Goal: Transaction & Acquisition: Purchase product/service

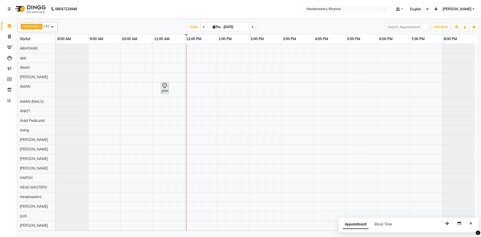
scroll to position [200, 0]
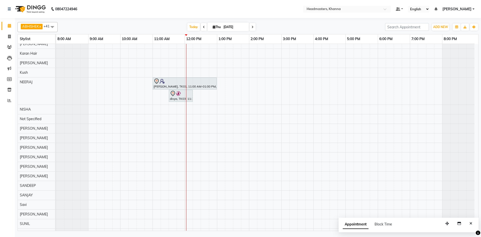
click at [184, 111] on div "ritu singla, TK02, 11:15 AM-11:30 AM, TH-EB - Eyebrows rajni, TK01, 11:00 AM-01…" at bounding box center [267, 55] width 422 height 423
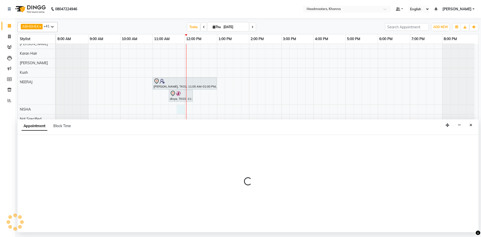
select select "60807"
select select "705"
select select "tentative"
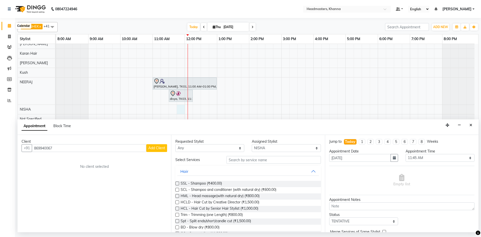
type input "869940067"
click at [10, 27] on icon at bounding box center [9, 26] width 3 height 4
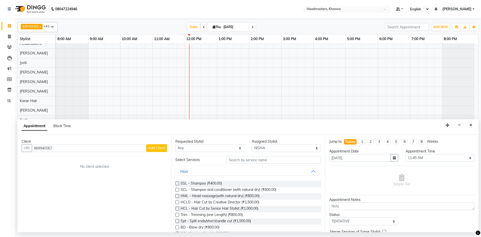
scroll to position [150, 0]
click at [470, 125] on icon "Close" at bounding box center [470, 125] width 3 height 4
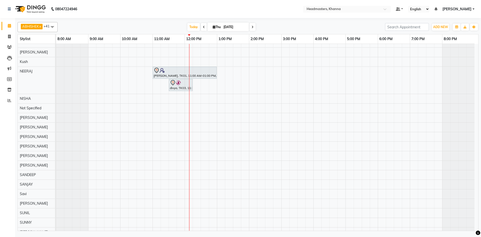
scroll to position [225, 0]
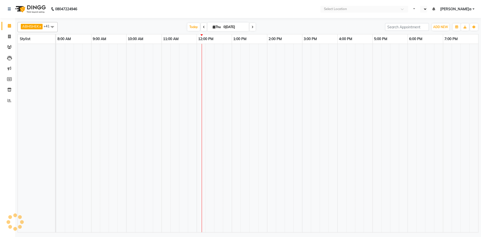
select select "en"
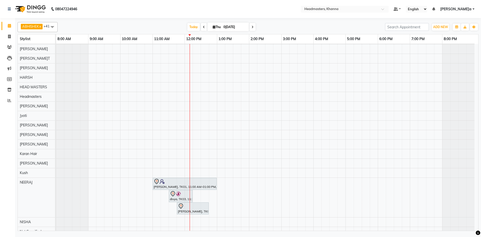
scroll to position [0, 0]
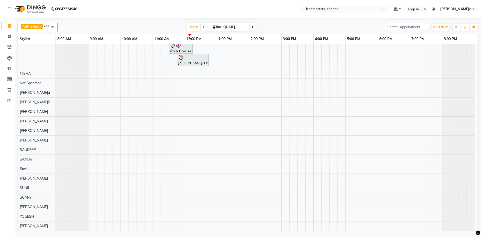
click at [279, 26] on div "Today Thu 04-09-2025" at bounding box center [221, 27] width 322 height 8
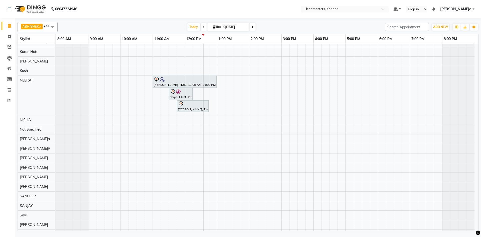
scroll to position [198, 0]
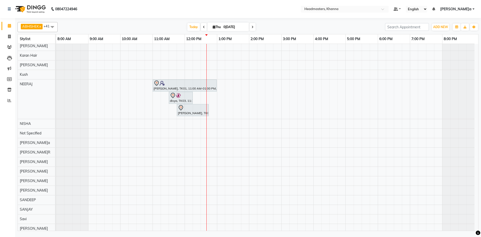
click at [162, 15] on nav "08047224946 Select Location × Headmasters, Khanna Default Panel My Panel Englis…" at bounding box center [240, 9] width 481 height 18
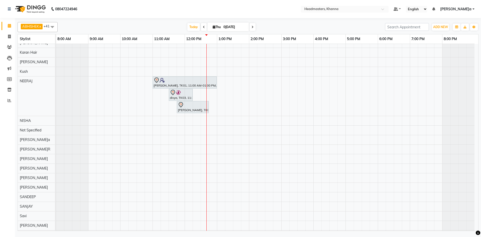
scroll to position [223, 0]
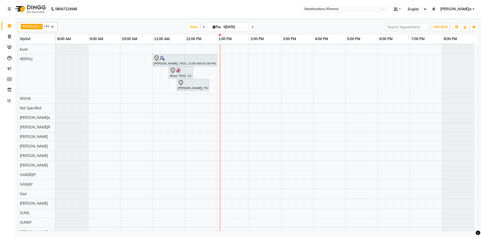
click at [149, 7] on nav "08047224946 Select Location × Headmasters, Khanna Default Panel My Panel Englis…" at bounding box center [240, 9] width 481 height 18
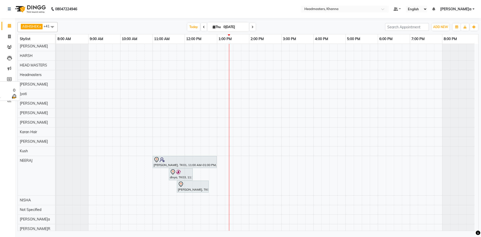
scroll to position [125, 0]
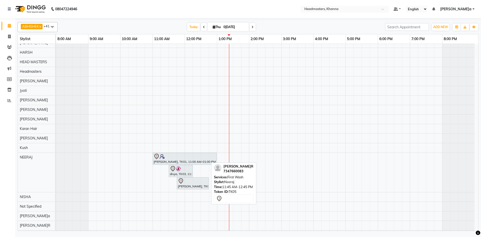
click at [197, 181] on div at bounding box center [193, 181] width 30 height 6
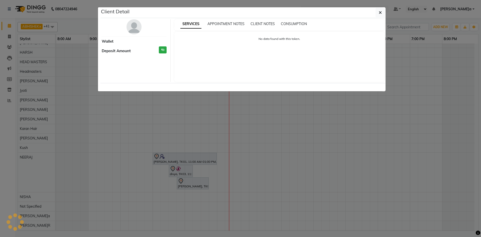
select select "7"
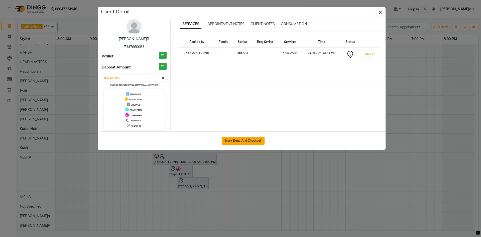
click at [235, 140] on button "Mark Done And Checkout" at bounding box center [243, 140] width 43 height 8
select select "service"
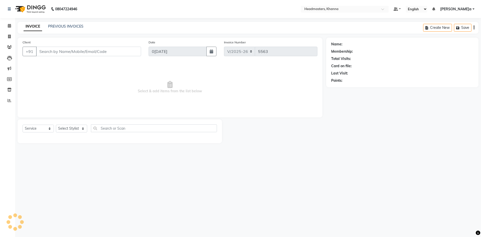
type input "7347660083"
select select "60855"
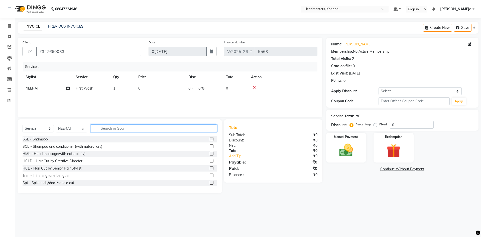
click at [107, 128] on input "text" at bounding box center [154, 128] width 126 height 8
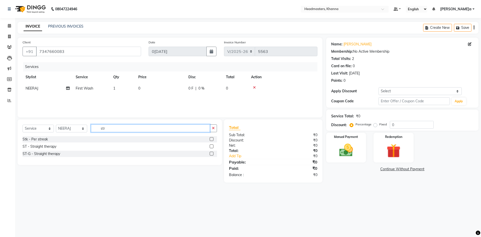
type input "str"
click at [211, 146] on label at bounding box center [212, 146] width 4 height 4
click at [211, 146] on input "checkbox" at bounding box center [211, 146] width 3 height 3
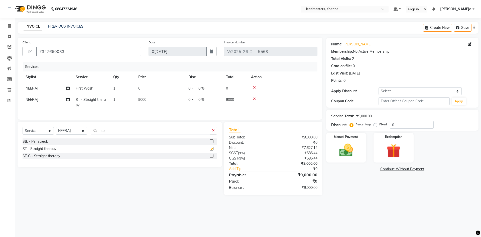
checkbox input "false"
click at [75, 134] on select "Select Stylist ABHISHEK ajay Akash AKHIL AMAN AMAN (NAILS) ANKIT Ankit Pedicuri…" at bounding box center [71, 131] width 31 height 8
select select "60807"
click at [56, 130] on select "Select Stylist ABHISHEK ajay Akash AKHIL AMAN AMAN (NAILS) ANKIT Ankit Pedicuri…" at bounding box center [71, 131] width 31 height 8
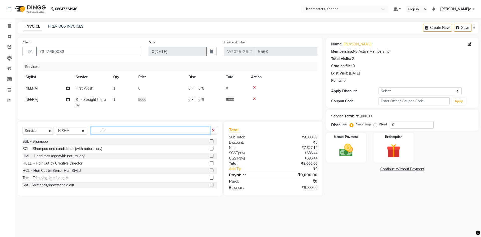
click at [115, 134] on input "str" at bounding box center [150, 130] width 119 height 8
type input "s"
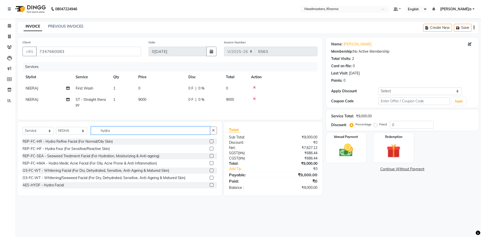
type input "hydra"
click at [210, 150] on label at bounding box center [212, 148] width 4 height 4
click at [210, 150] on input "checkbox" at bounding box center [211, 148] width 3 height 3
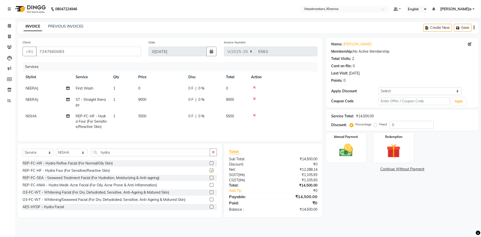
checkbox input "false"
click at [210, 208] on label at bounding box center [212, 207] width 4 height 4
click at [210, 208] on input "checkbox" at bounding box center [211, 206] width 3 height 3
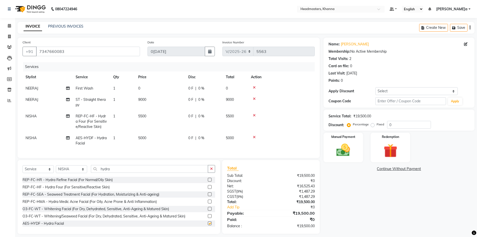
checkbox input "false"
click at [255, 137] on icon at bounding box center [254, 137] width 3 height 4
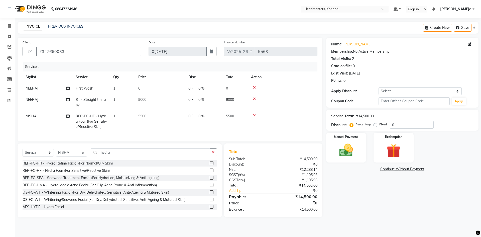
click at [255, 114] on icon at bounding box center [254, 115] width 3 height 4
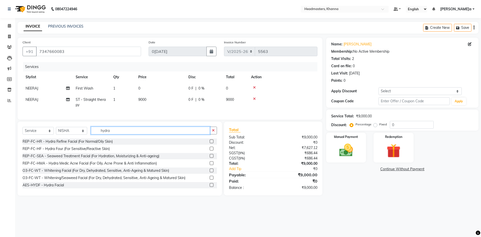
click at [123, 134] on input "hydra" at bounding box center [150, 130] width 119 height 8
type input "h"
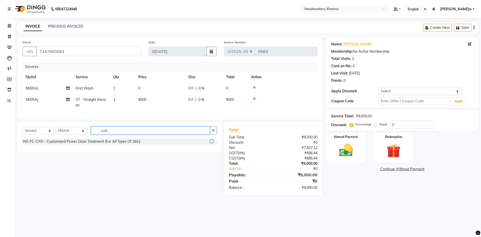
type input "cust"
click at [211, 143] on label at bounding box center [212, 141] width 4 height 4
click at [211, 143] on input "checkbox" at bounding box center [211, 141] width 3 height 3
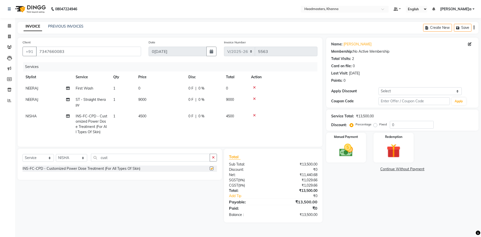
checkbox input "false"
click at [255, 114] on icon at bounding box center [254, 115] width 3 height 4
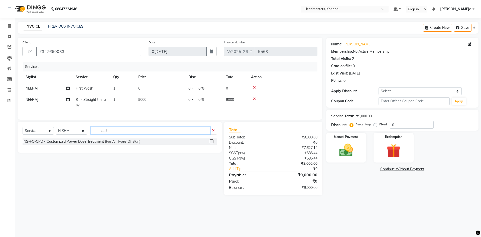
click at [126, 134] on input "cust" at bounding box center [150, 130] width 119 height 8
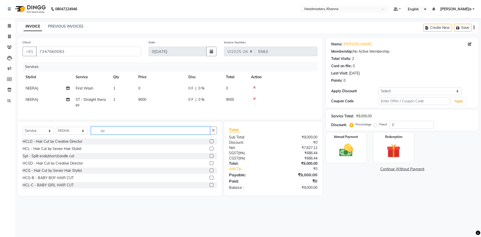
type input "c"
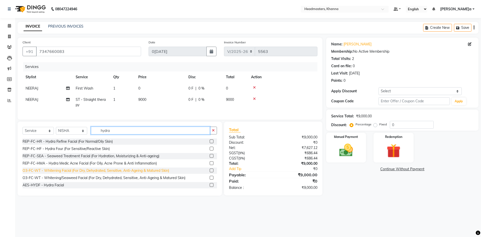
scroll to position [8, 0]
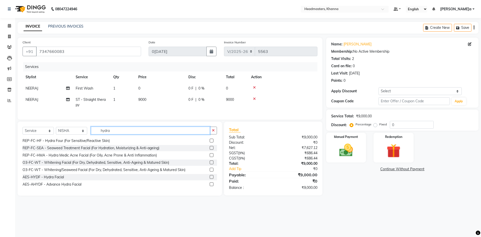
type input "hydra"
click at [210, 186] on label at bounding box center [212, 184] width 4 height 4
click at [210, 186] on input "checkbox" at bounding box center [211, 183] width 3 height 3
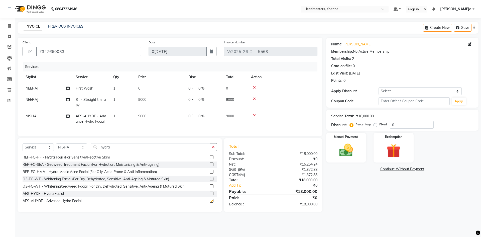
checkbox input "false"
click at [210, 195] on label at bounding box center [212, 193] width 4 height 4
click at [210, 195] on input "checkbox" at bounding box center [211, 193] width 3 height 3
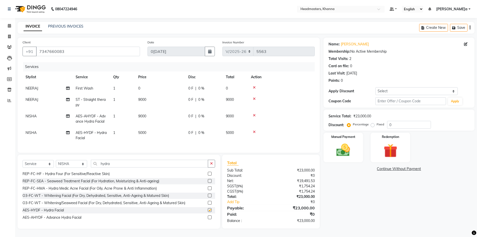
checkbox input "false"
click at [254, 131] on icon at bounding box center [254, 132] width 3 height 4
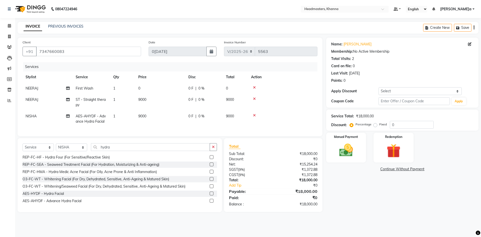
drag, startPoint x: 124, startPoint y: 151, endPoint x: 207, endPoint y: 160, distance: 82.5
click at [210, 159] on label at bounding box center [212, 157] width 4 height 4
click at [210, 159] on input "checkbox" at bounding box center [211, 156] width 3 height 3
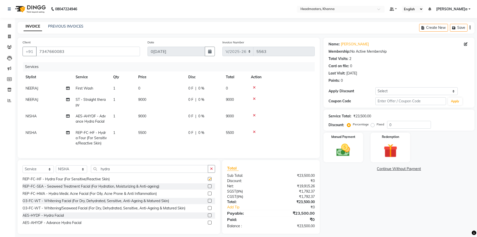
checkbox input "false"
click at [255, 115] on icon at bounding box center [254, 115] width 3 height 4
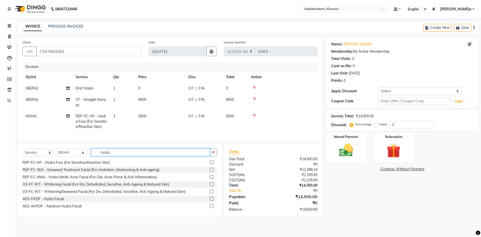
click at [120, 156] on input "hydra" at bounding box center [150, 152] width 119 height 8
type input "h"
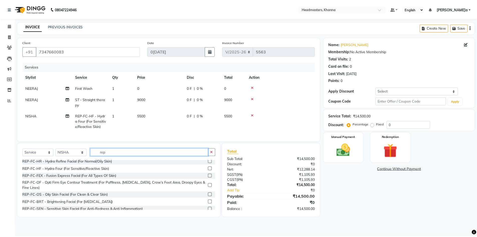
scroll to position [25, 0]
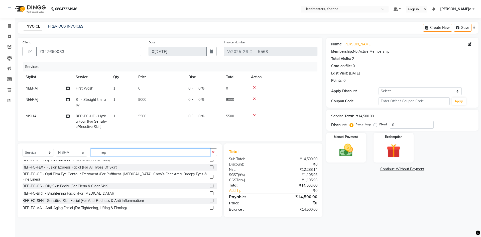
type input "rep"
click at [210, 195] on label at bounding box center [212, 193] width 4 height 4
click at [210, 195] on input "checkbox" at bounding box center [211, 193] width 3 height 3
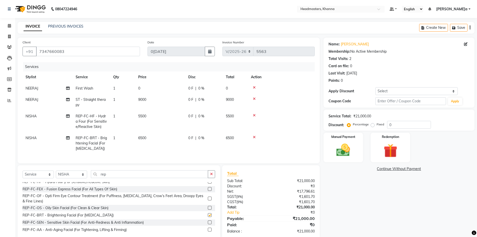
checkbox input "false"
click at [194, 138] on div "0 F | 0 %" at bounding box center [204, 137] width 32 height 5
select select "60807"
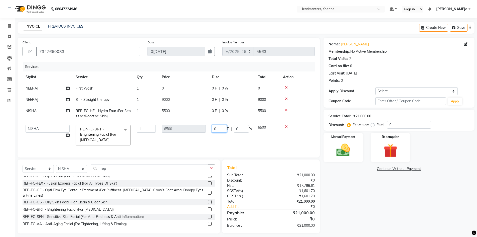
click at [221, 129] on input "0" at bounding box center [219, 129] width 15 height 8
type input "3500"
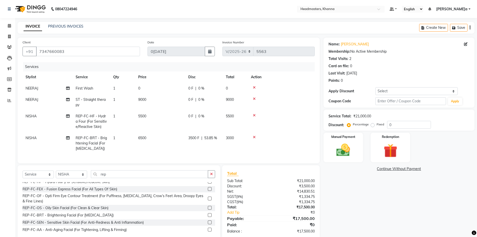
click at [216, 143] on td "3500 F | 53.85 %" at bounding box center [204, 143] width 38 height 22
select select "60807"
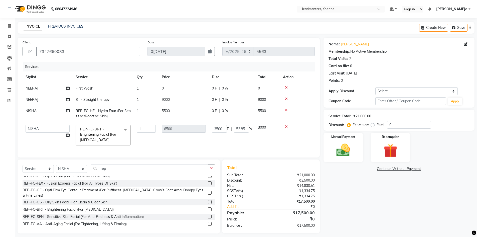
click at [287, 109] on icon at bounding box center [286, 110] width 3 height 4
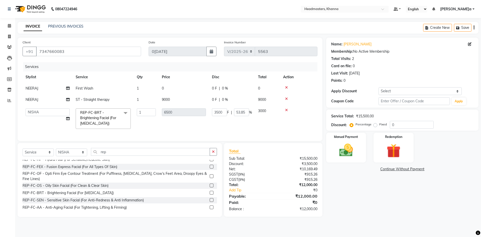
click at [225, 99] on span "0 %" at bounding box center [225, 99] width 6 height 5
select select "60855"
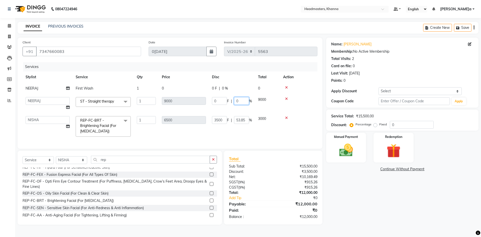
click at [245, 101] on input "0" at bounding box center [241, 101] width 15 height 8
type input "50"
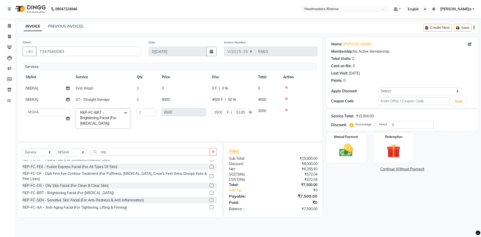
click at [240, 129] on td "3500 F | 53.85 %" at bounding box center [232, 118] width 46 height 27
click at [333, 139] on div "Manual Payment" at bounding box center [346, 147] width 42 height 31
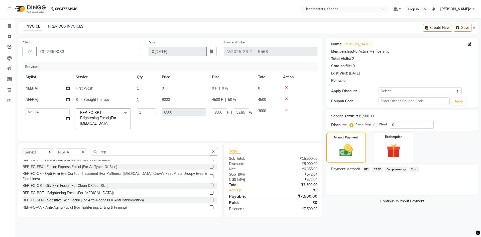
click at [367, 170] on span "UPI" at bounding box center [366, 169] width 8 height 6
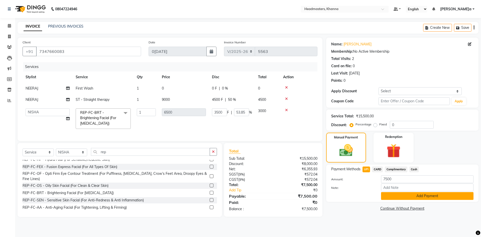
click at [405, 196] on button "Add Payment" at bounding box center [427, 196] width 92 height 8
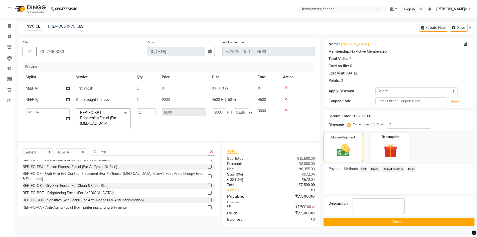
click at [392, 222] on button "Checkout" at bounding box center [398, 222] width 151 height 8
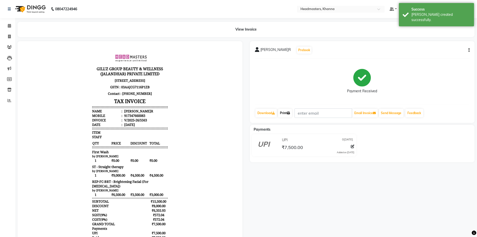
click at [284, 113] on link "Print" at bounding box center [285, 113] width 14 height 9
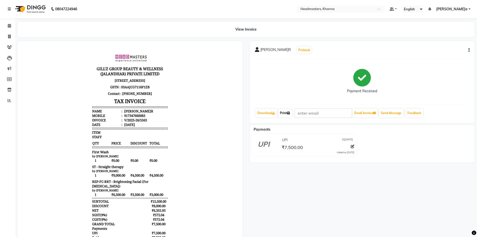
click at [284, 113] on link "Print" at bounding box center [285, 113] width 14 height 9
click at [208, 7] on nav "08047224946 Select Location × Headmasters, Khanna Default Panel My Panel Englis…" at bounding box center [238, 9] width 477 height 18
click at [284, 116] on link "Print" at bounding box center [285, 113] width 14 height 9
click at [6, 27] on span at bounding box center [9, 26] width 9 height 6
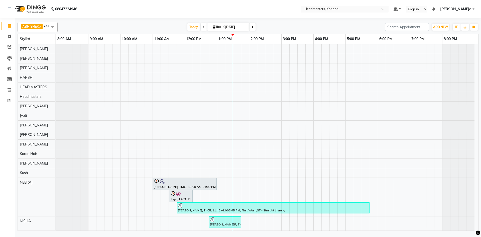
scroll to position [75, 0]
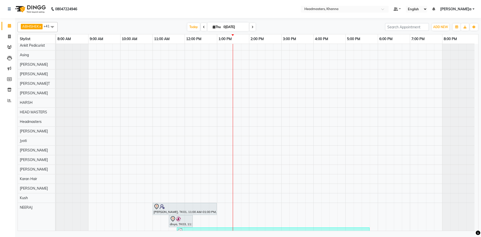
click at [112, 22] on div "ABHISHEK x ajay x Akash x AKHIL x AMAN x AMAN (NAILS) x ANKIT x Ankit Pedicuris…" at bounding box center [248, 125] width 461 height 211
click at [137, 21] on div "ABHISHEK x ajay x Akash x AKHIL x AMAN x AMAN (NAILS) x ANKIT x Ankit Pedicuris…" at bounding box center [248, 125] width 461 height 211
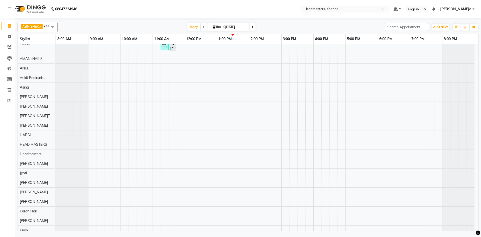
scroll to position [0, 0]
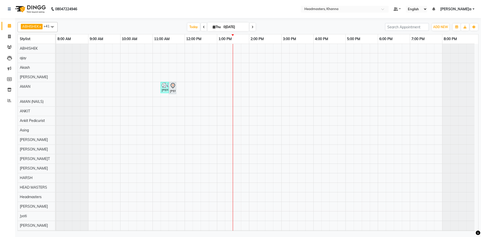
click at [142, 24] on div "Today Thu 04-09-2025" at bounding box center [221, 27] width 322 height 8
click at [89, 18] on div at bounding box center [248, 19] width 461 height 2
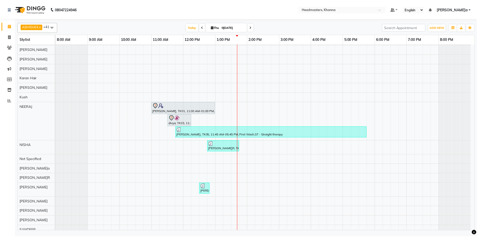
scroll to position [225, 0]
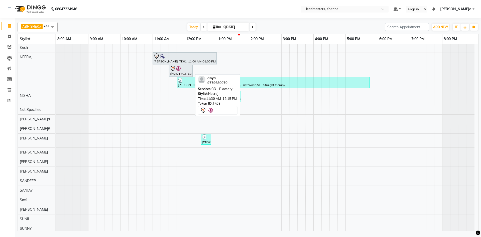
click at [178, 66] on img at bounding box center [178, 68] width 5 height 5
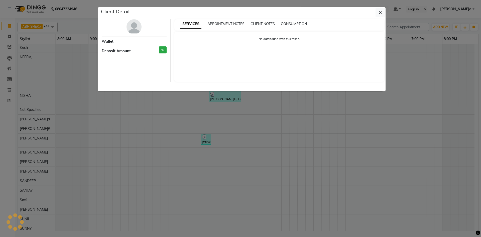
select select "7"
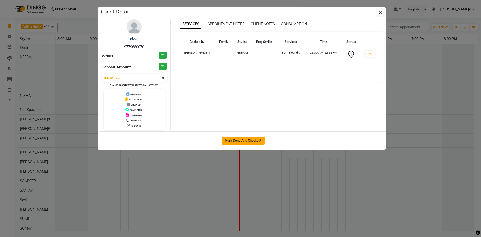
click at [254, 143] on button "Mark Done And Checkout" at bounding box center [243, 140] width 43 height 8
select select "service"
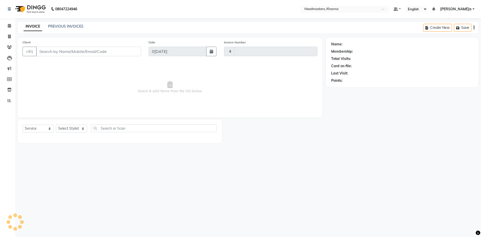
type input "5564"
select select "7138"
type input "9779680070"
select select "60855"
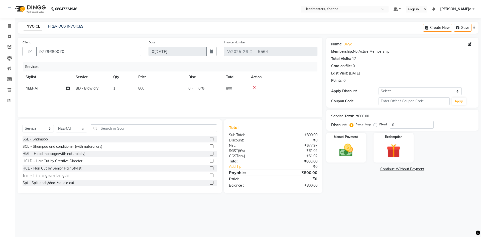
click at [116, 99] on div "Services Stylist Service Qty Price Disc Total Action NEERAJ BD - Blow dry 1 800…" at bounding box center [170, 87] width 295 height 50
click at [31, 86] on span "NEERAJ" at bounding box center [32, 88] width 13 height 5
select select "60855"
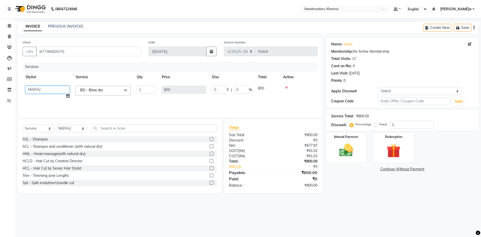
click at [45, 89] on select "ABHISHEK ajay Akash AKHIL AMAN AMAN (NAILS) ANKIT Ankit Pedicurist Asing Gursew…" at bounding box center [48, 90] width 44 height 8
select select "60805"
click at [90, 92] on span "BD - Blow dry" at bounding box center [91, 90] width 23 height 5
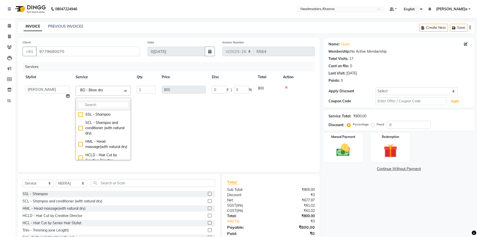
click at [91, 104] on input "multiselect-search" at bounding box center [103, 104] width 50 height 5
type input "shamp"
click at [95, 151] on div "SWM - Shampoo with Mask" at bounding box center [103, 152] width 50 height 11
checkbox input "true"
type input "1400"
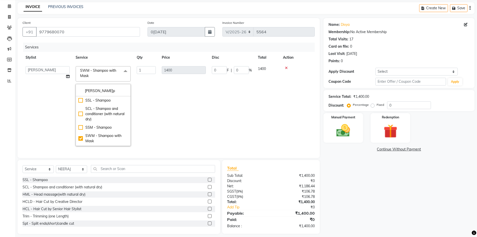
scroll to position [25, 0]
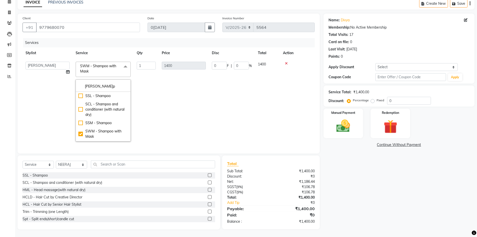
click at [214, 122] on td "0 F | 0 %" at bounding box center [232, 102] width 46 height 86
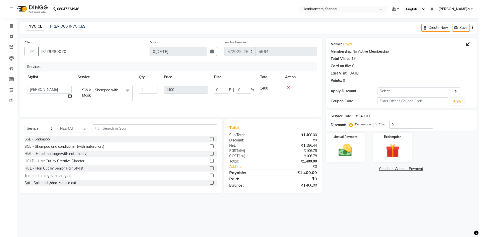
scroll to position [0, 0]
click at [168, 80] on th "Price" at bounding box center [184, 76] width 50 height 11
click at [150, 101] on td "1" at bounding box center [146, 93] width 25 height 21
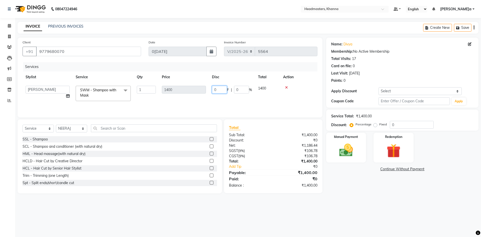
click at [223, 87] on input "0" at bounding box center [219, 90] width 15 height 8
type input "0600"
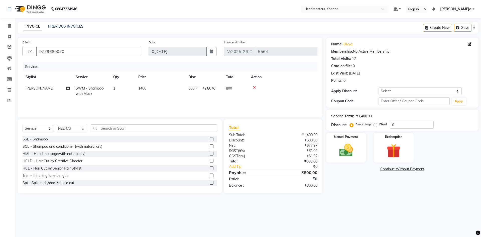
click at [295, 103] on div "Services Stylist Service Qty Price Disc Total Action AKHIL SWM - Shampoo with M…" at bounding box center [170, 87] width 295 height 50
click at [69, 130] on select "Select Stylist ABHISHEK ajay Akash AKHIL AMAN AMAN (NAILS) ANKIT Ankit Pedicuri…" at bounding box center [71, 128] width 31 height 8
select select "60844"
click at [109, 129] on input "text" at bounding box center [154, 128] width 126 height 8
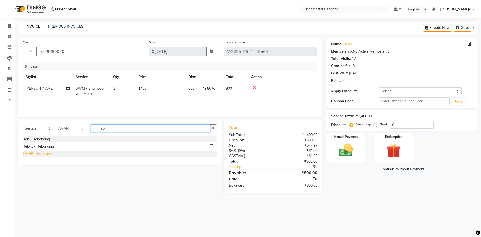
type input "eb"
click at [39, 155] on div "TH-EB - Eyebrows" at bounding box center [38, 153] width 30 height 5
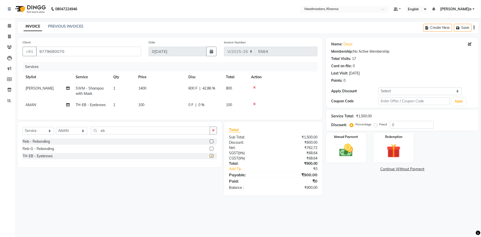
checkbox input "false"
click at [121, 133] on input "eb" at bounding box center [150, 130] width 119 height 8
type input "e"
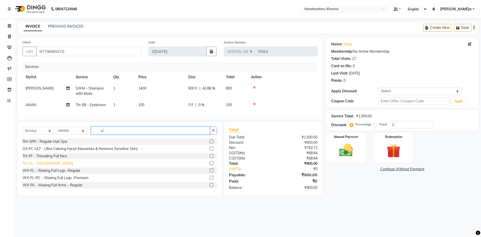
type input "ul"
click at [35, 166] on div "TH-UL - [GEOGRAPHIC_DATA]" at bounding box center [48, 162] width 50 height 5
checkbox input "false"
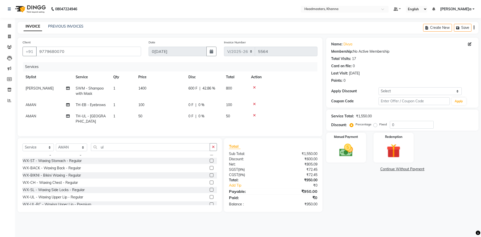
scroll to position [75, 0]
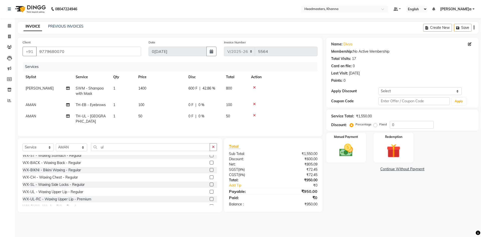
click at [121, 140] on div "Select Service Product Membership Package Voucher Prepaid Gift Card Select Styl…" at bounding box center [120, 175] width 204 height 74
click at [117, 148] on input "ul" at bounding box center [150, 147] width 119 height 8
type input "u"
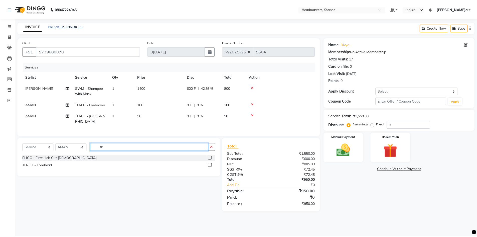
scroll to position [0, 0]
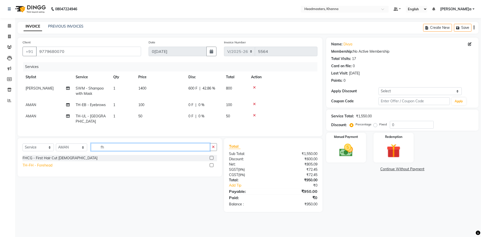
type input "fh"
click at [42, 163] on div "TH-FH - Forehead" at bounding box center [38, 164] width 30 height 5
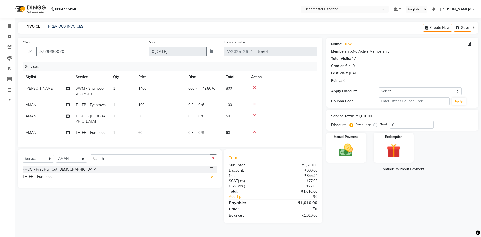
checkbox input "false"
click at [143, 127] on td "60" at bounding box center [160, 132] width 50 height 11
select select "60844"
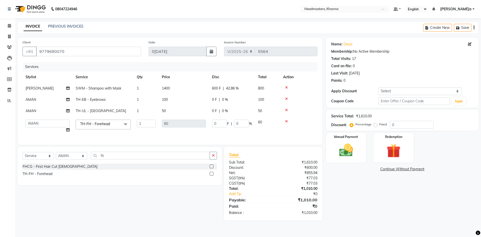
click at [228, 116] on td "0 F | 0 %" at bounding box center [232, 125] width 46 height 19
click at [222, 122] on input "0" at bounding box center [219, 123] width 15 height 8
type input "010"
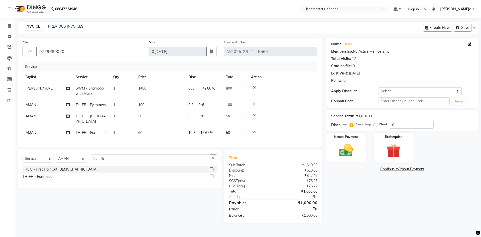
click at [256, 127] on tr "AMAN TH-FH - Forehead 1 60 10 F | 16.67 % 50" at bounding box center [170, 132] width 295 height 11
click at [307, 101] on td at bounding box center [282, 104] width 69 height 11
click at [287, 98] on td at bounding box center [282, 91] width 69 height 17
click at [346, 153] on img at bounding box center [345, 150] width 23 height 17
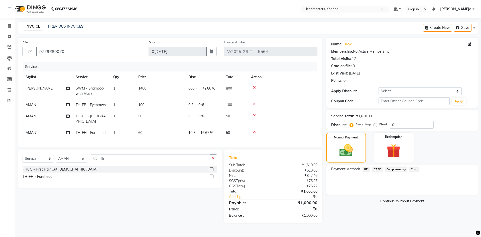
click at [374, 169] on span "CARD" at bounding box center [377, 169] width 11 height 6
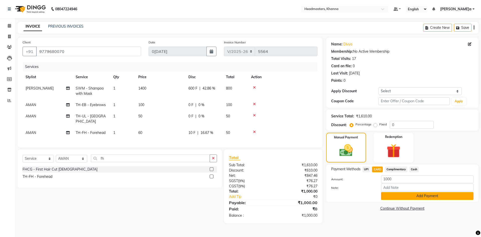
click at [394, 196] on button "Add Payment" at bounding box center [427, 196] width 92 height 8
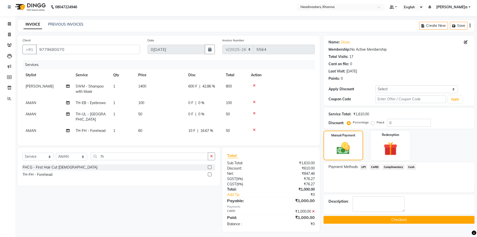
scroll to position [3, 0]
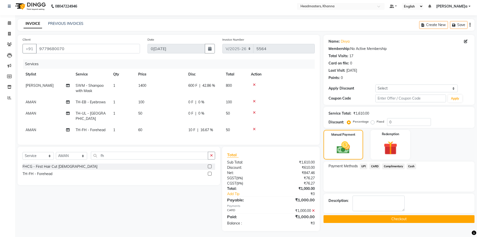
click at [390, 218] on button "Checkout" at bounding box center [398, 219] width 151 height 8
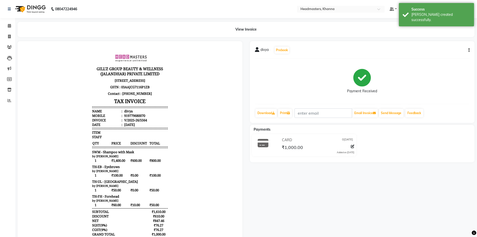
click at [294, 110] on div "Download Print Email Invoice Send Message Feedback" at bounding box center [362, 113] width 215 height 10
click at [285, 112] on link "Print" at bounding box center [285, 113] width 14 height 9
click at [10, 26] on icon at bounding box center [9, 26] width 3 height 4
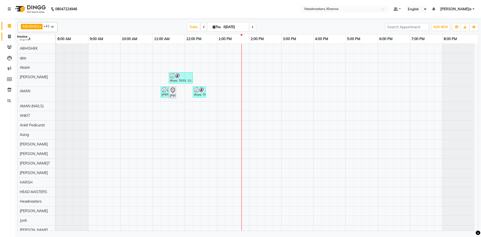
click at [8, 35] on icon at bounding box center [9, 37] width 3 height 4
select select "service"
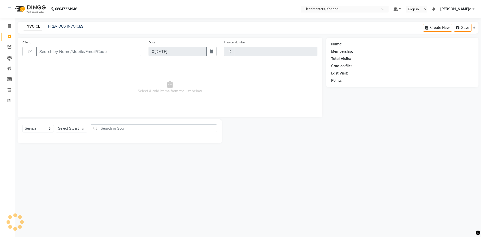
drag, startPoint x: 66, startPoint y: 51, endPoint x: 66, endPoint y: 54, distance: 3.0
click at [66, 53] on input "Client" at bounding box center [88, 52] width 105 height 10
type input "5565"
select select "7138"
click at [77, 47] on input "Client" at bounding box center [88, 52] width 105 height 10
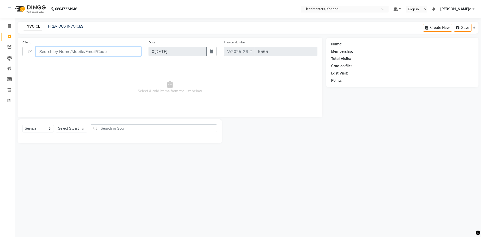
click at [76, 52] on input "Client" at bounding box center [88, 52] width 105 height 10
click at [67, 54] on input "Client" at bounding box center [88, 52] width 105 height 10
type input "9501435357"
click at [127, 52] on span "Add Client" at bounding box center [128, 51] width 20 height 5
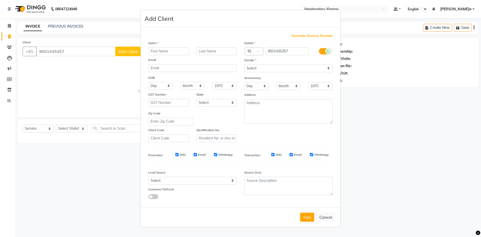
click at [148, 50] on input "text" at bounding box center [168, 51] width 41 height 8
type input "kiran"
click at [277, 70] on select "Select Male Female Other Prefer Not To Say" at bounding box center [288, 68] width 88 height 8
click at [244, 64] on select "Select Male Female Other Prefer Not To Say" at bounding box center [288, 68] width 88 height 8
drag, startPoint x: 275, startPoint y: 68, endPoint x: 275, endPoint y: 71, distance: 3.3
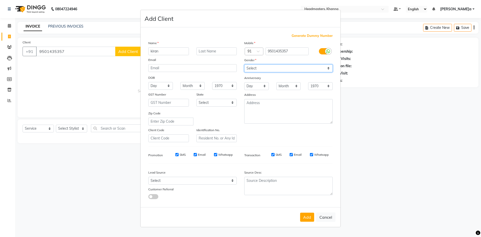
click at [275, 69] on select "Select Male Female Other Prefer Not To Say" at bounding box center [288, 68] width 88 height 8
select select "female"
click at [244, 64] on select "Select Male Female Other Prefer Not To Say" at bounding box center [288, 68] width 88 height 8
click at [308, 219] on button "Add" at bounding box center [307, 216] width 14 height 9
select select
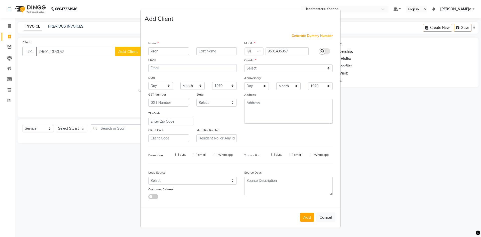
select select
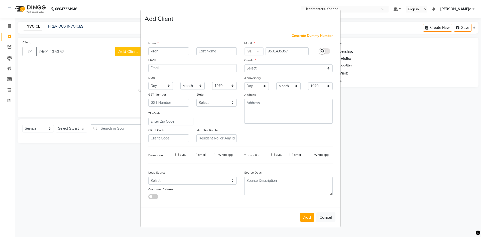
select select
checkbox input "false"
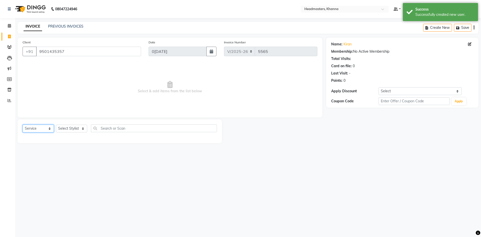
click at [42, 128] on select "Select Service Product Membership Package Voucher Prepaid Gift Card" at bounding box center [38, 128] width 31 height 8
select select "product"
click at [23, 124] on select "Select Service Product Membership Package Voucher Prepaid Gift Card" at bounding box center [38, 128] width 31 height 8
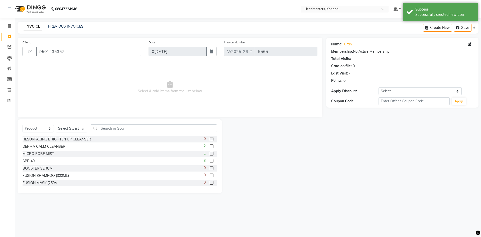
click at [86, 124] on div "Select Service Product Membership Package Voucher Prepaid Gift Card Select Styl…" at bounding box center [120, 156] width 204 height 74
click at [83, 126] on select "Select Stylist ABHISHEK ajay Akash AKHIL AMAN AMAN (NAILS) ANKIT Ankit Pedicuri…" at bounding box center [71, 128] width 31 height 8
select select "61111"
click at [56, 124] on select "Select Stylist ABHISHEK ajay Akash AKHIL AMAN AMAN (NAILS) ANKIT Ankit Pedicuri…" at bounding box center [71, 128] width 31 height 8
click at [107, 129] on input "text" at bounding box center [154, 128] width 126 height 8
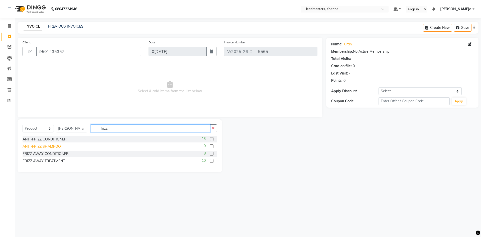
type input "frizz"
click at [56, 147] on div "ANTI-FRIZZ SHAMPOO" at bounding box center [42, 146] width 38 height 5
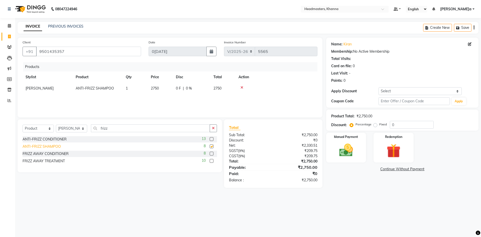
checkbox input "false"
click at [58, 161] on div "FRIZZ AWAY TREATMENT" at bounding box center [44, 160] width 42 height 5
checkbox input "false"
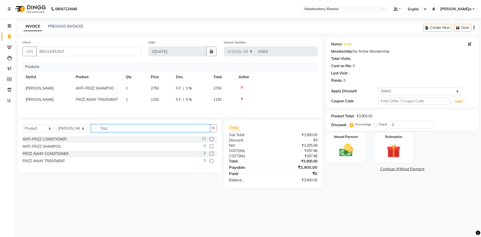
click at [120, 128] on input "frizz" at bounding box center [150, 128] width 119 height 8
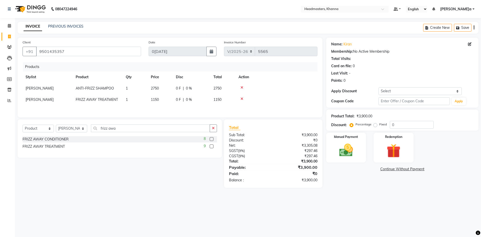
click at [242, 88] on icon at bounding box center [241, 88] width 3 height 4
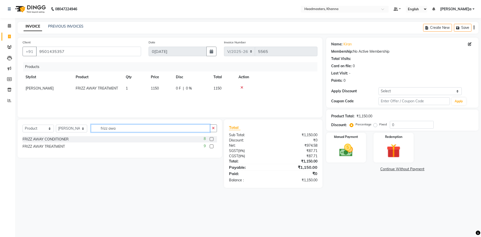
click at [127, 127] on input "frizz awa" at bounding box center [150, 128] width 119 height 8
type input "f"
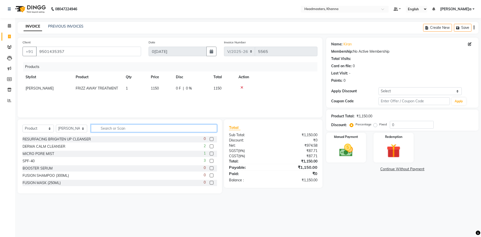
type input "f"
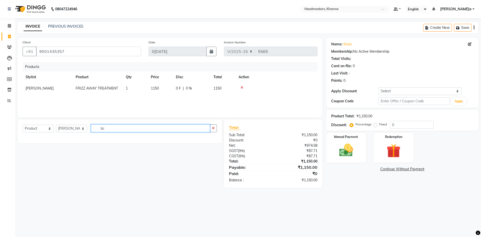
type input "b"
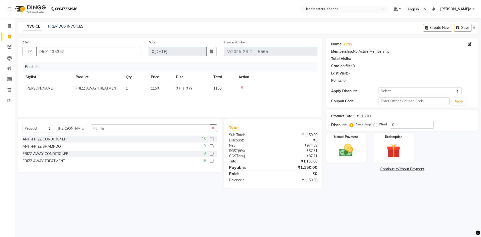
click at [108, 135] on div "Select Service Product Membership Package Voucher Prepaid Gift Card Select Styl…" at bounding box center [120, 130] width 194 height 12
click at [109, 127] on input "fri" at bounding box center [150, 128] width 119 height 8
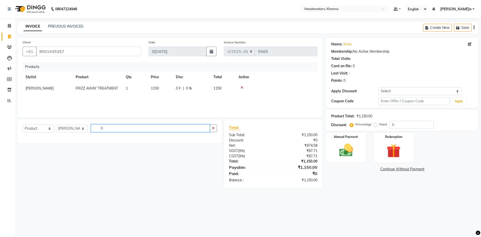
type input "f"
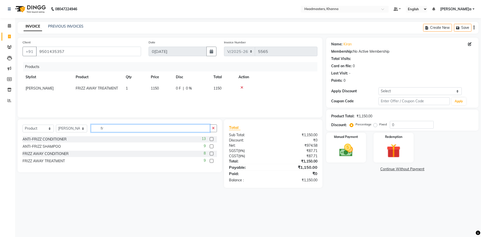
type input "f"
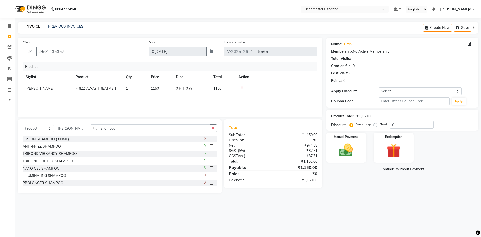
click at [82, 37] on main "INVOICE PREVIOUS INVOICES Create New Save Client +91 9501435357 Date 04-09-2025…" at bounding box center [248, 111] width 466 height 179
click at [128, 97] on div "Products Stylist Product Qty Price Disc Total Action TEJINDER FRIZZ AWAY TREATM…" at bounding box center [170, 87] width 295 height 50
click at [252, 92] on td at bounding box center [276, 88] width 82 height 11
click at [272, 81] on th "Action" at bounding box center [276, 76] width 82 height 11
click at [111, 33] on div "INVOICE PREVIOUS INVOICES Create New Save" at bounding box center [248, 28] width 461 height 12
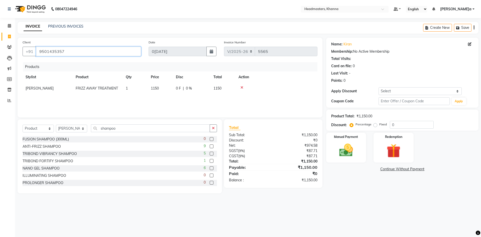
drag, startPoint x: 69, startPoint y: 50, endPoint x: 40, endPoint y: 54, distance: 28.8
click at [38, 54] on input "9501435357" at bounding box center [88, 52] width 105 height 10
click at [122, 24] on div "INVOICE PREVIOUS INVOICES Create New Save" at bounding box center [248, 28] width 461 height 12
click at [147, 94] on div "Products Stylist Product Qty Price Disc Total Action TEJINDER FRIZZ AWAY TREATM…" at bounding box center [170, 87] width 295 height 50
click at [127, 98] on div "Products Stylist Product Qty Price Disc Total Action TEJINDER FRIZZ AWAY TREATM…" at bounding box center [170, 87] width 295 height 50
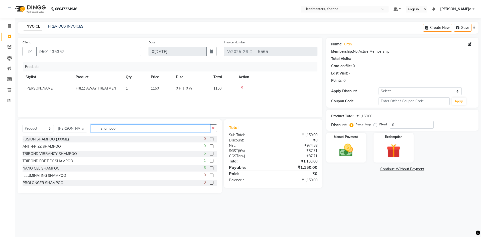
click at [130, 127] on input "shampoo" at bounding box center [150, 128] width 119 height 8
type input "s"
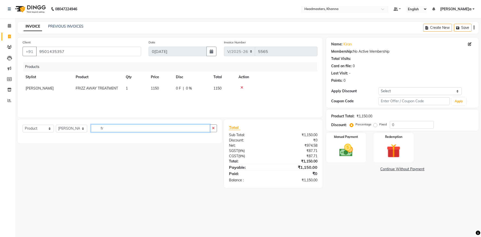
type input "f"
type input "b"
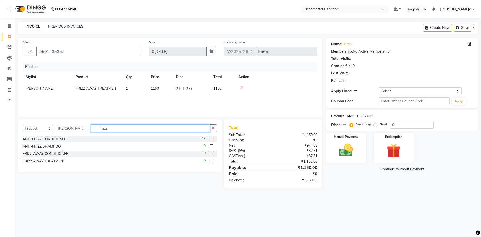
type input "frizz"
click at [130, 107] on div "Products Stylist Product Qty Price Disc Total Action TEJINDER FRIZZ AWAY TREATM…" at bounding box center [170, 87] width 295 height 50
drag, startPoint x: 78, startPoint y: 49, endPoint x: 23, endPoint y: 50, distance: 54.3
click at [23, 50] on div "+91 9501435357" at bounding box center [82, 52] width 118 height 10
click at [8, 41] on li "Invoice" at bounding box center [7, 36] width 15 height 11
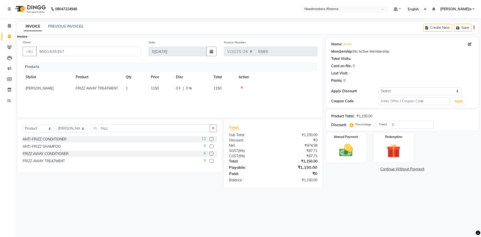
click at [9, 36] on icon at bounding box center [9, 37] width 3 height 4
select select "service"
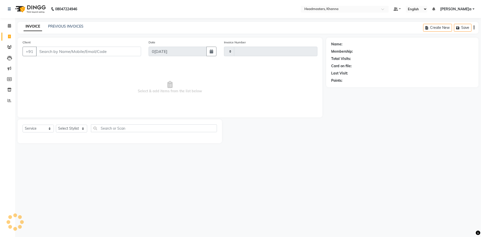
type input "5565"
select select "7138"
type input "9501435357"
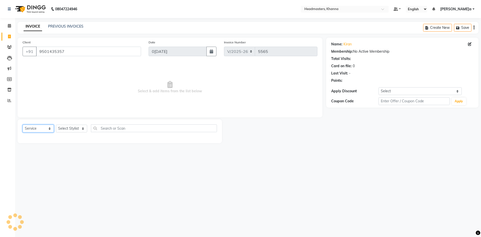
click at [48, 125] on select "Select Service Product Membership Package Voucher Prepaid Gift Card" at bounding box center [38, 128] width 31 height 8
select select "product"
click at [23, 124] on select "Select Service Product Membership Package Voucher Prepaid Gift Card" at bounding box center [38, 128] width 31 height 8
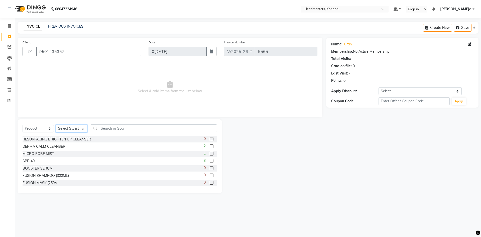
click at [74, 127] on select "Select Stylist ABHISHEK ajay Akash AKHIL AMAN AMAN (NAILS) ANKIT Ankit Pedicuri…" at bounding box center [71, 128] width 31 height 8
drag, startPoint x: 69, startPoint y: 129, endPoint x: 70, endPoint y: 125, distance: 3.8
click at [69, 129] on select "Select Stylist ABHISHEK ajay Akash AKHIL AMAN AMAN (NAILS) ANKIT Ankit Pedicuri…" at bounding box center [71, 128] width 31 height 8
select select "61111"
click at [56, 124] on select "Select Stylist ABHISHEK ajay Akash AKHIL AMAN AMAN (NAILS) ANKIT Ankit Pedicuri…" at bounding box center [71, 128] width 31 height 8
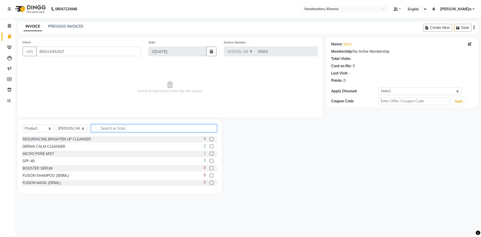
click at [106, 130] on input "text" at bounding box center [154, 128] width 126 height 8
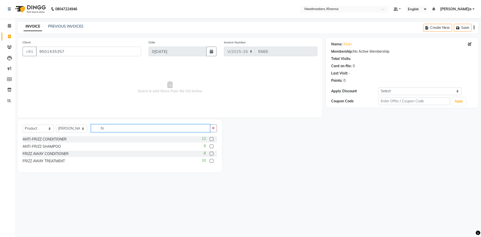
type input "fri"
click at [109, 100] on span "Select & add items from the list below" at bounding box center [170, 87] width 295 height 50
click at [122, 103] on span "Select & add items from the list below" at bounding box center [170, 87] width 295 height 50
click at [105, 129] on input "fri" at bounding box center [150, 128] width 119 height 8
click at [115, 128] on input "fri" at bounding box center [150, 128] width 119 height 8
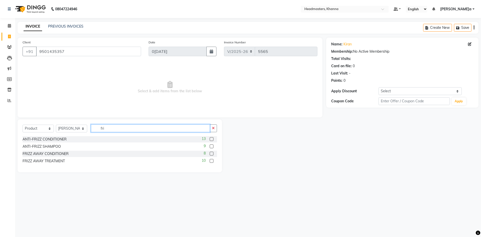
click at [112, 129] on input "fri" at bounding box center [150, 128] width 119 height 8
click at [216, 128] on button "button" at bounding box center [213, 128] width 7 height 8
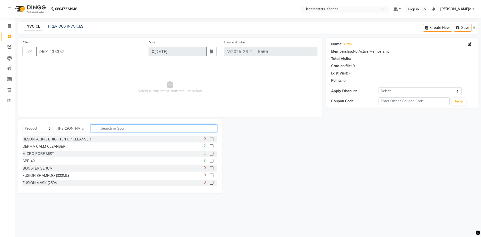
click at [110, 127] on input "text" at bounding box center [154, 128] width 126 height 8
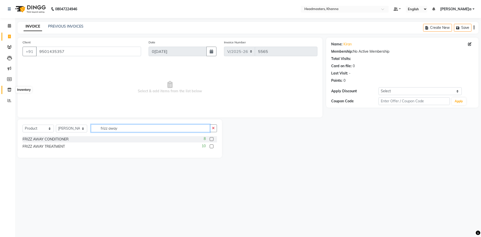
type input "frizz away"
click at [11, 88] on icon at bounding box center [9, 90] width 4 height 4
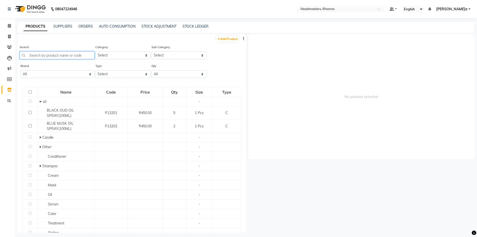
click at [48, 52] on input "text" at bounding box center [57, 55] width 75 height 8
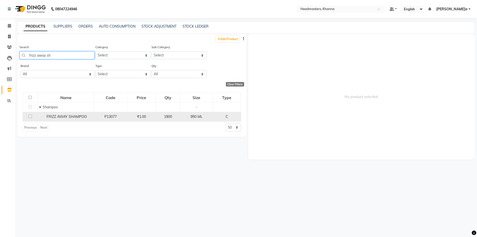
type input "frizz away sh"
click at [61, 118] on span "FRIZZ AWAY SHAMPOO" at bounding box center [67, 116] width 40 height 5
select select
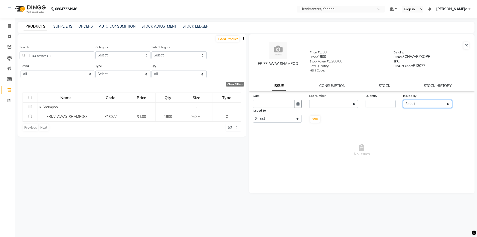
click at [420, 101] on select "Select ABHISHEK ajay Akash AKHIL AMAN AMAN (NAILS) ANKIT Ankit Pedicurist Asing…" at bounding box center [427, 104] width 49 height 8
click at [419, 101] on select "Select ABHISHEK ajay Akash AKHIL AMAN AMAN (NAILS) ANKIT Ankit Pedicurist Asing…" at bounding box center [427, 104] width 49 height 8
click at [45, 42] on div "Add Product Search frizz away sh Category Select Hair Skin Makeup Personal Care…" at bounding box center [132, 85] width 229 height 102
click at [8, 21] on li "Calendar" at bounding box center [7, 26] width 15 height 11
click at [9, 26] on icon at bounding box center [9, 26] width 3 height 4
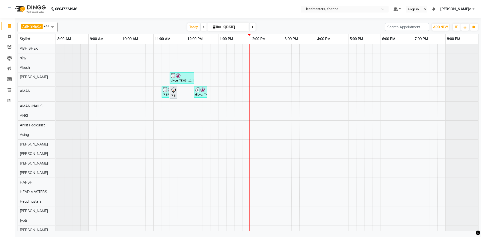
click at [138, 26] on div "Today Thu 04-09-2025" at bounding box center [221, 27] width 322 height 8
click at [132, 15] on nav "08047224946 Select Location × Headmasters, Khanna Default Panel My Panel Englis…" at bounding box center [240, 9] width 481 height 18
click at [123, 26] on div "Today Thu 04-09-2025" at bounding box center [221, 27] width 322 height 8
click at [163, 20] on div "ABHISHEK x ajay x Akash x AKHIL x AMAN x AMAN (NAILS) x ANKIT x Ankit Pedicuris…" at bounding box center [248, 125] width 461 height 211
click at [169, 12] on nav "08047224946 Select Location × Headmasters, Khanna Default Panel My Panel Englis…" at bounding box center [240, 9] width 481 height 18
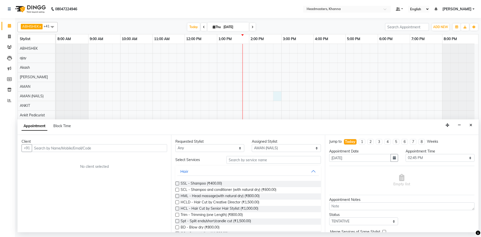
select select "87805"
select select "885"
select select "tentative"
click at [468, 125] on button "Close" at bounding box center [470, 125] width 7 height 8
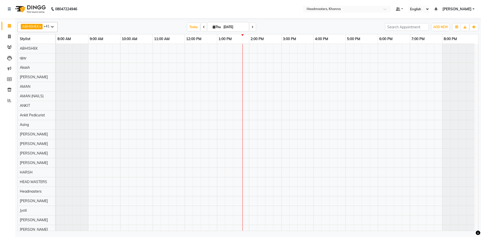
click at [102, 23] on div "[DATE] [DATE]" at bounding box center [221, 27] width 322 height 8
click at [11, 39] on span at bounding box center [9, 37] width 9 height 6
select select "service"
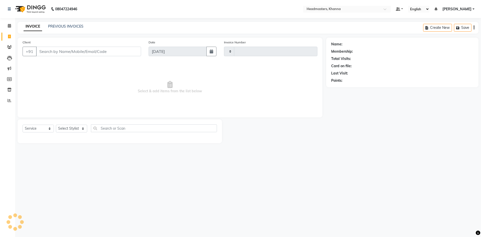
type input "5565"
select select "7138"
click at [67, 50] on input "Client" at bounding box center [88, 52] width 105 height 10
paste input "9501435357"
type input "9501435357"
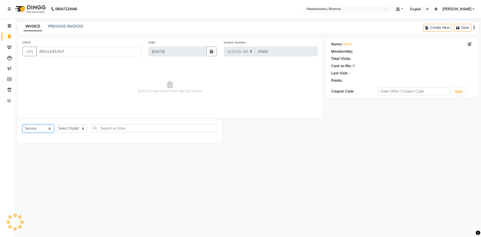
drag, startPoint x: 45, startPoint y: 129, endPoint x: 42, endPoint y: 131, distance: 2.7
click at [45, 129] on select "Select Service Product Membership Package Voucher Prepaid Gift Card" at bounding box center [38, 128] width 31 height 8
select select "product"
click at [23, 124] on select "Select Service Product Membership Package Voucher Prepaid Gift Card" at bounding box center [38, 128] width 31 height 8
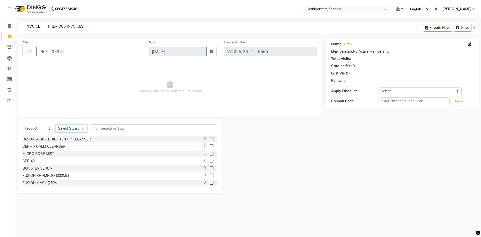
click at [73, 127] on select "Select Stylist ABHISHEK ajay Akash AKHIL AMAN AMAN (NAILS) ANKIT Ankit Pedicuri…" at bounding box center [71, 128] width 31 height 8
click at [72, 124] on div "Select Service Product Membership Package Voucher Prepaid Gift Card Select Styl…" at bounding box center [120, 156] width 204 height 74
select select "61111"
click at [56, 124] on select "Select Stylist ABHISHEK ajay Akash AKHIL AMAN AMAN (NAILS) ANKIT Ankit Pedicuri…" at bounding box center [71, 128] width 31 height 8
click at [121, 125] on input "text" at bounding box center [154, 128] width 126 height 8
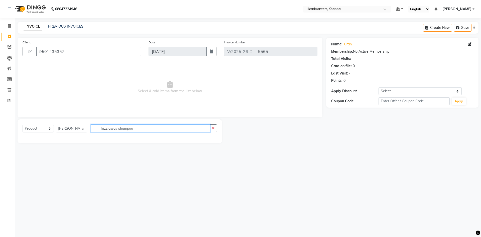
type input "frizz away shampoo"
drag, startPoint x: 133, startPoint y: 180, endPoint x: 145, endPoint y: 128, distance: 54.0
click at [133, 180] on div "08047224946 Select Location × Headmasters, Khanna Default Panel My Panel Englis…" at bounding box center [240, 118] width 481 height 237
click at [151, 110] on span "Select & add items from the list below" at bounding box center [170, 87] width 295 height 50
click at [197, 125] on input "frizz away shampoo" at bounding box center [150, 128] width 119 height 8
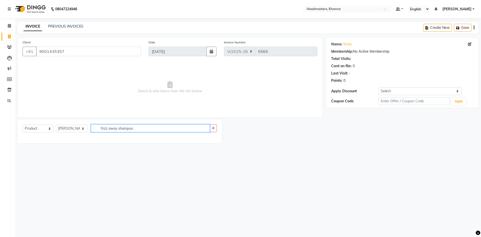
click at [156, 129] on input "frizz away shampoo" at bounding box center [150, 128] width 119 height 8
click at [144, 141] on div "Select Service Product Membership Package Voucher Prepaid Gift Card Select Styl…" at bounding box center [120, 131] width 204 height 24
click at [12, 91] on span at bounding box center [9, 90] width 9 height 6
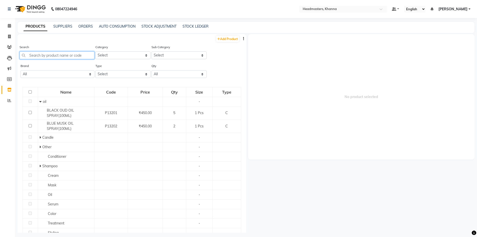
click at [68, 53] on input "text" at bounding box center [57, 55] width 75 height 8
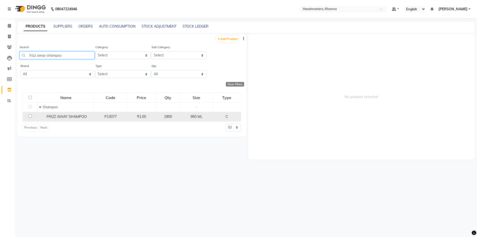
type input "frizz away shampoo"
click at [229, 118] on div "C" at bounding box center [227, 116] width 24 height 5
select select
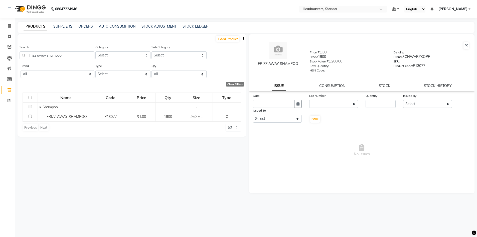
click at [357, 61] on div "Stock Value: ₹1,900.00" at bounding box center [348, 62] width 76 height 7
click at [9, 26] on icon at bounding box center [9, 26] width 3 height 4
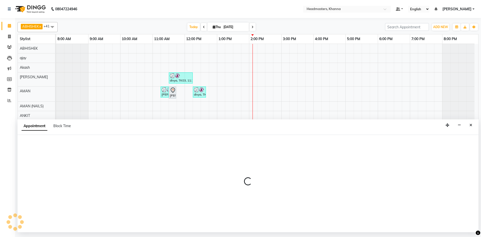
select select "69230"
select select "960"
select select "tentative"
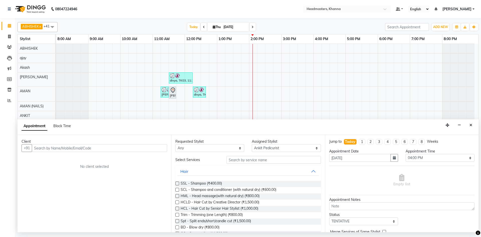
click at [70, 145] on input "text" at bounding box center [99, 148] width 135 height 8
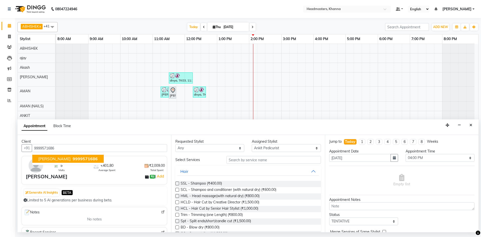
click at [62, 158] on span "deepak gupta" at bounding box center [54, 158] width 32 height 5
type input "9999571686"
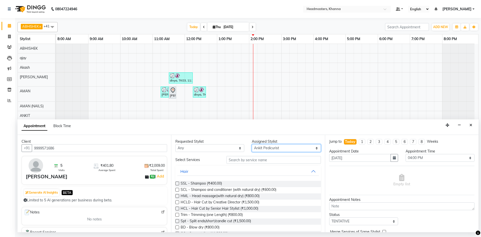
click at [256, 150] on select "Select ABHISHEK ajay Akash AKHIL AMAN AMAN (NAILS) ANKIT Ankit Pedicurist Asing…" at bounding box center [286, 148] width 69 height 8
select select "60819"
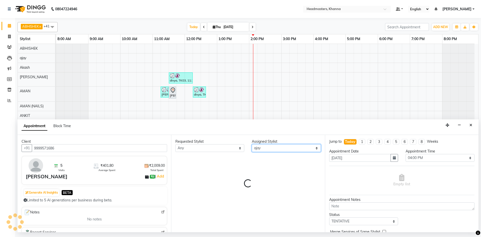
click at [263, 147] on select "Select ABHISHEK ajay Akash AKHIL AMAN AMAN (NAILS) ANKIT Ankit Pedicurist Asing…" at bounding box center [286, 148] width 69 height 8
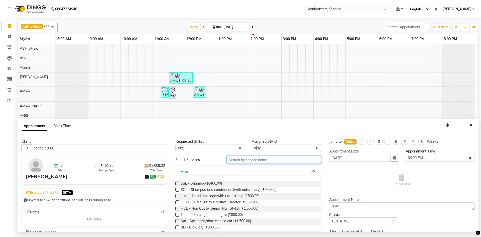
click at [248, 162] on input "text" at bounding box center [273, 160] width 94 height 8
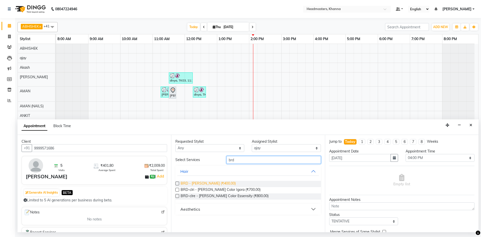
type input "brd"
click at [210, 183] on span "BRD - Beard (₹400.00)" at bounding box center [207, 183] width 55 height 6
checkbox input "false"
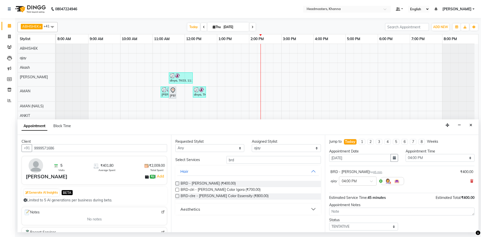
click at [119, 178] on div "deepak gupta ₹0 | Add" at bounding box center [95, 176] width 139 height 8
click at [266, 146] on select "Select ABHISHEK ajay Akash AKHIL AMAN AMAN (NAILS) ANKIT Ankit Pedicurist Asing…" at bounding box center [286, 148] width 69 height 8
click at [264, 147] on select "Select ABHISHEK ajay Akash AKHIL AMAN AMAN (NAILS) ANKIT Ankit Pedicurist Asing…" at bounding box center [286, 148] width 69 height 8
select select "82726"
click at [287, 166] on div "Requested Stylist Any ABHISHEK ajay Akash AKHIL AMAN AMAN (NAILS) ANKIT Ankit P…" at bounding box center [247, 183] width 153 height 97
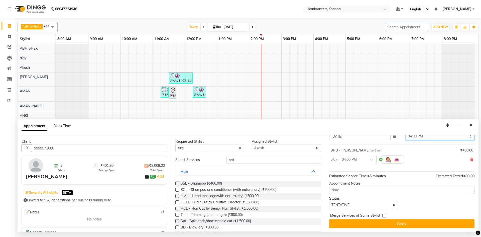
scroll to position [19, 0]
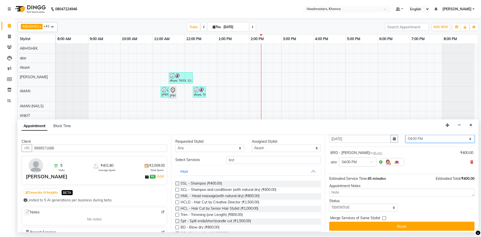
click at [428, 137] on select "Select 09:00 AM 09:15 AM 09:30 AM 09:45 AM 10:00 AM 10:15 AM 10:30 AM 10:45 AM …" at bounding box center [439, 139] width 69 height 8
select select "855"
click at [405, 135] on select "Select 09:00 AM 09:15 AM 09:30 AM 09:45 AM 10:00 AM 10:15 AM 10:30 AM 10:45 AM …" at bounding box center [439, 139] width 69 height 8
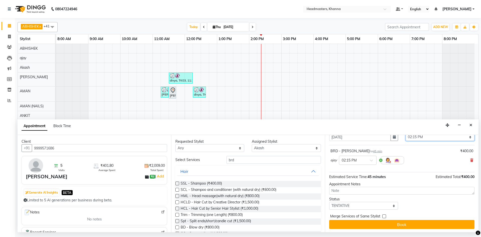
scroll to position [22, 0]
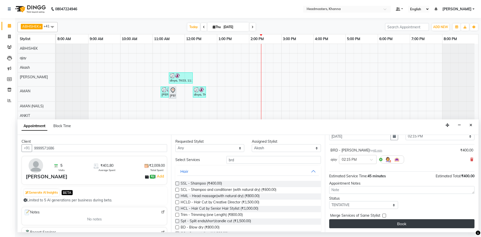
click at [404, 223] on button "Book" at bounding box center [401, 223] width 145 height 9
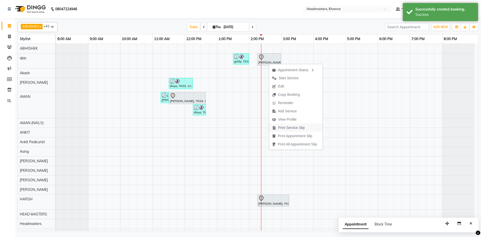
click at [295, 130] on span "Print Service Slip" at bounding box center [291, 127] width 27 height 5
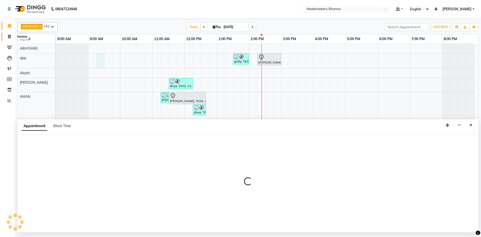
click at [8, 36] on icon at bounding box center [9, 37] width 3 height 4
select select "service"
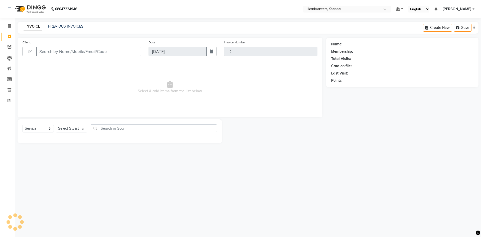
click at [64, 53] on input "Client" at bounding box center [88, 52] width 105 height 10
type input "89"
type input "5567"
select select "7138"
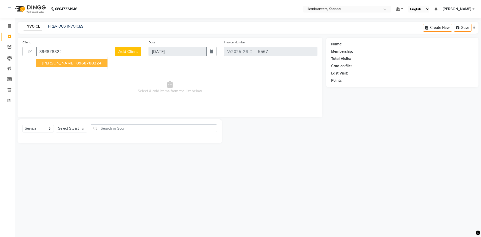
click at [53, 62] on button "anita 896878822 4" at bounding box center [71, 63] width 71 height 8
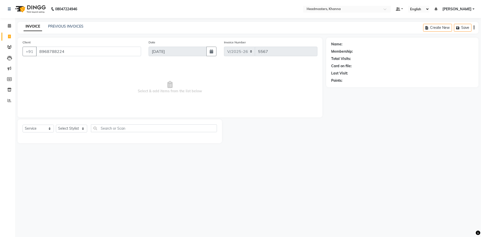
type input "8968788224"
drag, startPoint x: 67, startPoint y: 53, endPoint x: 45, endPoint y: 49, distance: 22.3
click at [31, 51] on div "+91 8968788224" at bounding box center [82, 52] width 118 height 10
click at [8, 46] on icon at bounding box center [9, 47] width 5 height 4
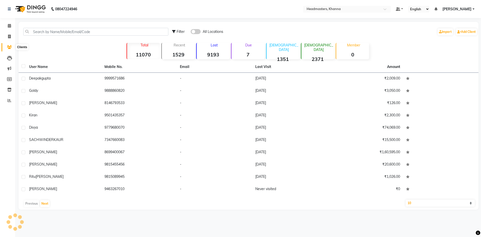
click at [11, 48] on icon at bounding box center [9, 47] width 5 height 4
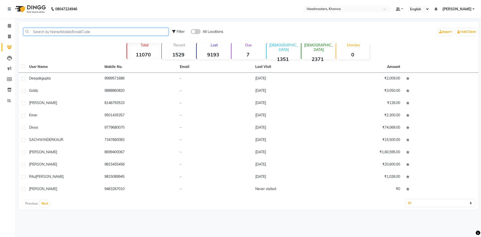
paste input "8968788224"
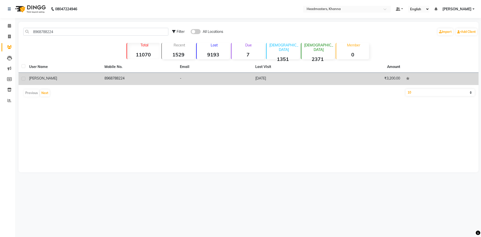
click at [124, 83] on td "8968788224" at bounding box center [138, 79] width 75 height 12
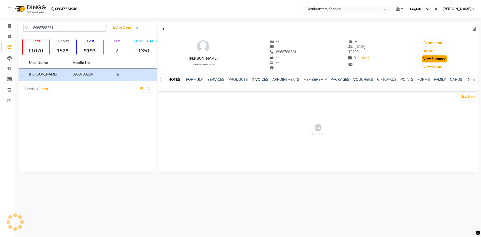
click at [425, 60] on button "View Summary" at bounding box center [434, 58] width 25 height 7
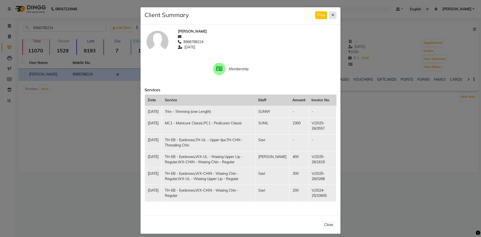
click at [332, 16] on button at bounding box center [332, 15] width 7 height 8
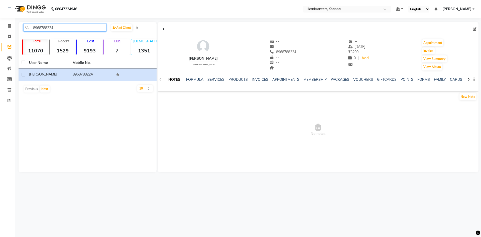
click at [62, 28] on input "8968788224" at bounding box center [64, 28] width 83 height 8
type input "8"
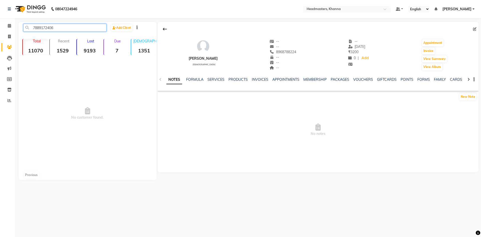
click at [69, 28] on input "7889172406" at bounding box center [64, 28] width 83 height 8
type input "7889172406"
click at [8, 27] on icon at bounding box center [9, 26] width 3 height 4
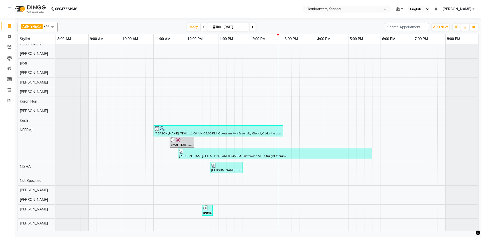
scroll to position [175, 0]
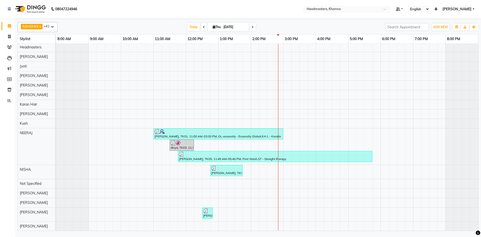
click at [157, 32] on div "ABHISHEK x ajay x Akash x AKHIL x AMAN x AMAN (NAILS) x ANKIT x Ankit Pedicuris…" at bounding box center [248, 27] width 461 height 10
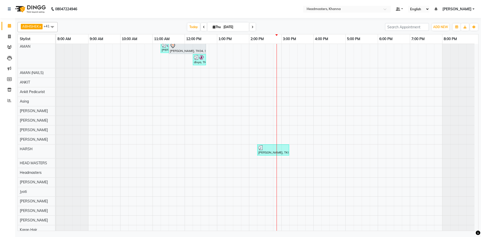
scroll to position [0, 0]
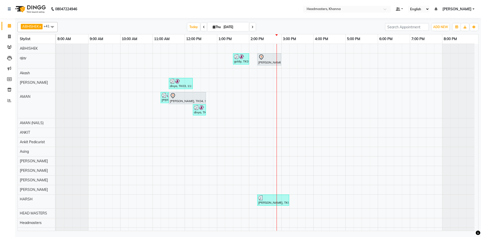
click at [133, 13] on nav "08047224946 Select Location × Headmasters, Khanna Default Panel My Panel Englis…" at bounding box center [240, 9] width 481 height 18
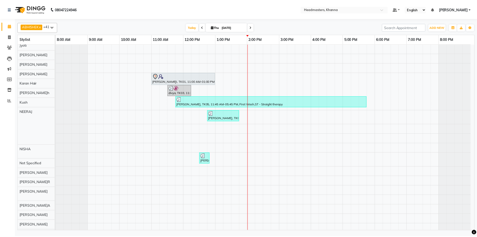
scroll to position [250, 0]
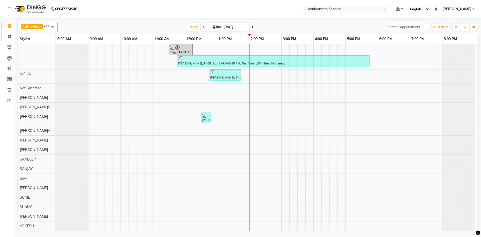
click at [9, 39] on link "Invoice" at bounding box center [8, 37] width 12 height 8
select select "service"
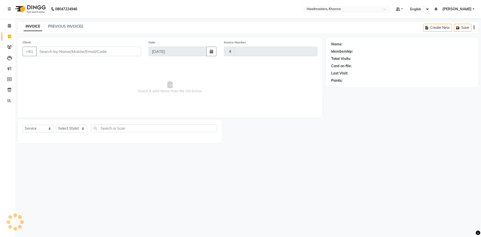
type input "5565"
select select "7138"
type input "9501435357"
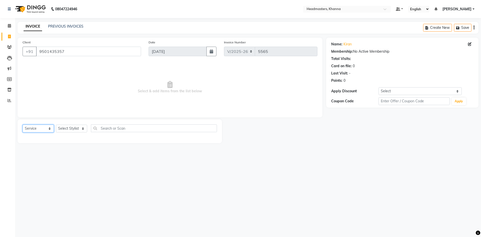
drag, startPoint x: 39, startPoint y: 127, endPoint x: 37, endPoint y: 131, distance: 4.3
click at [39, 127] on select "Select Service Product Membership Package Voucher Prepaid Gift Card" at bounding box center [38, 128] width 31 height 8
select select "product"
click at [23, 124] on select "Select Service Product Membership Package Voucher Prepaid Gift Card" at bounding box center [38, 128] width 31 height 8
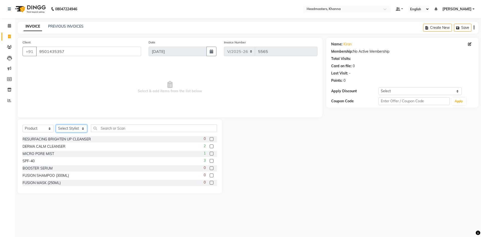
click at [75, 124] on select "Select Stylist ABHISHEK [PERSON_NAME] Akash [PERSON_NAME] [PERSON_NAME] (NAILS)…" at bounding box center [71, 128] width 31 height 8
select select "61111"
click at [56, 124] on select "Select Stylist ABHISHEK [PERSON_NAME] Akash [PERSON_NAME] [PERSON_NAME] (NAILS)…" at bounding box center [71, 128] width 31 height 8
click at [110, 125] on input "text" at bounding box center [154, 128] width 126 height 8
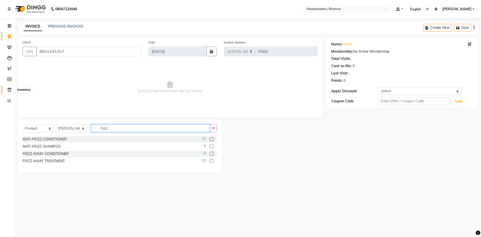
type input "frizz"
click at [9, 87] on span at bounding box center [9, 90] width 9 height 6
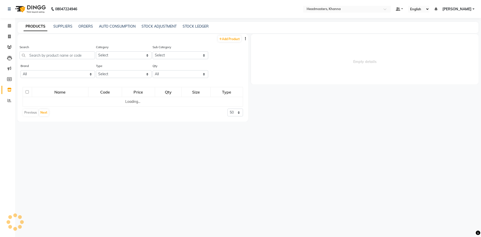
select select
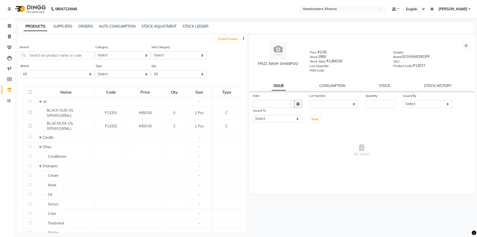
click at [4, 88] on link "Inventory" at bounding box center [8, 90] width 12 height 8
click at [9, 23] on span at bounding box center [9, 26] width 9 height 6
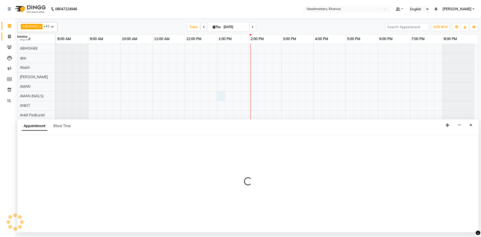
click at [10, 37] on icon at bounding box center [9, 37] width 3 height 4
select select "service"
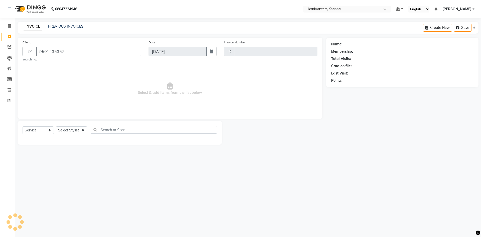
type input "9501435357"
type input "5565"
select select "7138"
click at [149, 15] on nav "08047224946 Select Location × Headmasters, Khanna Default Panel My Panel Englis…" at bounding box center [240, 9] width 481 height 18
click at [72, 58] on small "searching..." at bounding box center [82, 59] width 118 height 5
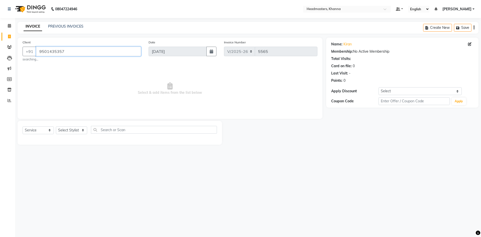
click at [75, 52] on input "9501435357" at bounding box center [88, 52] width 105 height 10
click at [42, 126] on select "Select Service Product Membership Package Voucher Prepaid Gift Card" at bounding box center [38, 130] width 31 height 8
select select "product"
click at [23, 126] on select "Select Service Product Membership Package Voucher Prepaid Gift Card" at bounding box center [38, 130] width 31 height 8
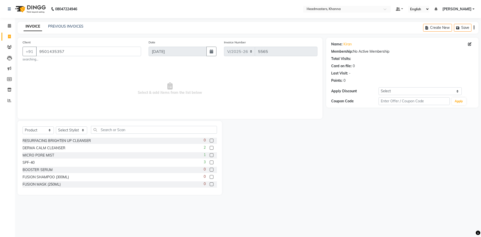
click at [63, 65] on span "Select & add items from the list below" at bounding box center [170, 89] width 295 height 50
click at [68, 133] on select "Select Stylist ABHISHEK ajay Akash AKHIL AMAN AMAN (NAILS) ANKIT Ankit Pedicuri…" at bounding box center [71, 130] width 31 height 8
click at [43, 55] on input "9501435357" at bounding box center [88, 52] width 105 height 10
drag, startPoint x: 65, startPoint y: 52, endPoint x: 23, endPoint y: 51, distance: 41.6
click at [10, 51] on app-home "08047224946 Select Location × Headmasters, Khanna Default Panel My Panel Englis…" at bounding box center [240, 101] width 481 height 202
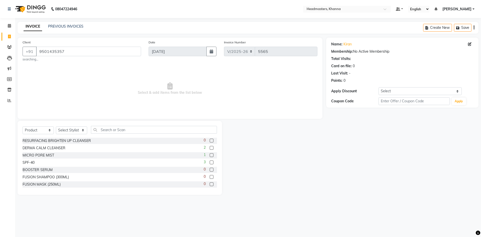
click at [66, 80] on span "Select & add items from the list below" at bounding box center [170, 89] width 295 height 50
click at [8, 26] on icon at bounding box center [9, 26] width 3 height 4
click at [9, 27] on icon at bounding box center [9, 26] width 3 height 4
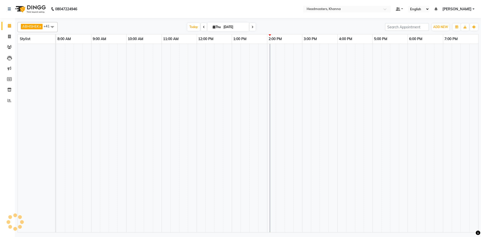
click at [10, 29] on link "Calendar" at bounding box center [8, 26] width 12 height 8
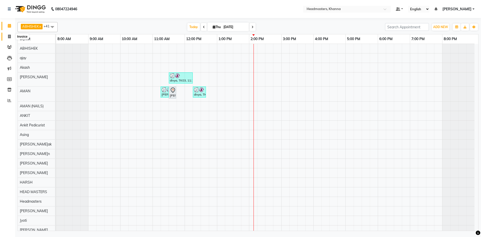
click at [9, 35] on icon at bounding box center [9, 37] width 3 height 4
select select "service"
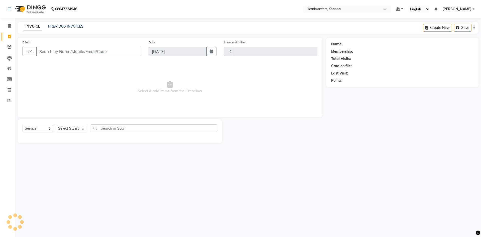
type input "5565"
select select "7138"
type input "9501435357"
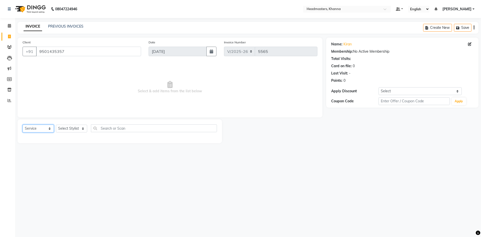
click at [48, 129] on select "Select Service Product Membership Package Voucher Prepaid Gift Card" at bounding box center [38, 128] width 31 height 8
select select "product"
click at [23, 124] on select "Select Service Product Membership Package Voucher Prepaid Gift Card" at bounding box center [38, 128] width 31 height 8
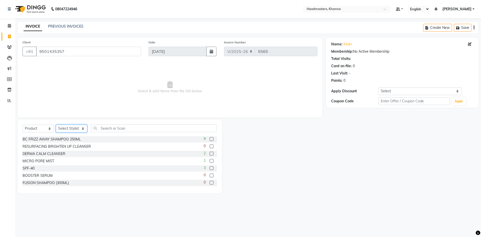
click at [66, 129] on select "Select Stylist ABHISHEK ajay Akash AKHIL AMAN AMAN (NAILS) ANKIT Ankit Pedicuri…" at bounding box center [71, 128] width 31 height 8
click at [70, 128] on select "Select Stylist ABHISHEK ajay Akash AKHIL AMAN AMAN (NAILS) ANKIT Ankit Pedicuri…" at bounding box center [71, 128] width 31 height 8
select select "61111"
click at [56, 124] on select "Select Stylist ABHISHEK ajay Akash AKHIL AMAN AMAN (NAILS) ANKIT Ankit Pedicuri…" at bounding box center [71, 128] width 31 height 8
click at [115, 127] on input "text" at bounding box center [154, 128] width 126 height 8
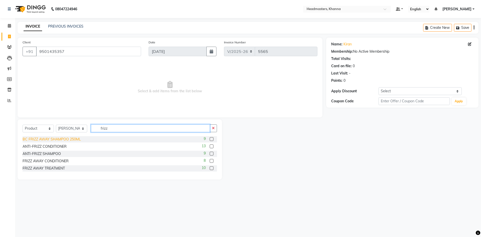
type input "frizz"
click at [71, 137] on div "BC FRIZZ AWAY SHAMPOO 250ML" at bounding box center [52, 138] width 58 height 5
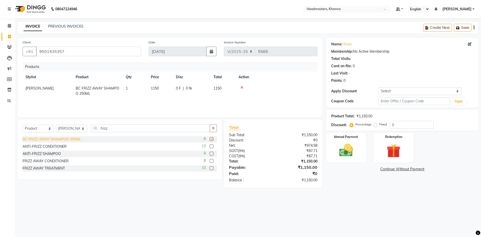
checkbox input "false"
click at [49, 169] on div "FRIZZ AWAY TREATMENT" at bounding box center [44, 167] width 42 height 5
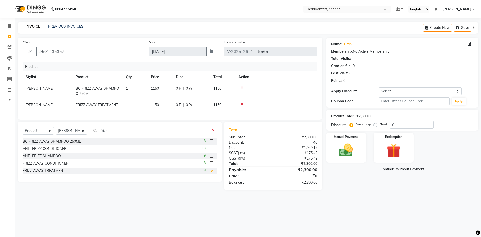
checkbox input "false"
click at [297, 114] on div "Products Stylist Product Qty Price Disc Total Action TEJINDER BC FRIZZ AWAY SHA…" at bounding box center [170, 88] width 295 height 52
click at [346, 145] on img at bounding box center [345, 150] width 23 height 17
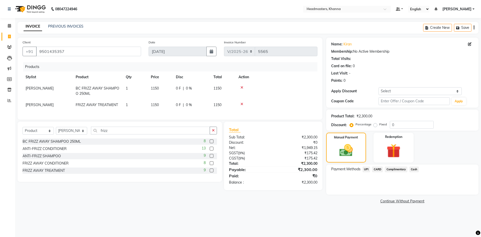
click at [363, 169] on span "UPI" at bounding box center [366, 169] width 8 height 6
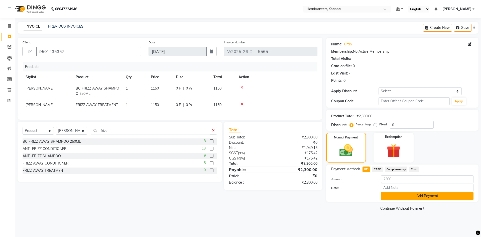
click at [394, 196] on button "Add Payment" at bounding box center [427, 196] width 92 height 8
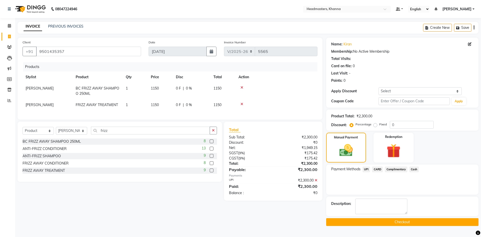
click at [389, 225] on button "Checkout" at bounding box center [402, 222] width 152 height 8
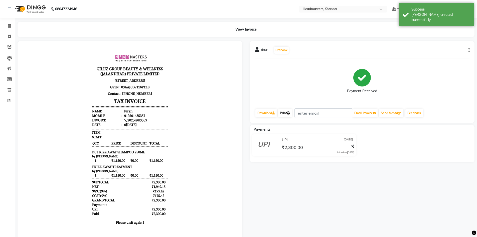
click at [288, 115] on link "Print" at bounding box center [285, 113] width 14 height 9
drag, startPoint x: 10, startPoint y: 26, endPoint x: 8, endPoint y: 28, distance: 2.8
click at [10, 26] on icon at bounding box center [9, 26] width 3 height 4
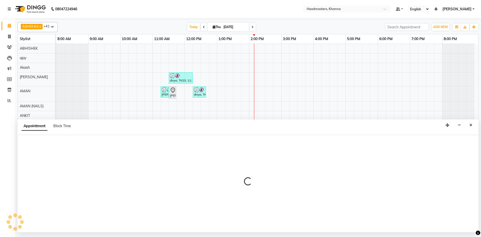
select select "64064"
select select "870"
select select "tentative"
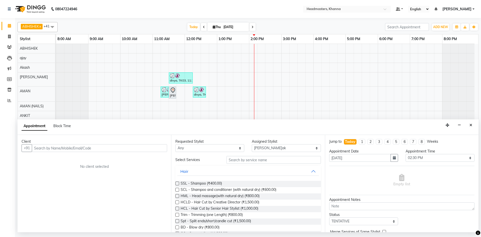
click at [78, 143] on div "Client" at bounding box center [94, 141] width 145 height 5
click at [78, 145] on input "text" at bounding box center [99, 148] width 135 height 8
click at [78, 144] on input "text" at bounding box center [99, 148] width 135 height 8
click at [77, 145] on input "text" at bounding box center [99, 148] width 135 height 8
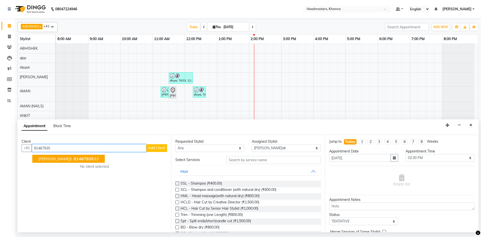
click at [78, 158] on ngb-highlight "81467935 33" at bounding box center [86, 158] width 26 height 5
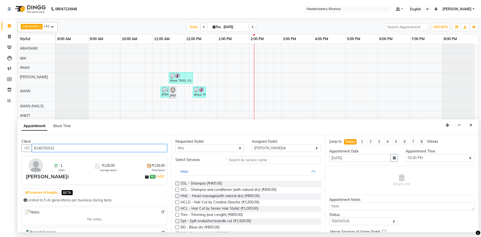
type input "8146793533"
click at [248, 144] on div "Assigned Stylist Select ABHISHEK ajay Akash AKHIL AMAN AMAN (NAILS) ANKIT Ankit…" at bounding box center [286, 145] width 76 height 13
click at [254, 146] on select "Select ABHISHEK ajay Akash AKHIL AMAN AMAN (NAILS) ANKIT Ankit Pedicurist Asing…" at bounding box center [286, 148] width 69 height 8
click at [282, 147] on select "Select ABHISHEK ajay Akash AKHIL AMAN AMAN (NAILS) ANKIT Ankit Pedicurist Asing…" at bounding box center [286, 148] width 69 height 8
click at [117, 155] on div "Client +91 8146793533 1 Visits ₹126.00 Average Spent ₹126.00 Total Spent shivan…" at bounding box center [94, 183] width 153 height 97
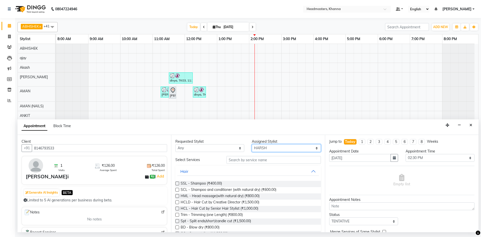
click at [253, 147] on select "Select ABHISHEK ajay Akash AKHIL AMAN AMAN (NAILS) ANKIT Ankit Pedicurist Asing…" at bounding box center [286, 148] width 69 height 8
click at [252, 144] on select "Select ABHISHEK ajay Akash AKHIL AMAN AMAN (NAILS) ANKIT Ankit Pedicurist Asing…" at bounding box center [286, 148] width 69 height 8
click at [262, 146] on select "Select ABHISHEK ajay Akash AKHIL AMAN AMAN (NAILS) ANKIT Ankit Pedicurist Asing…" at bounding box center [286, 148] width 69 height 8
select select "60799"
click at [261, 147] on select "Select ABHISHEK ajay Akash AKHIL AMAN AMAN (NAILS) ANKIT Ankit Pedicurist Asing…" at bounding box center [286, 148] width 69 height 8
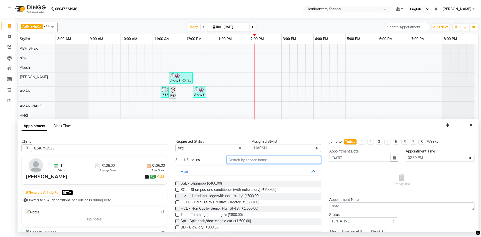
drag, startPoint x: 238, startPoint y: 158, endPoint x: 224, endPoint y: 168, distance: 17.1
click at [238, 159] on input "text" at bounding box center [273, 160] width 94 height 8
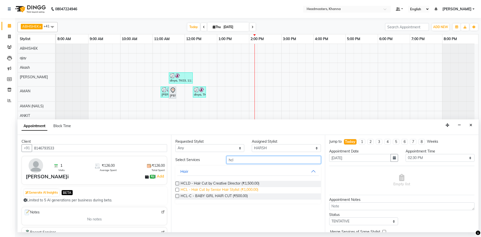
type input "hcl"
click at [241, 188] on span "HCL - Hair Cut by Senior Hair Stylist (₹1,000.00)" at bounding box center [219, 190] width 78 height 6
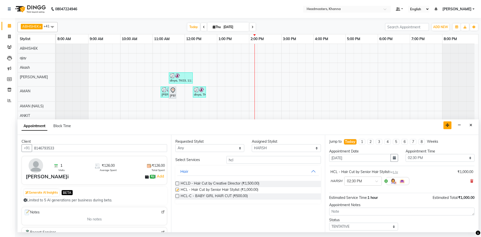
checkbox input "false"
click at [427, 155] on select "Select 09:00 AM 09:15 AM 09:30 AM 09:45 AM 10:00 AM 10:15 AM 10:30 AM 10:45 AM …" at bounding box center [439, 158] width 69 height 8
select select "855"
click at [405, 154] on select "Select 09:00 AM 09:15 AM 09:30 AM 09:45 AM 10:00 AM 10:15 AM 10:30 AM 10:45 AM …" at bounding box center [439, 158] width 69 height 8
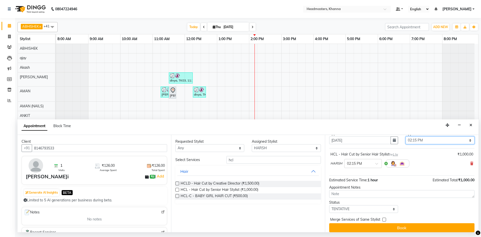
scroll to position [22, 0]
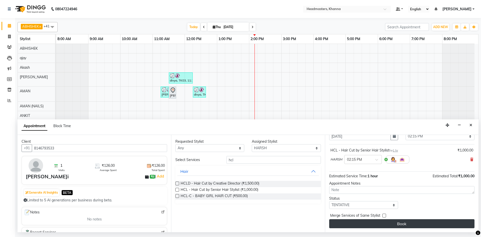
click at [400, 226] on button "Book" at bounding box center [401, 223] width 145 height 9
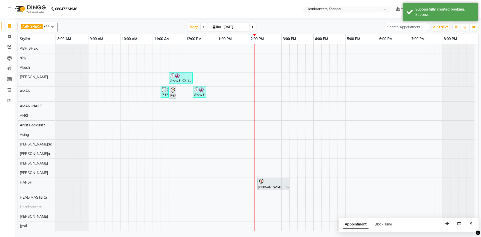
scroll to position [100, 0]
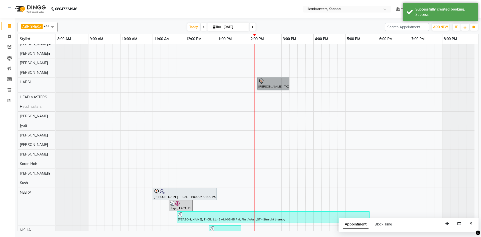
drag, startPoint x: 273, startPoint y: 92, endPoint x: 280, endPoint y: 82, distance: 12.0
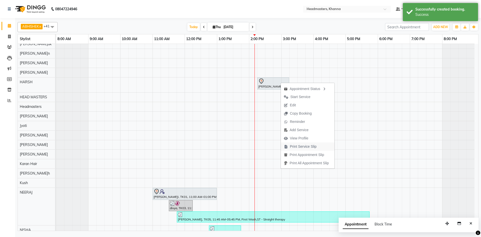
click at [301, 148] on span "Print Service Slip" at bounding box center [303, 146] width 27 height 5
drag, startPoint x: 150, startPoint y: 31, endPoint x: 154, endPoint y: 38, distance: 8.5
click at [150, 31] on div "Today Thu 04-09-2025" at bounding box center [221, 27] width 322 height 8
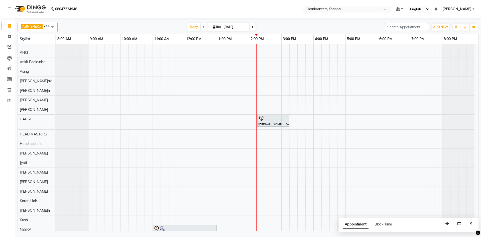
scroll to position [0, 0]
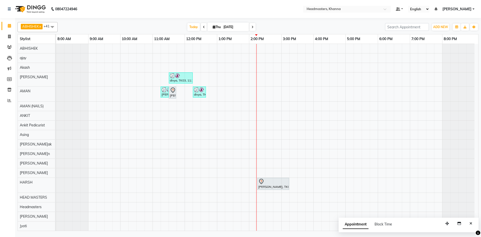
drag, startPoint x: 472, startPoint y: 223, endPoint x: 410, endPoint y: 184, distance: 72.7
click at [410, 186] on div "ABHISHEK x ajay x Akash x AKHIL x AMAN x AMAN (NAILS) x ANKIT x Ankit Pedicuris…" at bounding box center [248, 125] width 461 height 211
drag, startPoint x: 471, startPoint y: 225, endPoint x: 380, endPoint y: 167, distance: 108.4
click at [380, 167] on div "ABHISHEK x ajay x Akash x AKHIL x AMAN x AMAN (NAILS) x ANKIT x Ankit Pedicuris…" at bounding box center [248, 125] width 461 height 211
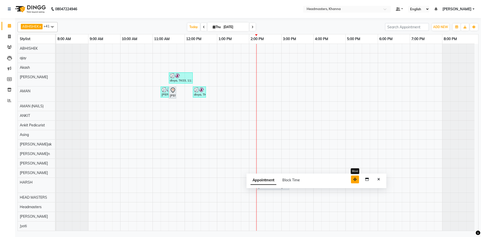
drag, startPoint x: 446, startPoint y: 226, endPoint x: 348, endPoint y: 178, distance: 109.6
click at [351, 178] on button "button" at bounding box center [355, 179] width 8 height 8
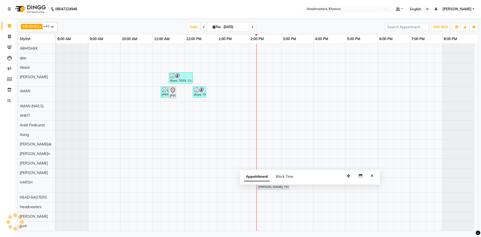
click at [371, 179] on div "Appointment Block Time" at bounding box center [310, 178] width 140 height 16
click at [371, 176] on icon "Close" at bounding box center [371, 176] width 3 height 4
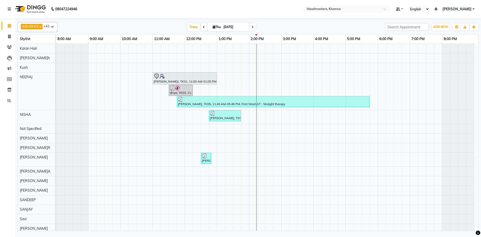
scroll to position [168, 0]
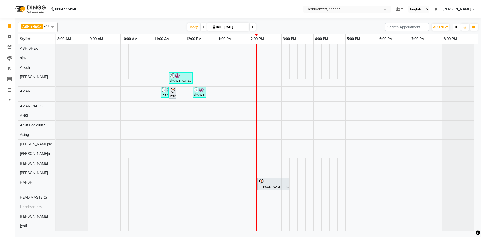
click at [453, 27] on button "button" at bounding box center [456, 27] width 8 height 7
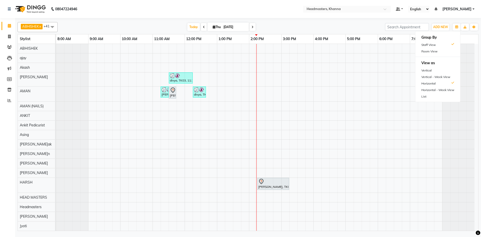
click at [314, 25] on div "Today Thu 04-09-2025" at bounding box center [221, 27] width 322 height 8
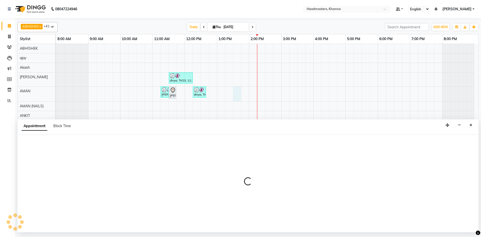
select select "60844"
select select "tentative"
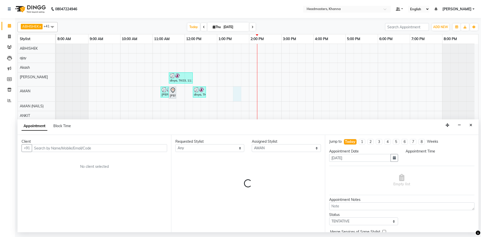
click at [43, 140] on div "Client" at bounding box center [94, 141] width 145 height 5
select select "810"
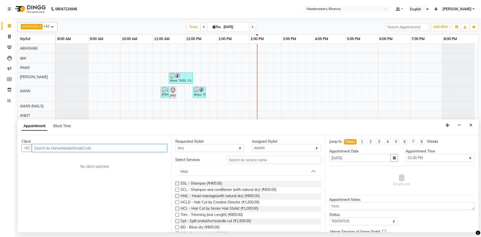
click at [62, 148] on input "text" at bounding box center [99, 148] width 135 height 8
click at [37, 152] on div "Client +91 No client selected" at bounding box center [94, 183] width 153 height 97
click at [43, 149] on input "text" at bounding box center [99, 148] width 135 height 8
click at [41, 147] on input "text" at bounding box center [99, 148] width 135 height 8
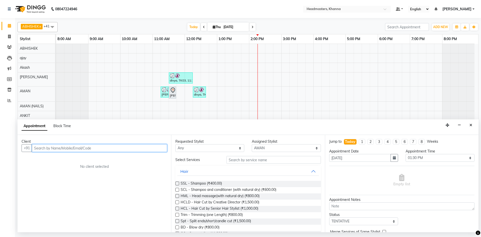
click at [68, 150] on input "text" at bounding box center [99, 148] width 135 height 8
click at [68, 149] on input "text" at bounding box center [99, 148] width 135 height 8
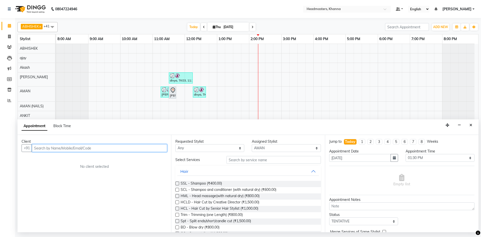
click at [56, 149] on input "text" at bounding box center [99, 148] width 135 height 8
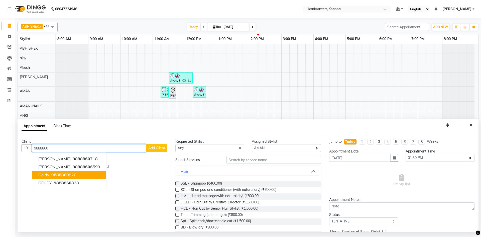
click at [73, 172] on ngb-highlight "9888860 820" at bounding box center [63, 174] width 26 height 5
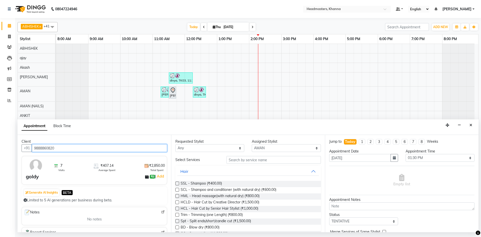
type input "9888860820"
click at [289, 146] on select "Select ABHISHEK ajay Akash AKHIL AMAN AMAN (NAILS) ANKIT Ankit Pedicurist Asing…" at bounding box center [286, 148] width 69 height 8
select select "60819"
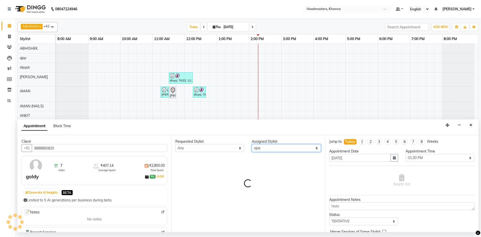
drag, startPoint x: 289, startPoint y: 146, endPoint x: 279, endPoint y: 151, distance: 10.7
click at [287, 147] on select "Select ABHISHEK ajay Akash AKHIL AMAN AMAN (NAILS) ANKIT Ankit Pedicurist Asing…" at bounding box center [286, 148] width 69 height 8
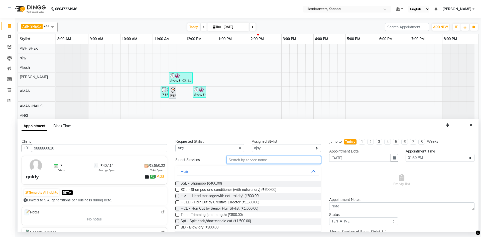
click at [242, 161] on input "text" at bounding box center [273, 160] width 94 height 8
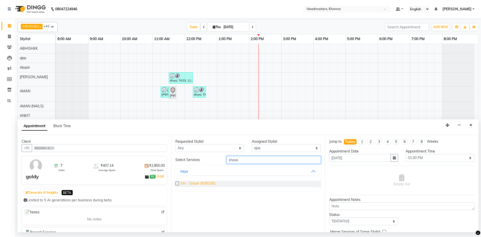
type input "shave"
click at [205, 182] on span "SH - Shave (₹300.00)" at bounding box center [197, 183] width 35 height 6
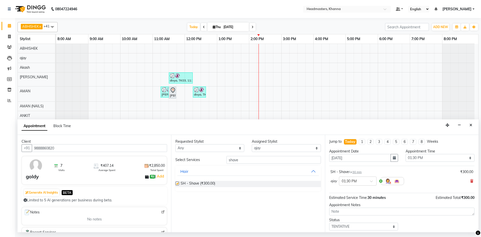
checkbox input "false"
click at [407, 157] on select "Select 09:00 AM 09:15 AM 09:30 AM 09:45 AM 10:00 AM 10:15 AM 10:30 AM 10:45 AM …" at bounding box center [439, 158] width 69 height 8
click at [405, 154] on select "Select 09:00 AM 09:15 AM 09:30 AM 09:45 AM 10:00 AM 10:15 AM 10:30 AM 10:45 AM …" at bounding box center [439, 158] width 69 height 8
click at [413, 158] on select "Select 09:00 AM 09:15 AM 09:30 AM 09:45 AM 10:00 AM 10:15 AM 10:30 AM 10:45 AM …" at bounding box center [439, 158] width 69 height 8
select select "810"
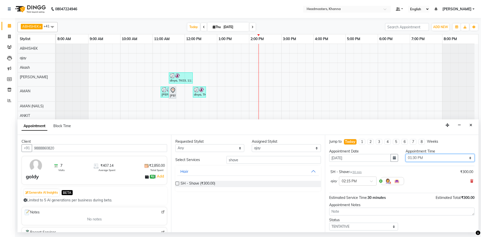
click at [405, 154] on select "Select 09:00 AM 09:15 AM 09:30 AM 09:45 AM 10:00 AM 10:15 AM 10:30 AM 10:45 AM …" at bounding box center [439, 158] width 69 height 8
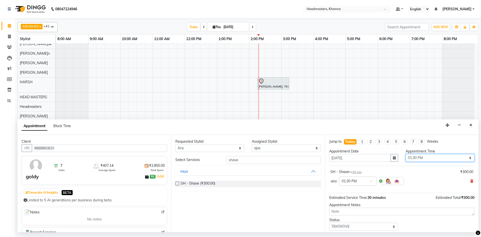
scroll to position [22, 0]
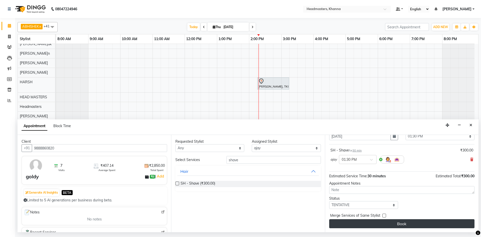
click at [422, 222] on button "Book" at bounding box center [401, 223] width 145 height 9
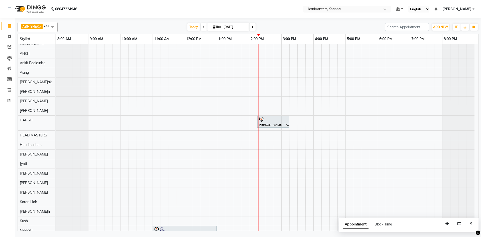
scroll to position [100, 0]
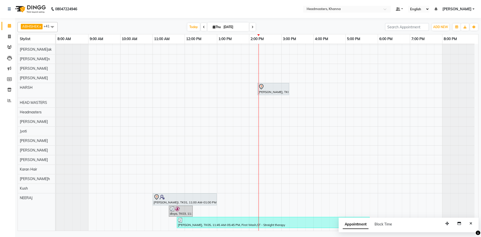
drag, startPoint x: 472, startPoint y: 224, endPoint x: 378, endPoint y: 141, distance: 125.8
click at [378, 141] on div "ABHISHEK x ajay x Akash x AKHIL x AMAN x AMAN (NAILS) x ANKIT x Ankit Pedicuris…" at bounding box center [248, 125] width 461 height 211
click at [474, 223] on button "Close" at bounding box center [470, 223] width 7 height 8
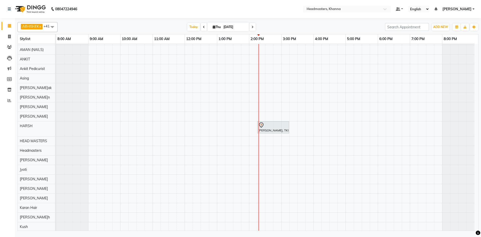
scroll to position [50, 0]
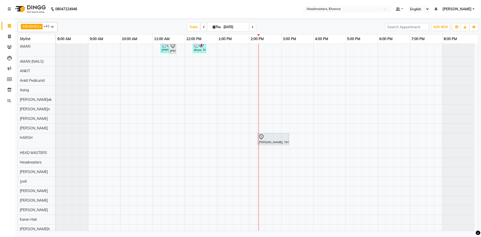
click at [107, 30] on div "Today Thu 04-09-2025" at bounding box center [221, 27] width 322 height 8
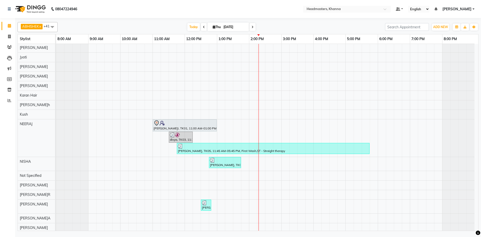
scroll to position [171, 0]
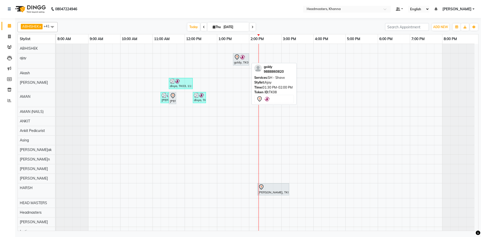
click at [242, 57] on img at bounding box center [242, 57] width 5 height 5
select select "7"
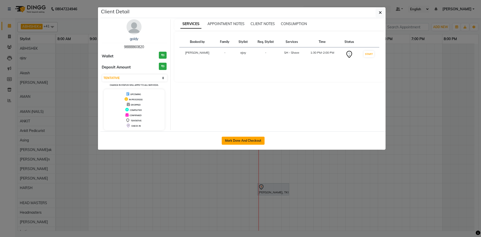
click at [237, 140] on button "Mark Done And Checkout" at bounding box center [243, 140] width 43 height 8
select select "service"
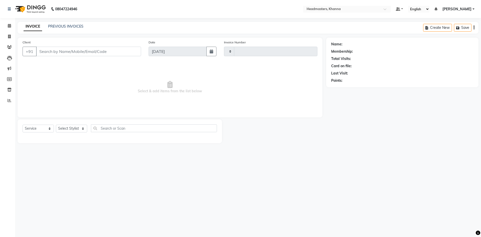
type input "5566"
select select "7138"
type input "9888860820"
select select "60819"
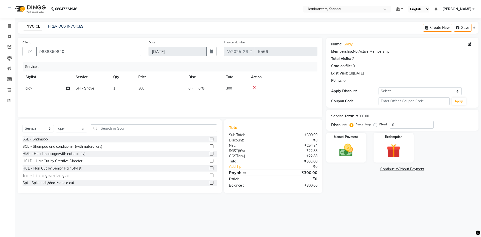
click at [160, 87] on td "300" at bounding box center [160, 88] width 50 height 11
select select "60819"
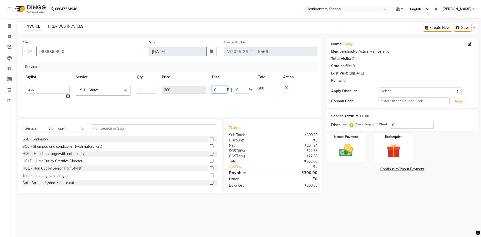
click at [219, 87] on input "0" at bounding box center [219, 90] width 15 height 8
type input "0100"
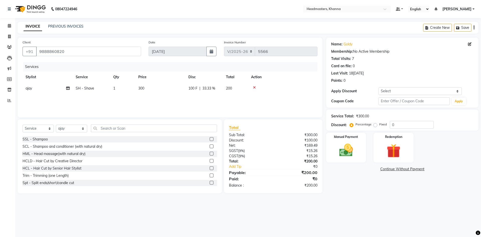
click at [287, 103] on div "Services Stylist Service Qty Price Disc Total Action ajay SH - Shave 1 300 100 …" at bounding box center [170, 87] width 295 height 50
click at [350, 159] on div "Manual Payment" at bounding box center [346, 147] width 42 height 31
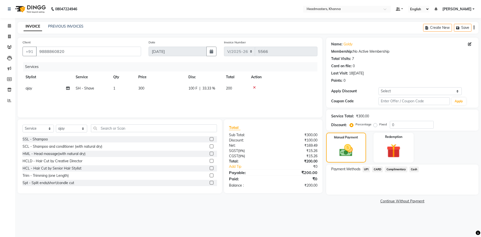
click at [365, 170] on span "UPI" at bounding box center [366, 169] width 8 height 6
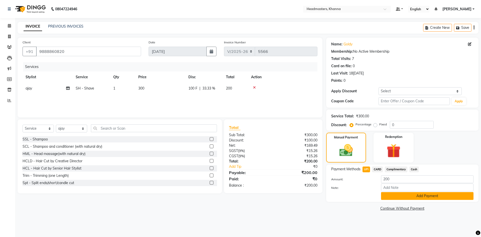
click at [390, 193] on button "Add Payment" at bounding box center [427, 196] width 92 height 8
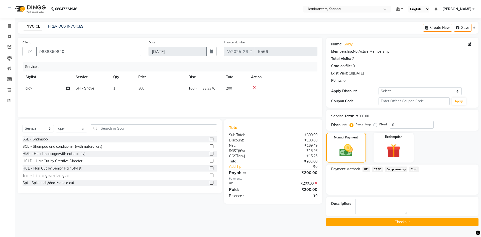
click at [378, 224] on button "Checkout" at bounding box center [402, 222] width 152 height 8
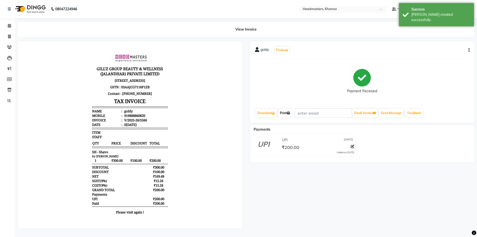
click at [287, 111] on link "Print" at bounding box center [285, 113] width 14 height 9
click at [10, 25] on icon at bounding box center [9, 26] width 3 height 4
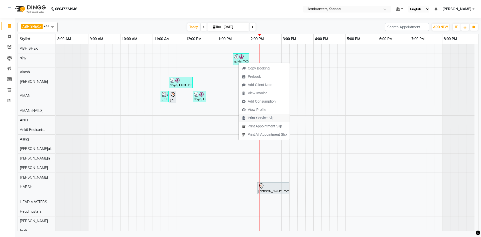
click at [267, 117] on span "Print Service Slip" at bounding box center [261, 117] width 27 height 5
click at [121, 25] on div "Today Thu 04-09-2025" at bounding box center [221, 27] width 322 height 8
click at [135, 30] on div "Today Thu 04-09-2025" at bounding box center [221, 27] width 322 height 8
drag, startPoint x: 175, startPoint y: 96, endPoint x: 204, endPoint y: 97, distance: 28.3
click at [56, 97] on div "ritu singla, TK02, 11:15 AM-11:30 AM, TH-EB - Eyebrows HARLEEN, TK04, 11:30 AM-…" at bounding box center [56, 98] width 0 height 15
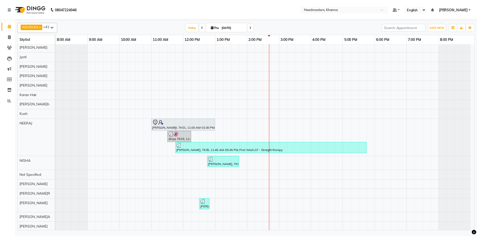
scroll to position [181, 0]
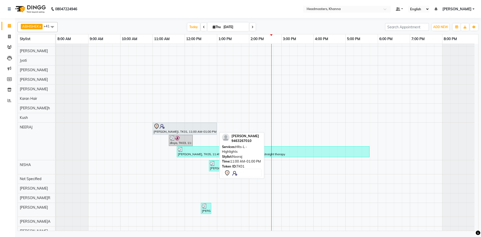
click at [162, 129] on div "rajni, TK01, 11:00 AM-01:00 PM, Hlts-L - Highlights" at bounding box center [184, 128] width 63 height 11
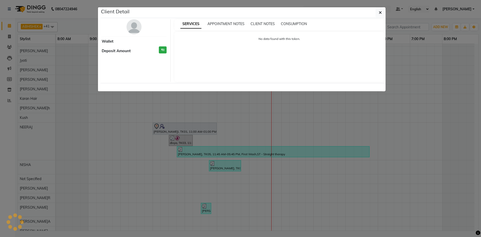
select select "7"
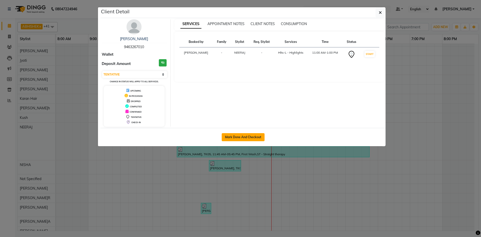
click at [244, 134] on button "Mark Done And Checkout" at bounding box center [243, 137] width 43 height 8
select select "service"
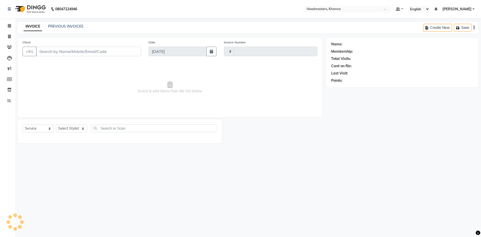
type input "5567"
select select "7138"
type input "9463267010"
select select "60855"
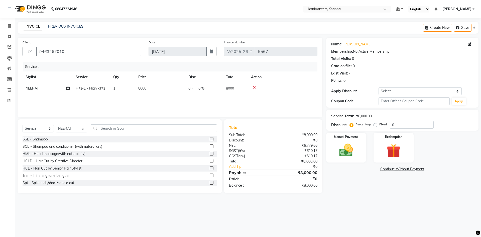
click at [80, 105] on div "Services Stylist Service Qty Price Disc Total Action NEERAJ Hlts-L - Highlights…" at bounding box center [170, 87] width 295 height 50
click at [94, 93] on td "Hlts-L - Highlights" at bounding box center [92, 88] width 38 height 11
select select "60855"
click at [96, 86] on span "Hlts-L - Highlights x" at bounding box center [103, 91] width 55 height 10
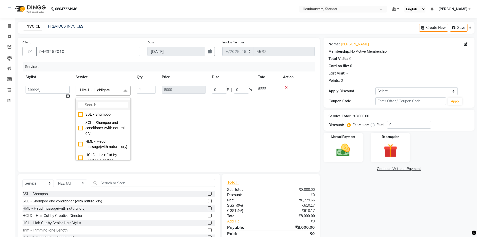
click at [97, 107] on input "multiselect-search" at bounding box center [103, 104] width 50 height 5
type input "glob"
click at [106, 139] on div "GG-[PERSON_NAME] Global" at bounding box center [103, 144] width 50 height 11
checkbox input "true"
type input "1500"
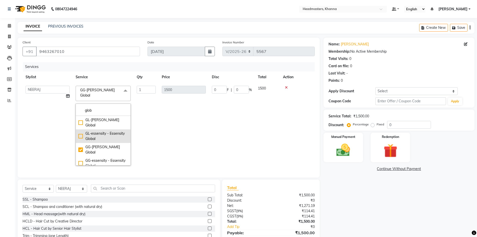
click at [108, 131] on div "GL-essensity - Essensity Global" at bounding box center [103, 136] width 50 height 11
checkbox input "true"
checkbox input "false"
type input "8000"
click at [185, 120] on td "8000" at bounding box center [184, 126] width 50 height 86
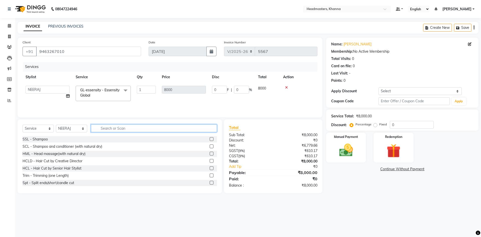
click at [122, 127] on input "text" at bounding box center [154, 128] width 126 height 8
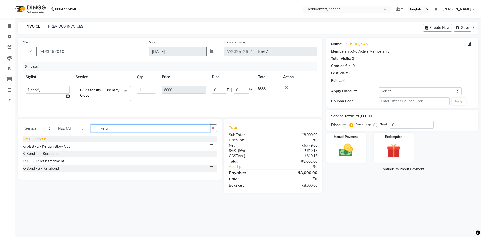
type input "kera"
click at [42, 139] on div "Krt-L - Keratin" at bounding box center [35, 138] width 24 height 5
checkbox input "false"
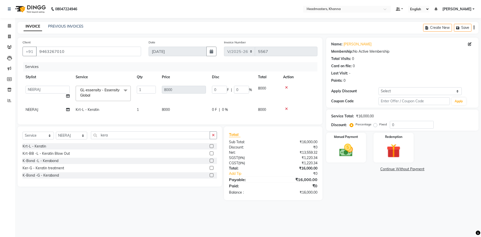
click at [176, 98] on td "8000" at bounding box center [184, 93] width 50 height 21
click at [221, 89] on input "0" at bounding box center [219, 90] width 15 height 8
type input "04500"
click at [261, 104] on tr "NEERAJ Krt-L - Keratin 1 8000 0 F | 0 % 8000" at bounding box center [170, 109] width 295 height 11
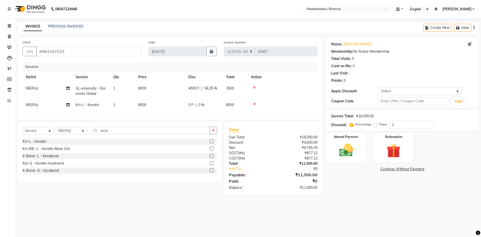
click at [183, 101] on td "8000" at bounding box center [160, 104] width 50 height 11
select select "60855"
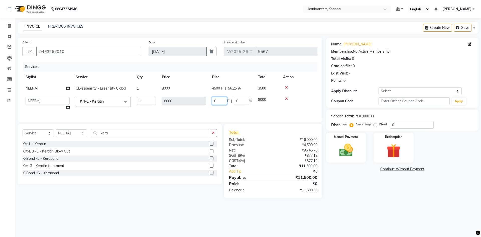
click at [223, 100] on input "0" at bounding box center [219, 101] width 15 height 8
type input "04000"
click at [270, 107] on tr "ABHISHEK ajay Akash AKHIL AMAN AMAN (NAILS) ANKIT Ankit Pedicurist Asing Gursew…" at bounding box center [170, 103] width 295 height 19
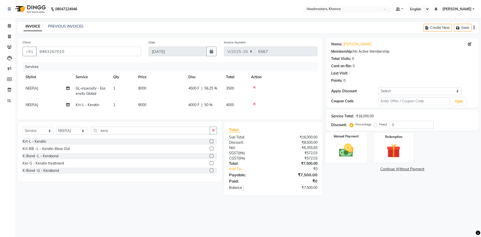
click at [340, 144] on img at bounding box center [345, 150] width 23 height 17
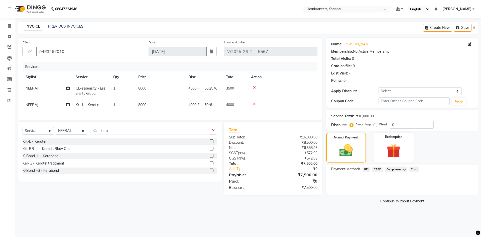
click at [415, 169] on span "Cash" at bounding box center [414, 169] width 10 height 6
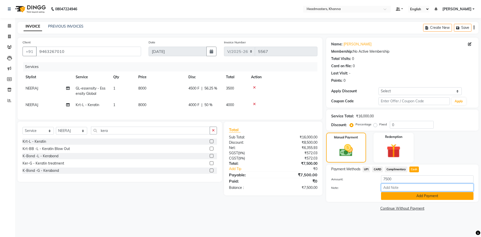
click at [420, 189] on input "Note:" at bounding box center [427, 187] width 92 height 8
click at [419, 196] on button "Add Payment" at bounding box center [427, 196] width 92 height 8
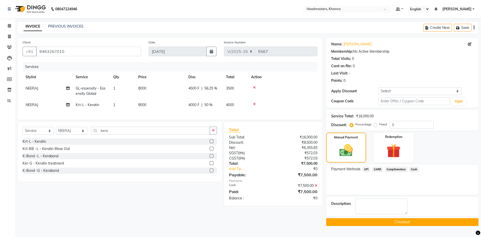
click at [418, 221] on button "Checkout" at bounding box center [402, 222] width 152 height 8
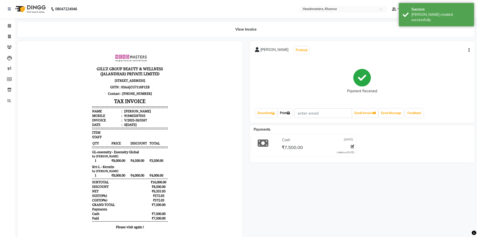
click at [286, 114] on link "Print" at bounding box center [285, 113] width 14 height 9
click at [21, 22] on div "08047224946 Select Location × Headmasters, Khanna Default Panel My Panel Englis…" at bounding box center [238, 125] width 477 height 250
click at [9, 24] on span at bounding box center [9, 26] width 9 height 6
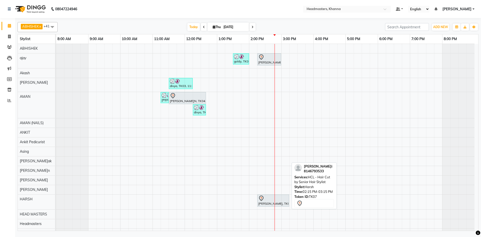
click at [264, 203] on div "shivangi, TK07, 02:15 PM-03:15 PM, HCL - Hair Cut by Senior Hair Stylist" at bounding box center [273, 200] width 31 height 11
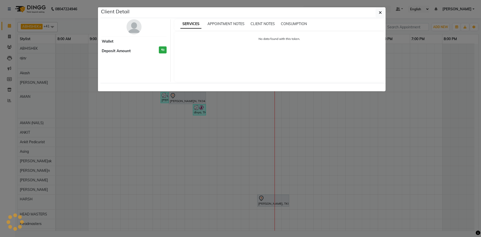
select select "7"
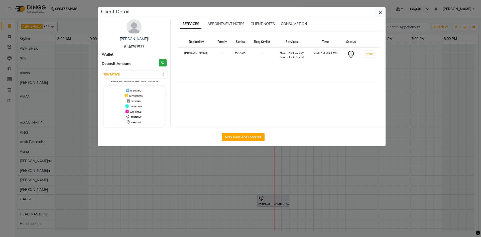
click at [233, 132] on div "Mark Done And Checkout" at bounding box center [242, 137] width 285 height 18
click at [234, 137] on button "Mark Done And Checkout" at bounding box center [243, 137] width 43 height 8
select select "service"
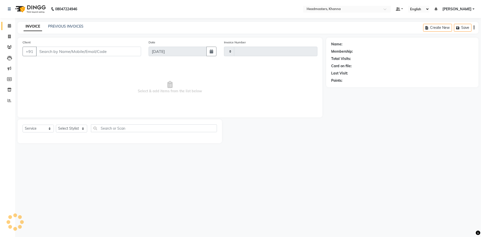
type input "5568"
select select "7138"
type input "8146793533"
select select "60799"
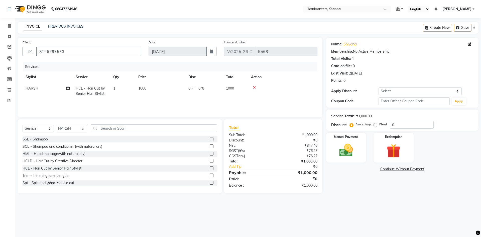
click at [176, 95] on td "1000" at bounding box center [160, 91] width 50 height 17
select select "60799"
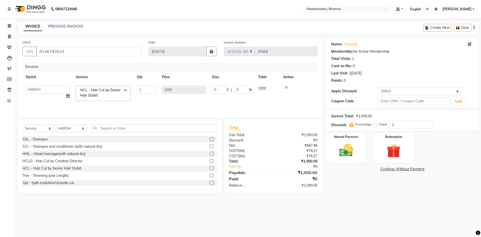
click at [153, 99] on td "1" at bounding box center [146, 93] width 25 height 21
click at [106, 84] on td "HCL - Hair Cut by Senior Hair Stylist x SSL - Shampoo SCL - Shampoo and conditi…" at bounding box center [103, 93] width 61 height 21
click at [104, 97] on span "HCL - Hair Cut by Senior Hair Stylist x" at bounding box center [101, 92] width 44 height 11
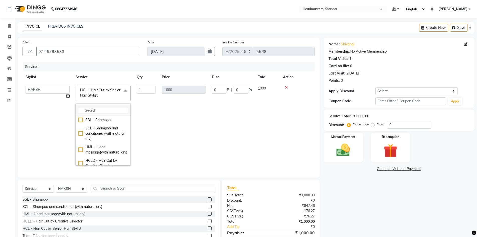
click at [103, 110] on input "multiselect-search" at bounding box center [103, 110] width 50 height 5
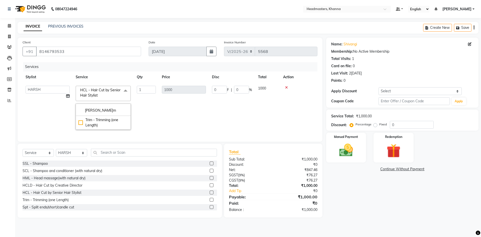
type input "trimm"
click at [110, 129] on div "trimm Trim - Trimming (one Length)" at bounding box center [103, 116] width 55 height 26
drag, startPoint x: 114, startPoint y: 124, endPoint x: 190, endPoint y: 111, distance: 77.4
click at [116, 123] on div "Trim - Trimming (one Length)" at bounding box center [103, 122] width 50 height 11
type input "800"
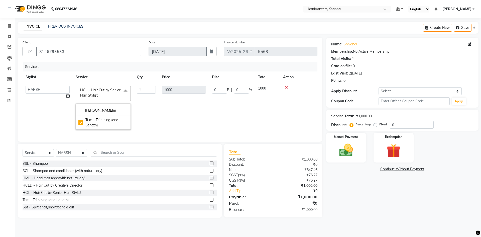
checkbox input "true"
click at [226, 91] on input "0" at bounding box center [219, 90] width 15 height 8
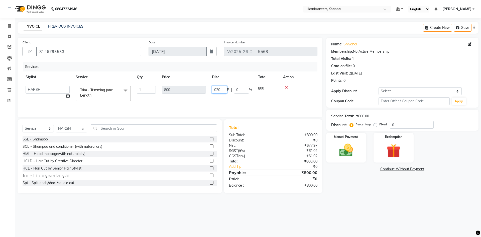
type input "0200"
click at [246, 101] on div "Services Stylist Service Qty Price Disc Total Action ABHISHEK ajay Akash AKHIL …" at bounding box center [170, 87] width 295 height 50
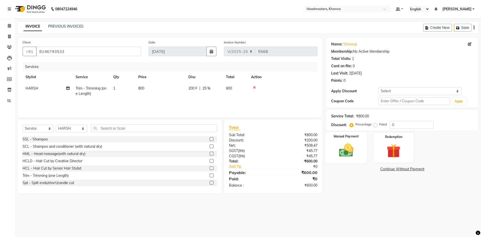
click at [328, 144] on div "Manual Payment" at bounding box center [346, 147] width 42 height 31
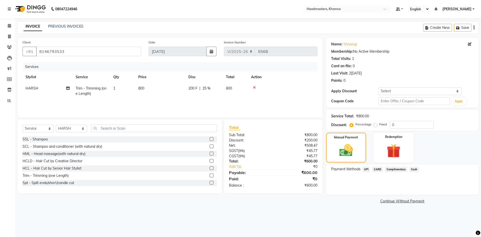
click at [413, 167] on span "Cash" at bounding box center [414, 169] width 10 height 6
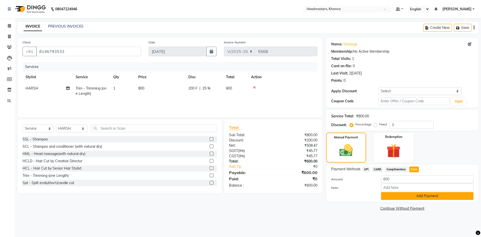
click at [408, 193] on button "Add Payment" at bounding box center [427, 196] width 92 height 8
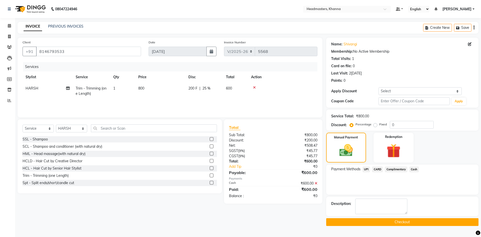
click at [398, 222] on button "Checkout" at bounding box center [402, 222] width 152 height 8
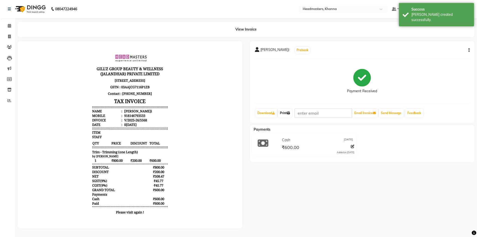
click at [288, 115] on link "Print" at bounding box center [285, 113] width 14 height 9
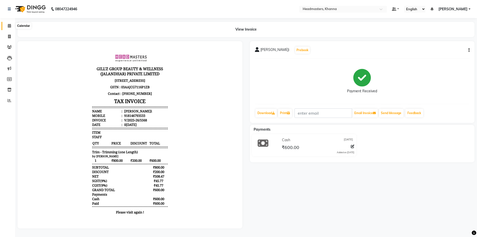
click at [6, 27] on span at bounding box center [9, 26] width 9 height 6
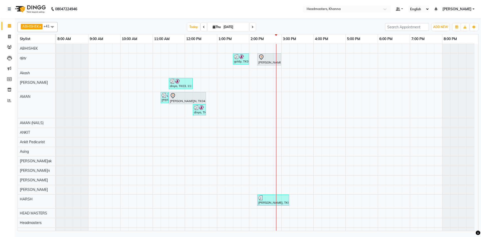
click at [167, 31] on div "Today Thu 04-09-2025" at bounding box center [221, 27] width 322 height 8
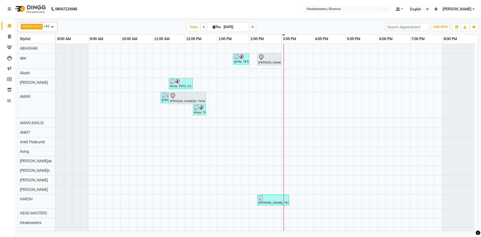
click at [124, 2] on nav "08047224946 Select Location × Headmasters, Khanna Default Panel My Panel Englis…" at bounding box center [240, 9] width 481 height 18
click at [295, 129] on span "Print Appointment Slip" at bounding box center [293, 133] width 46 height 8
click at [162, 19] on div at bounding box center [248, 19] width 461 height 2
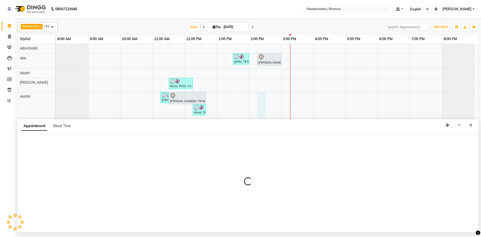
select select "60844"
select select "tentative"
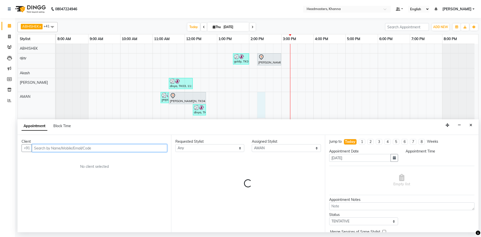
select select "855"
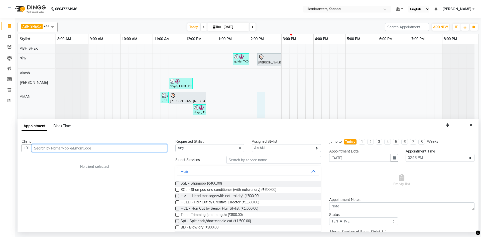
click at [61, 149] on input "text" at bounding box center [99, 148] width 135 height 8
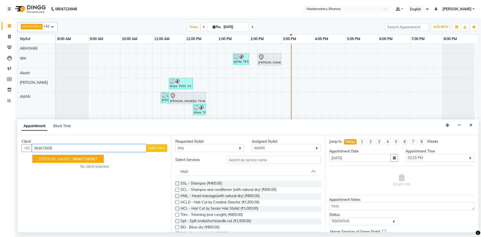
click at [76, 162] on button "PENNY 964673658 7" at bounding box center [67, 158] width 71 height 8
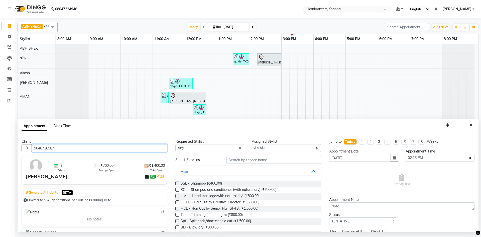
type input "9646736587"
click at [267, 144] on select "Select ABHISHEK ajay Akash AKHIL AMAN AMAN (NAILS) ANKIT Ankit Pedicurist Asing…" at bounding box center [286, 148] width 69 height 8
select select "60812"
click at [267, 144] on select "Select ABHISHEK ajay Akash AKHIL AMAN AMAN (NAILS) ANKIT Ankit Pedicurist Asing…" at bounding box center [286, 148] width 69 height 8
click at [244, 160] on input "text" at bounding box center [273, 160] width 94 height 8
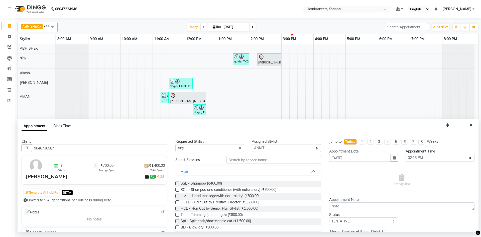
click at [265, 156] on input "text" at bounding box center [273, 160] width 94 height 8
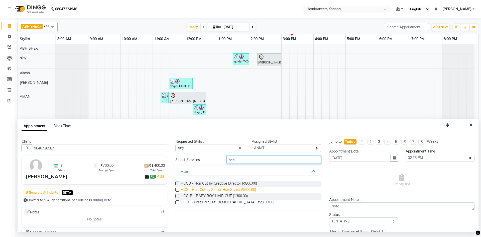
type input "hcg"
click at [250, 190] on span "HCG - Hair Cut by Senior Hair Stylist (₹600.00)" at bounding box center [217, 190] width 75 height 6
checkbox input "false"
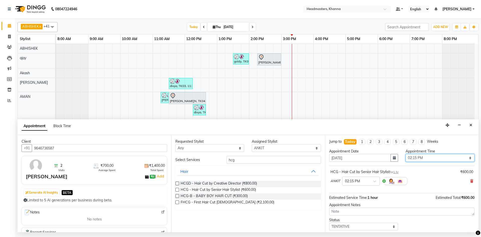
click at [422, 158] on select "Select 09:00 AM 09:15 AM 09:30 AM 09:45 AM 10:00 AM 10:15 AM 10:30 AM 10:45 AM …" at bounding box center [439, 158] width 69 height 8
click at [273, 146] on select "Select ABHISHEK ajay Akash AKHIL AMAN AMAN (NAILS) ANKIT Ankit Pedicurist Asing…" at bounding box center [286, 148] width 69 height 8
click at [425, 158] on select "Select 09:00 AM 09:15 AM 09:30 AM 09:45 AM 10:00 AM 10:15 AM 10:30 AM 10:45 AM …" at bounding box center [439, 158] width 69 height 8
click at [405, 154] on select "Select 09:00 AM 09:15 AM 09:30 AM 09:45 AM 10:00 AM 10:15 AM 10:30 AM 10:45 AM …" at bounding box center [439, 158] width 69 height 8
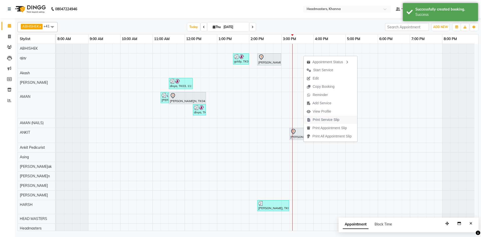
click at [324, 118] on span "Print Service Slip" at bounding box center [325, 119] width 27 height 5
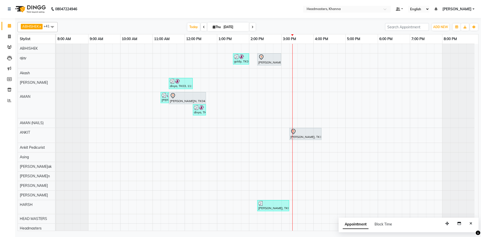
click at [204, 39] on div "12:00 PM" at bounding box center [201, 38] width 32 height 9
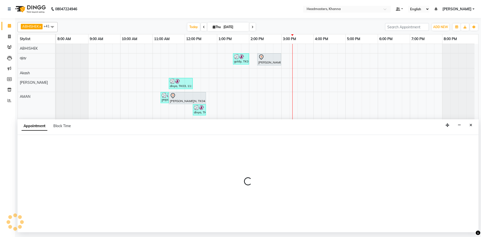
select select "60812"
select select "735"
select select "tentative"
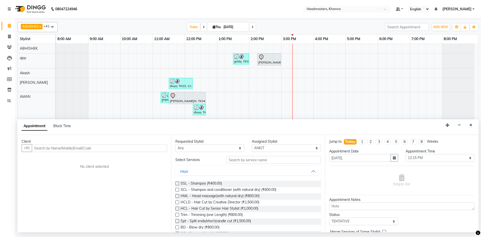
click at [37, 147] on input "text" at bounding box center [99, 148] width 135 height 8
click at [57, 147] on input "text" at bounding box center [99, 148] width 135 height 8
type input "8283960209"
click at [157, 150] on button "Add Client" at bounding box center [156, 148] width 21 height 8
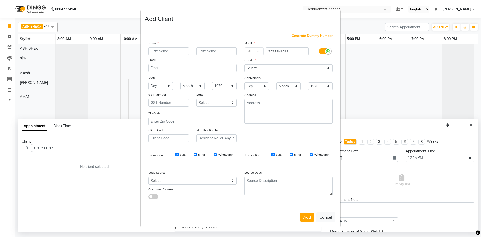
click at [172, 53] on input "text" at bounding box center [168, 51] width 41 height 8
type input "jashan"
drag, startPoint x: 255, startPoint y: 68, endPoint x: 253, endPoint y: 70, distance: 3.0
click at [254, 68] on select "Select Male Female Other Prefer Not To Say" at bounding box center [288, 68] width 88 height 8
click at [244, 64] on select "Select Male Female Other Prefer Not To Say" at bounding box center [288, 68] width 88 height 8
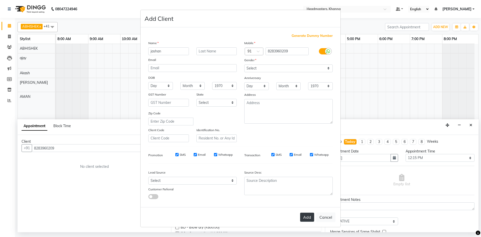
click at [310, 215] on button "Add" at bounding box center [307, 216] width 14 height 9
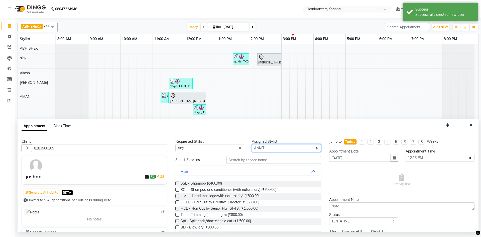
click at [270, 151] on select "Select ABHISHEK ajay Akash AKHIL AMAN AMAN (NAILS) ANKIT Ankit Pedicurist Asing…" at bounding box center [286, 148] width 69 height 8
select select "63193"
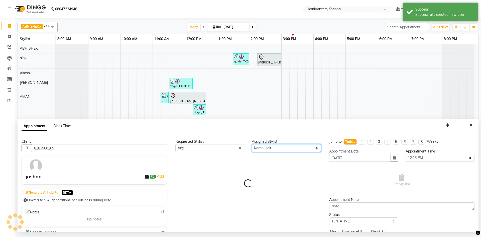
click at [270, 151] on select "Select ABHISHEK ajay Akash AKHIL AMAN AMAN (NAILS) ANKIT Ankit Pedicurist Asing…" at bounding box center [286, 148] width 69 height 8
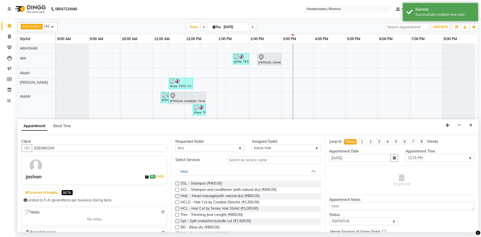
click at [248, 160] on input "text" at bounding box center [273, 160] width 94 height 8
type input "g"
type input "\"
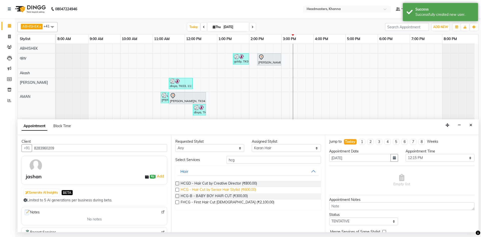
type input "hcg"
click at [250, 191] on span "HCG - Hair Cut by Senior Hair Stylist (₹600.00)" at bounding box center [217, 190] width 75 height 6
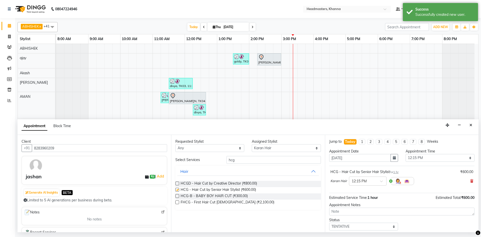
checkbox input "false"
click at [419, 155] on div "Appointment Time Select 09:00 AM 09:15 AM 09:30 AM 09:45 AM 10:00 AM 10:15 AM 1…" at bounding box center [440, 156] width 76 height 17
click at [419, 155] on select "Select 09:00 AM 09:15 AM 09:30 AM 09:45 AM 10:00 AM 10:15 AM 10:30 AM 10:45 AM …" at bounding box center [439, 158] width 69 height 8
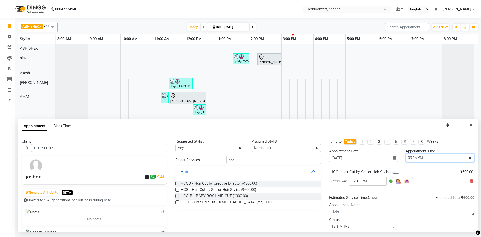
click at [405, 154] on select "Select 09:00 AM 09:15 AM 09:30 AM 09:45 AM 10:00 AM 10:15 AM 10:30 AM 10:45 AM …" at bounding box center [439, 158] width 69 height 8
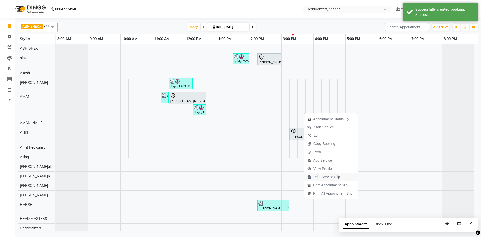
click at [323, 178] on span "Print Service Slip" at bounding box center [326, 176] width 27 height 5
click at [130, 27] on div "Today Thu 04-09-2025" at bounding box center [221, 27] width 322 height 8
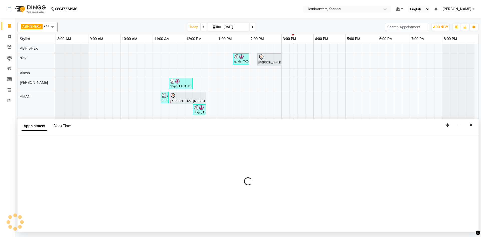
select select "60804"
select select "tentative"
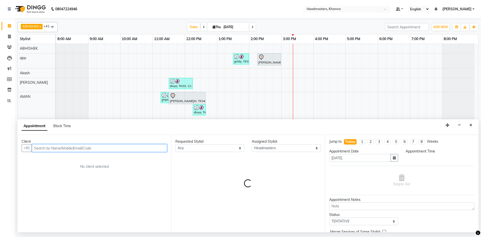
select select "750"
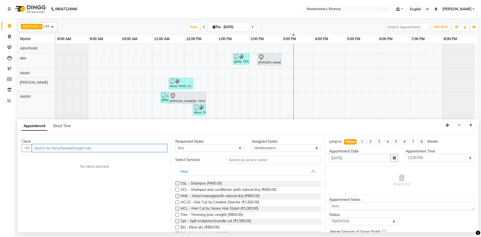
click at [75, 145] on input "text" at bounding box center [99, 148] width 135 height 8
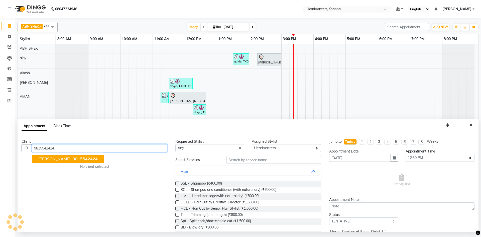
click at [73, 156] on span "9815542424" at bounding box center [85, 158] width 25 height 5
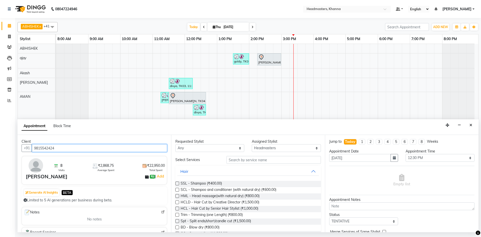
type input "9815542424"
click at [271, 148] on select "Select ABHISHEK ajay Akash AKHIL AMAN AMAN (NAILS) ANKIT Ankit Pedicurist Asing…" at bounding box center [286, 148] width 69 height 8
select select "60800"
click at [252, 144] on select "Select ABHISHEK ajay Akash AKHIL AMAN AMAN (NAILS) ANKIT Ankit Pedicurist Asing…" at bounding box center [286, 148] width 69 height 8
click at [252, 160] on input "text" at bounding box center [273, 160] width 94 height 8
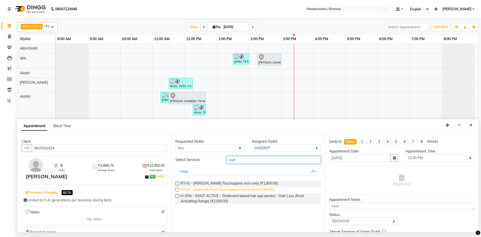
type input "root"
click at [272, 189] on span "RT-ES - Essensity Root Touchup(one inch only) (₹2,000.00)" at bounding box center [227, 190] width 94 height 6
checkbox input "false"
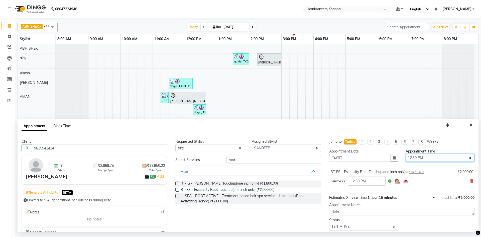
click at [417, 157] on select "Select 09:00 AM 09:15 AM 09:30 AM 09:45 AM 10:00 AM 10:15 AM 10:30 AM 10:45 AM …" at bounding box center [439, 158] width 69 height 8
click at [405, 154] on select "Select 09:00 AM 09:15 AM 09:30 AM 09:45 AM 10:00 AM 10:15 AM 10:30 AM 10:45 AM …" at bounding box center [439, 158] width 69 height 8
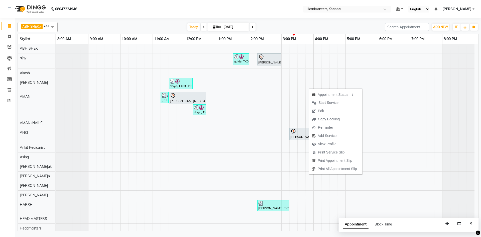
click at [308, 27] on div "Today Thu 04-09-2025" at bounding box center [221, 27] width 322 height 8
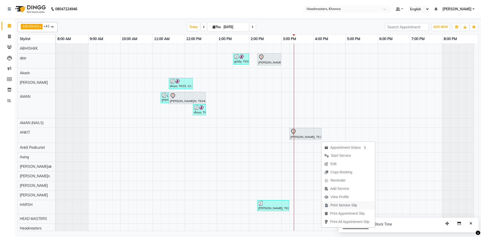
click at [358, 203] on span "Print Service Slip" at bounding box center [340, 205] width 39 height 8
click at [145, 25] on div "Today Thu 04-09-2025" at bounding box center [221, 27] width 322 height 8
click at [204, 29] on span at bounding box center [204, 27] width 6 height 8
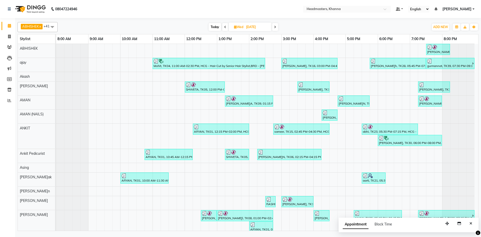
click at [276, 27] on span at bounding box center [275, 27] width 6 height 8
type input "0[DATE]"
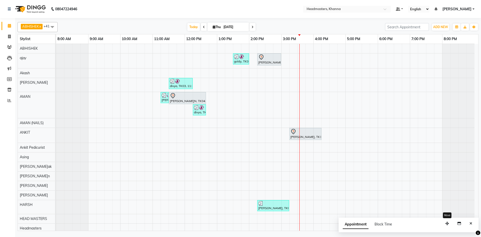
drag, startPoint x: 447, startPoint y: 223, endPoint x: 409, endPoint y: 160, distance: 73.7
click at [445, 221] on icon "button" at bounding box center [447, 223] width 4 height 4
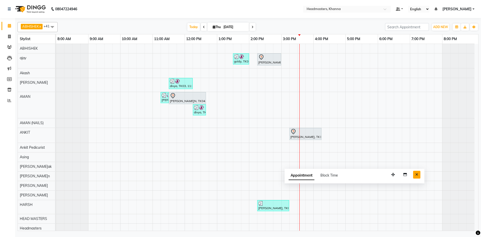
click at [419, 176] on button "Close" at bounding box center [416, 174] width 7 height 8
drag, startPoint x: 134, startPoint y: 17, endPoint x: 135, endPoint y: 20, distance: 2.9
click at [134, 17] on nav "08047224946 Select Location × Headmasters, Khanna Default Panel My Panel Englis…" at bounding box center [240, 9] width 481 height 18
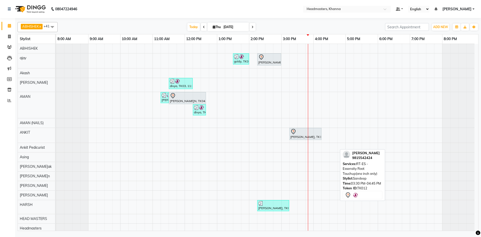
select select "7"
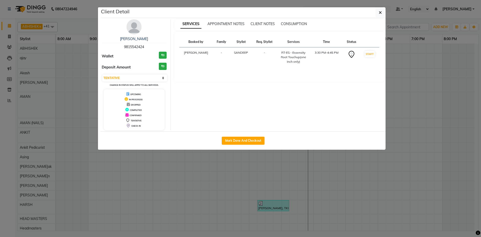
drag, startPoint x: 152, startPoint y: 46, endPoint x: 118, endPoint y: 46, distance: 33.8
click at [118, 46] on div "jasveen 9815542424" at bounding box center [134, 42] width 65 height 13
click at [378, 12] on button "button" at bounding box center [380, 13] width 10 height 10
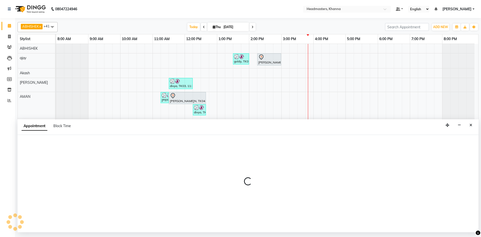
select select "60800"
select select "1005"
select select "tentative"
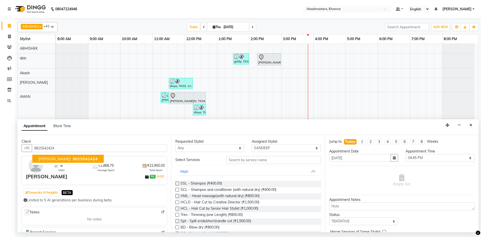
type input "9815542424"
click at [161, 211] on img at bounding box center [163, 212] width 4 height 4
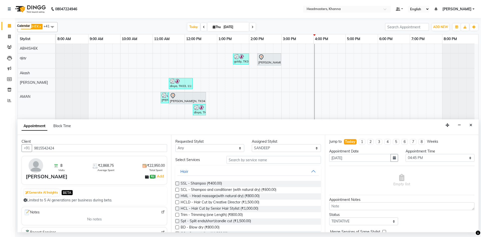
click at [9, 26] on icon at bounding box center [9, 26] width 3 height 4
click at [471, 125] on icon "Close" at bounding box center [470, 125] width 3 height 4
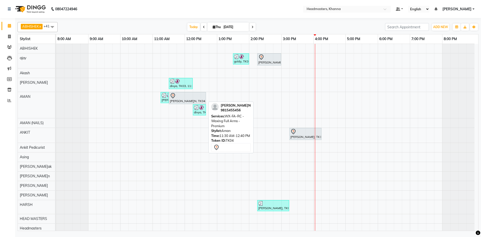
click at [183, 98] on div at bounding box center [187, 96] width 35 height 6
select select "7"
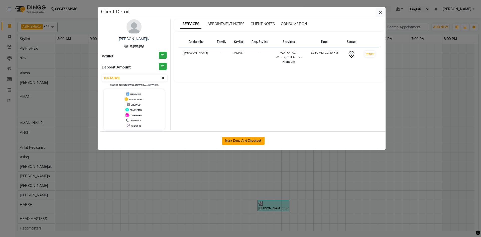
click at [242, 141] on button "Mark Done And Checkout" at bounding box center [243, 140] width 43 height 8
select select "service"
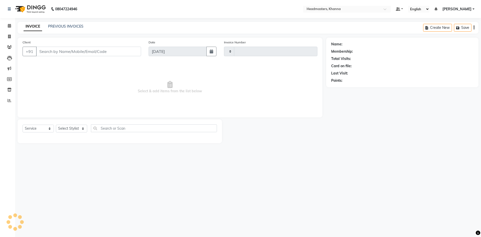
type input "5569"
select select "7138"
type input "9815455456"
select select "60844"
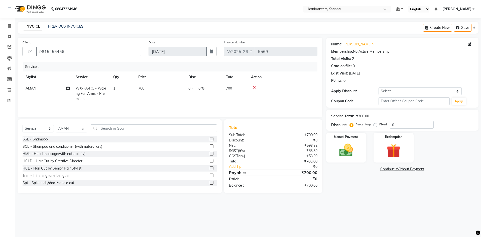
click at [98, 89] on span "WX-FA-RC - Waxing Full Arms - Premium" at bounding box center [91, 93] width 30 height 15
select select "60844"
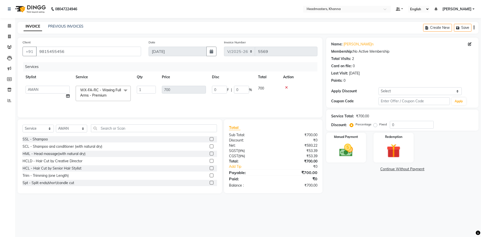
click at [101, 91] on span "WX-FA-RC - Waxing Full Arms - Premium" at bounding box center [100, 93] width 41 height 10
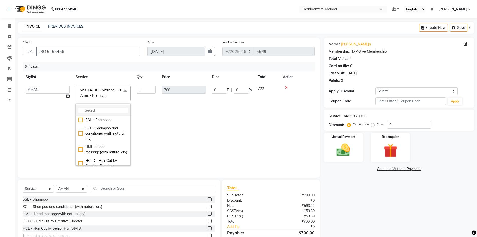
click at [104, 110] on input "multiselect-search" at bounding box center [103, 110] width 50 height 5
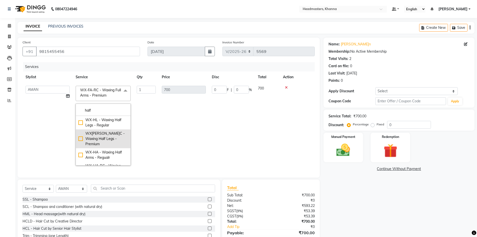
type input "half"
click at [104, 136] on div "WX[PERSON_NAME]C - Waxing Half Legs - Premium" at bounding box center [103, 139] width 50 height 16
checkbox input "true"
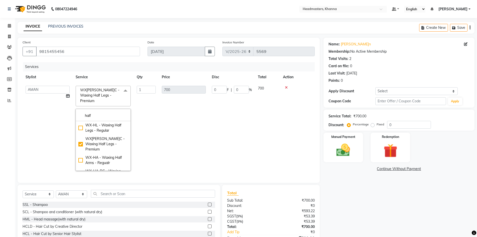
click at [178, 133] on td "700" at bounding box center [184, 128] width 50 height 91
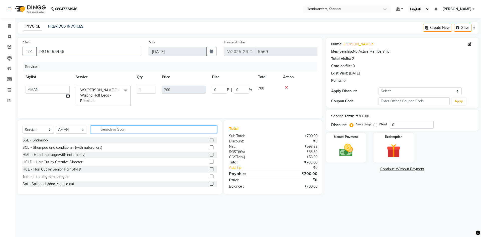
click at [106, 129] on input "text" at bounding box center [154, 129] width 126 height 8
type input "half"
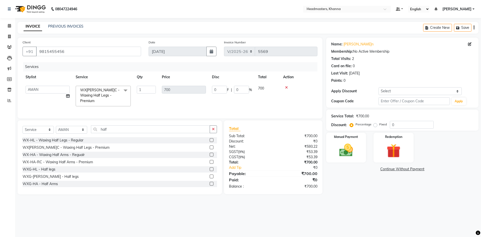
click at [210, 161] on label at bounding box center [212, 162] width 4 height 4
click at [210, 161] on input "checkbox" at bounding box center [211, 161] width 3 height 3
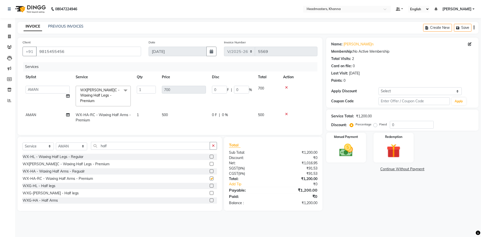
checkbox input "false"
click at [117, 145] on input "half" at bounding box center [150, 146] width 119 height 8
type input "h"
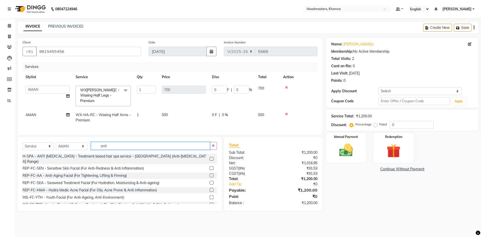
type input "anti"
click at [210, 173] on label at bounding box center [212, 175] width 4 height 4
click at [210, 174] on input "checkbox" at bounding box center [211, 175] width 3 height 3
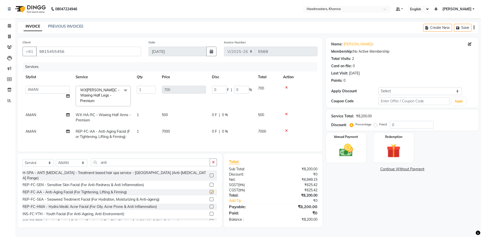
checkbox input "false"
click at [116, 159] on input "anti" at bounding box center [150, 162] width 119 height 8
type input "a"
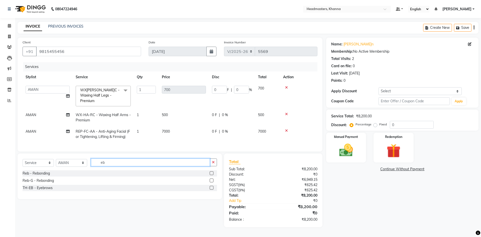
type input "eb"
click at [211, 187] on label at bounding box center [212, 187] width 4 height 4
click at [211, 187] on input "checkbox" at bounding box center [211, 187] width 3 height 3
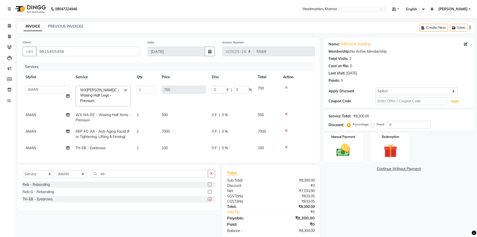
checkbox input "false"
click at [112, 169] on input "eb" at bounding box center [149, 173] width 117 height 8
type input "e"
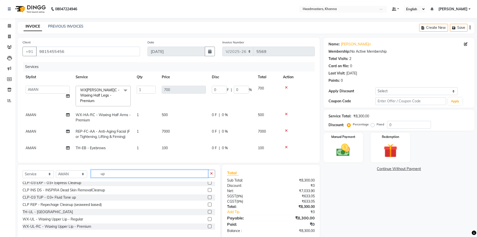
scroll to position [25, 0]
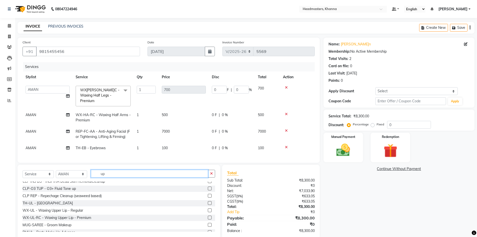
type input "up"
click at [208, 208] on label at bounding box center [210, 210] width 4 height 4
click at [208, 209] on input "checkbox" at bounding box center [209, 210] width 3 height 3
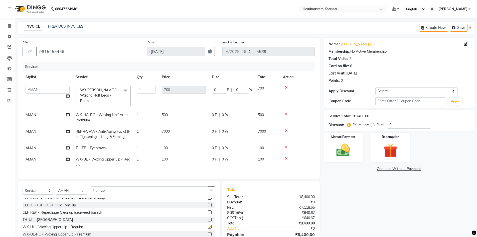
checkbox input "false"
click at [242, 89] on input "0" at bounding box center [241, 90] width 15 height 8
type input "050"
click at [224, 109] on tr "AMAN WX-HA-RC - Waxing Half Arms - Premium 1 500 0 F | 0 % 500" at bounding box center [169, 117] width 292 height 17
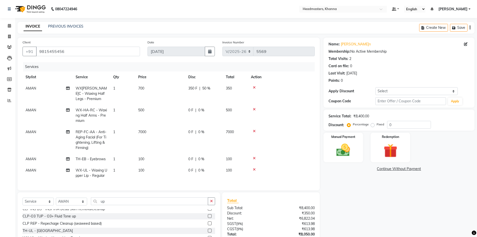
click at [201, 108] on span "0 %" at bounding box center [201, 109] width 6 height 5
select select "60844"
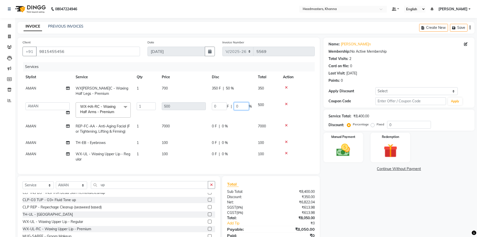
click at [243, 106] on input "0" at bounding box center [241, 106] width 15 height 8
type input "050"
click at [229, 126] on tr "AMAN REP-FC-AA - Anti-Aging Facial (For Tightening, Lifting & Firming) 1 7000 0…" at bounding box center [169, 128] width 292 height 17
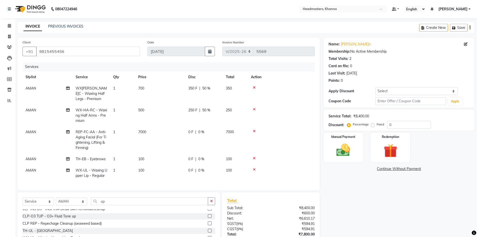
click at [202, 132] on span "0 %" at bounding box center [201, 131] width 6 height 5
select select "60844"
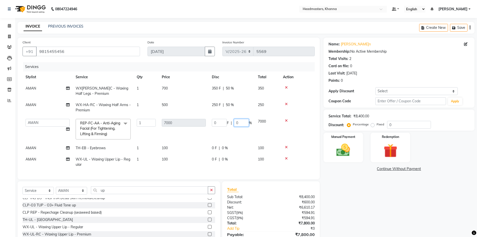
click at [244, 121] on input "0" at bounding box center [241, 123] width 15 height 8
type input "050"
click at [247, 161] on tbody "AMAN WX-HL-RC - Waxing Half Legs - Premium 1 700 350 F | 50 % 350 AMAN WX-HA-RC…" at bounding box center [169, 126] width 292 height 87
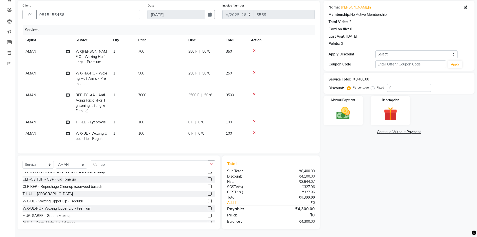
scroll to position [39, 0]
click at [330, 99] on div "Manual Payment" at bounding box center [342, 110] width 41 height 31
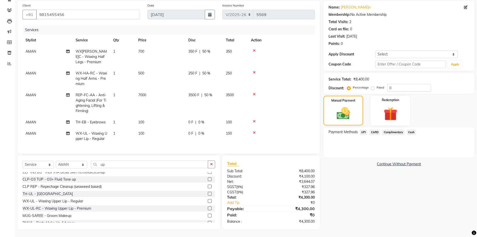
click at [410, 129] on span "Cash" at bounding box center [412, 132] width 10 height 6
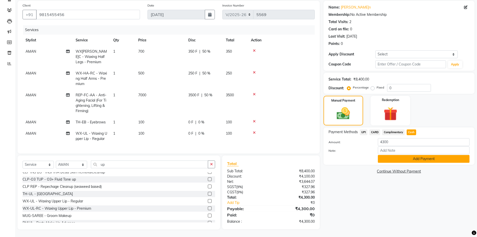
click at [415, 156] on button "Add Payment" at bounding box center [424, 159] width 92 height 8
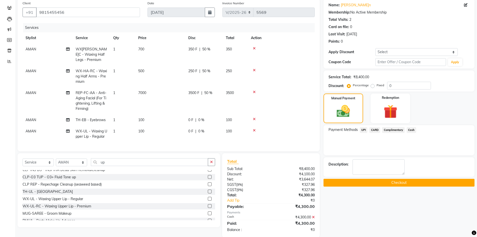
click at [411, 129] on span "Cash" at bounding box center [412, 130] width 10 height 6
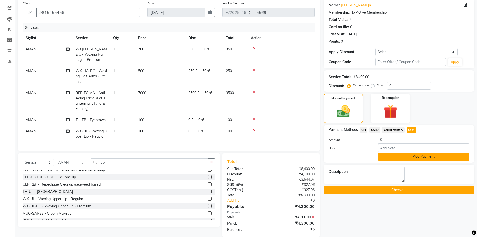
click at [409, 157] on button "Add Payment" at bounding box center [424, 156] width 92 height 8
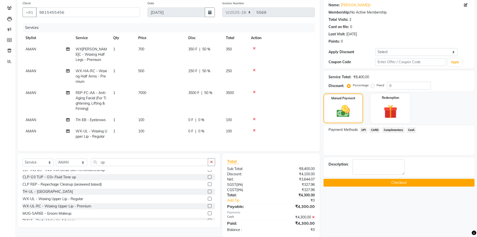
click at [386, 183] on button "Checkout" at bounding box center [398, 182] width 151 height 8
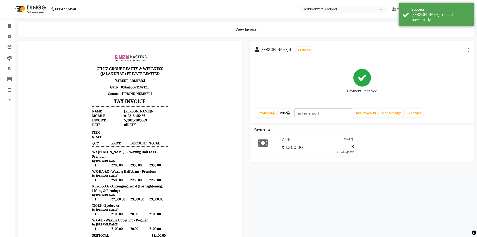
click at [288, 112] on link "Print" at bounding box center [285, 113] width 14 height 9
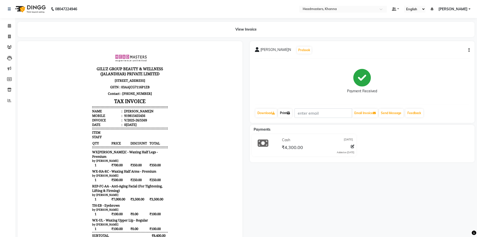
click at [284, 115] on link "Print" at bounding box center [285, 113] width 14 height 9
click at [9, 26] on icon at bounding box center [9, 26] width 3 height 4
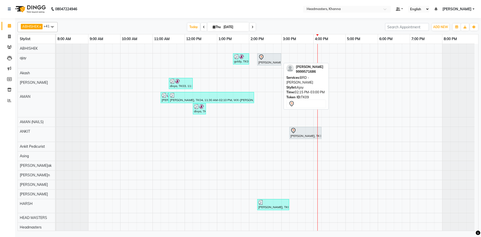
click at [267, 58] on div at bounding box center [269, 57] width 22 height 6
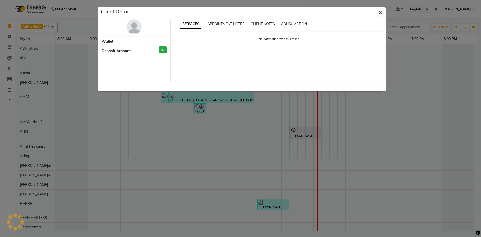
select select "7"
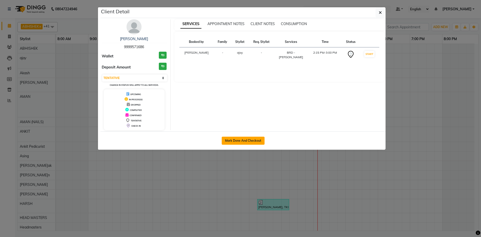
click at [242, 141] on button "Mark Done And Checkout" at bounding box center [243, 140] width 43 height 8
select select "service"
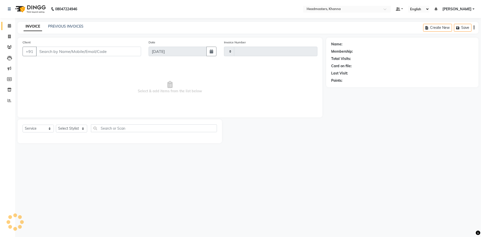
type input "5570"
select select "7138"
type input "9999571686"
select select "60819"
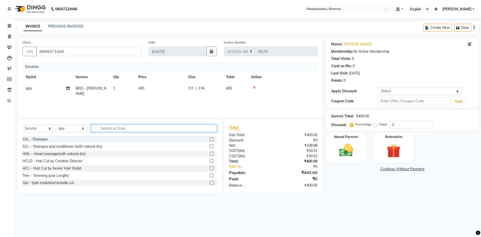
click at [103, 128] on input "text" at bounding box center [154, 128] width 126 height 8
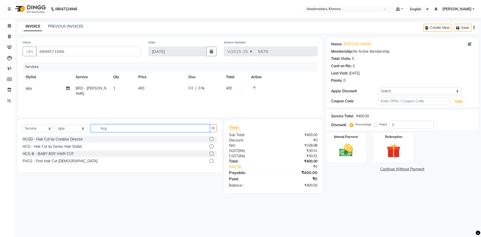
type input "hcg"
click at [212, 146] on label at bounding box center [212, 146] width 4 height 4
click at [212, 146] on input "checkbox" at bounding box center [211, 146] width 3 height 3
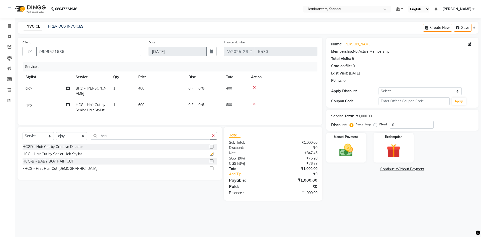
checkbox input "false"
click at [71, 133] on select "Select Stylist ABHISHEK ajay Akash AKHIL AMAN AMAN (NAILS) ANKIT Ankit Pedicuri…" at bounding box center [71, 136] width 31 height 8
select select "60798"
click at [56, 132] on select "Select Stylist ABHISHEK ajay Akash AKHIL AMAN AMAN (NAILS) ANKIT Ankit Pedicuri…" at bounding box center [71, 136] width 31 height 8
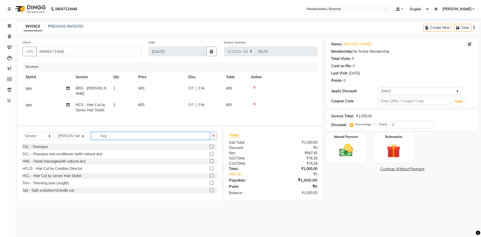
click at [118, 132] on input "hcg" at bounding box center [150, 136] width 119 height 8
type input "h"
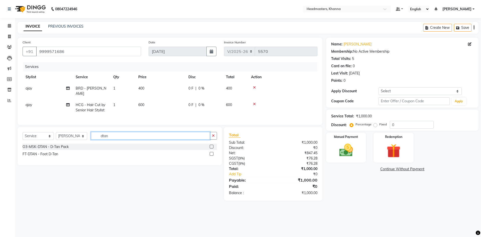
type input "dtan"
click at [211, 144] on label at bounding box center [212, 146] width 4 height 4
click at [211, 145] on input "checkbox" at bounding box center [211, 146] width 3 height 3
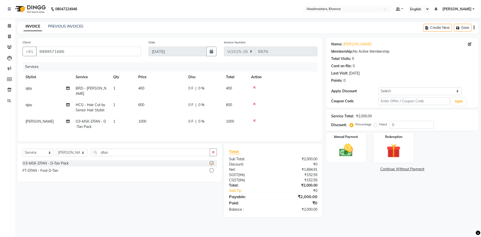
checkbox input "false"
click at [116, 151] on input "dtan" at bounding box center [150, 152] width 119 height 8
type input "d"
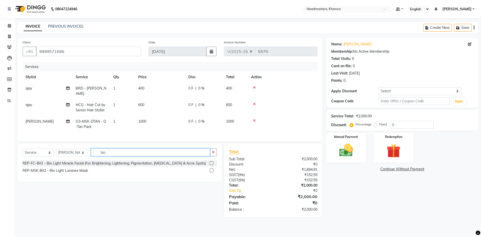
type input "bio"
click at [212, 169] on label at bounding box center [212, 170] width 4 height 4
click at [212, 169] on input "checkbox" at bounding box center [211, 170] width 3 height 3
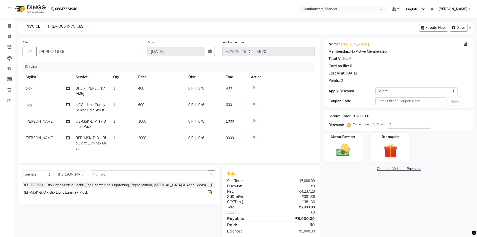
checkbox input "false"
click at [116, 173] on input "bio" at bounding box center [149, 174] width 117 height 8
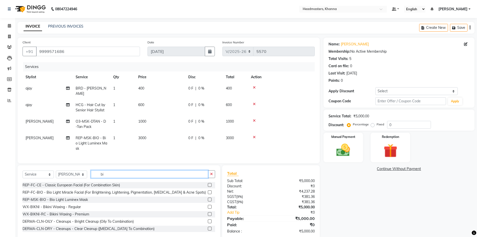
type input "b"
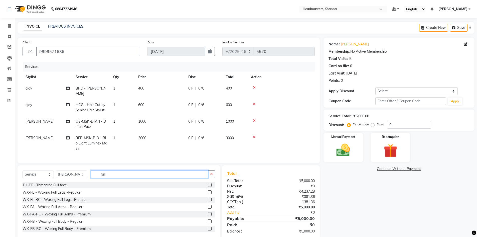
type input "full"
drag, startPoint x: 207, startPoint y: 212, endPoint x: 204, endPoint y: 210, distance: 3.1
click at [208, 212] on label at bounding box center [210, 214] width 4 height 4
click at [208, 212] on input "checkbox" at bounding box center [209, 213] width 3 height 3
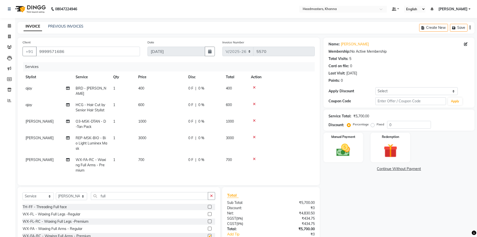
checkbox input "false"
click at [114, 196] on input "full" at bounding box center [149, 196] width 117 height 8
click at [114, 195] on input "full" at bounding box center [149, 196] width 117 height 8
type input "f"
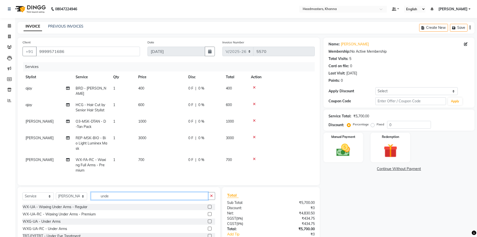
type input "unde"
click at [208, 213] on label at bounding box center [210, 214] width 4 height 4
click at [208, 213] on input "checkbox" at bounding box center [209, 213] width 3 height 3
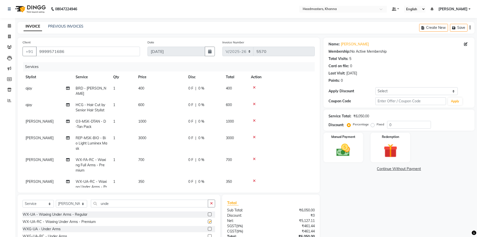
checkbox input "false"
click at [121, 204] on input "unde" at bounding box center [149, 203] width 117 height 8
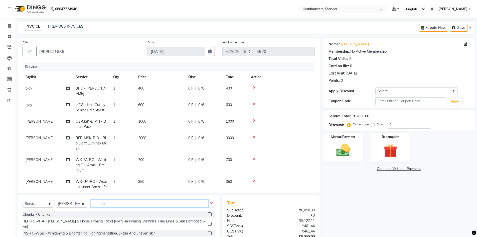
type input "u"
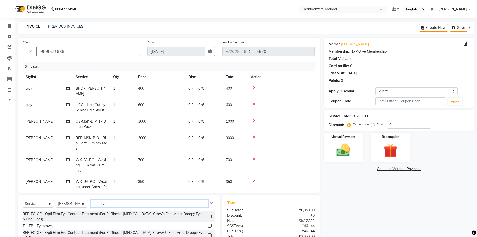
type input "eye"
click at [208, 226] on label at bounding box center [210, 226] width 4 height 4
click at [208, 226] on input "checkbox" at bounding box center [209, 225] width 3 height 3
checkbox input "false"
click at [398, 124] on input "0" at bounding box center [409, 125] width 44 height 8
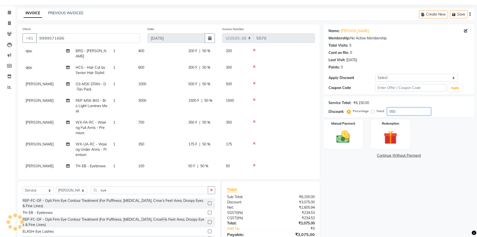
scroll to position [25, 0]
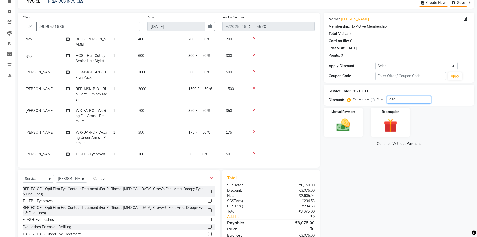
type input "050"
click at [363, 184] on div "Name: Deepak Gupta Membership: No Active Membership Total Visits: 5 Card on fil…" at bounding box center [400, 128] width 155 height 231
click at [253, 151] on icon at bounding box center [254, 153] width 3 height 4
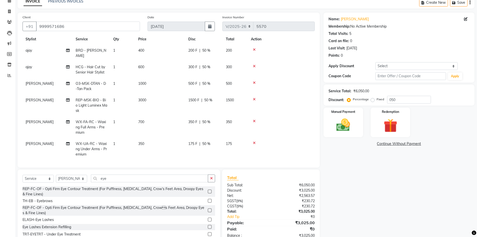
scroll to position [0, 0]
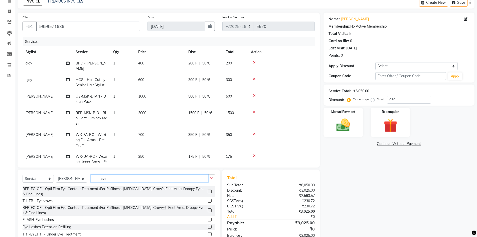
click at [115, 178] on input "eye" at bounding box center [149, 178] width 117 height 8
type input "e"
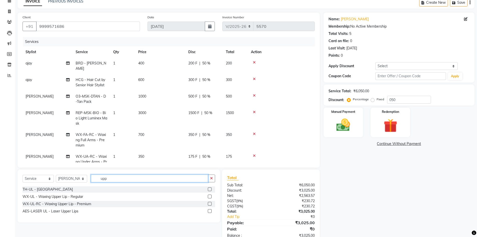
type input "upp"
click at [210, 188] on label at bounding box center [210, 189] width 4 height 4
click at [210, 188] on input "checkbox" at bounding box center [209, 189] width 3 height 3
checkbox input "false"
click at [335, 113] on label "Manual Payment" at bounding box center [343, 111] width 25 height 5
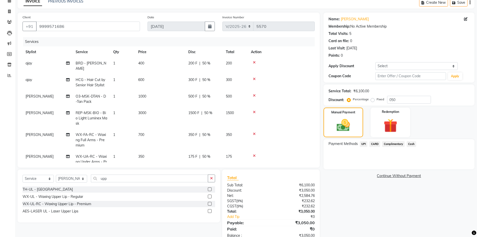
click at [411, 143] on span "Cash" at bounding box center [412, 144] width 10 height 6
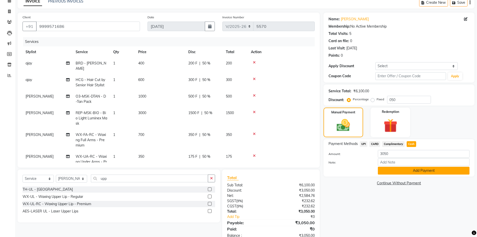
click at [411, 170] on button "Add Payment" at bounding box center [424, 170] width 92 height 8
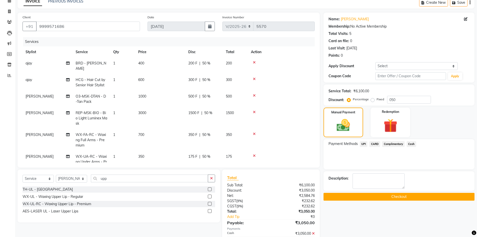
click at [390, 196] on button "Checkout" at bounding box center [398, 197] width 151 height 8
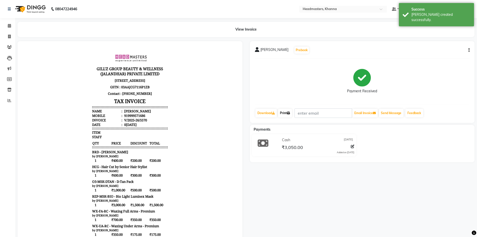
click at [285, 112] on link "Print" at bounding box center [285, 113] width 14 height 9
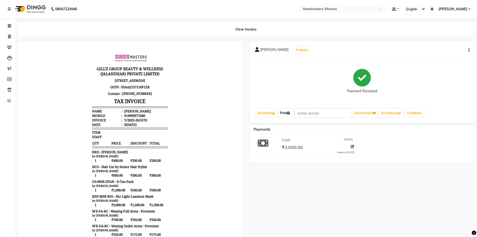
click at [281, 113] on link "Print" at bounding box center [285, 113] width 14 height 9
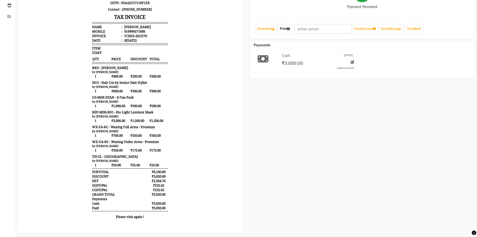
scroll to position [91, 0]
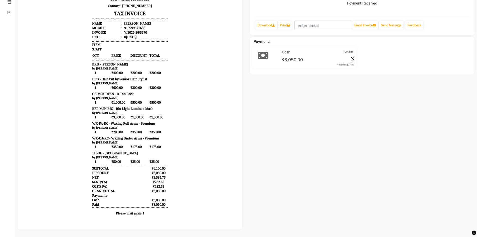
select select "service"
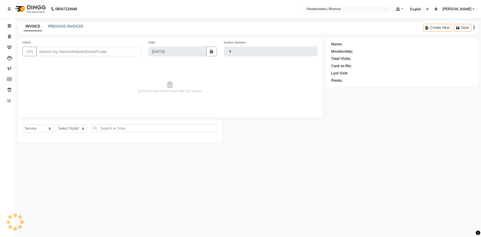
type input "5571"
select select "7138"
click at [9, 26] on icon at bounding box center [9, 26] width 3 height 4
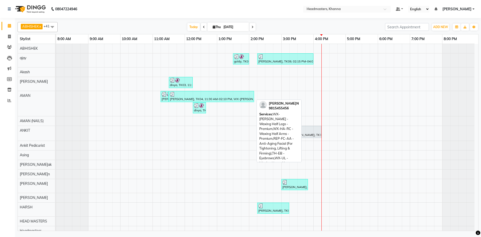
click at [182, 97] on div "HARLEEN, TK04, 11:30 AM-02:10 PM, WX-HL-RC - Waxing Half Legs - Premium,WX-HA-R…" at bounding box center [211, 97] width 84 height 10
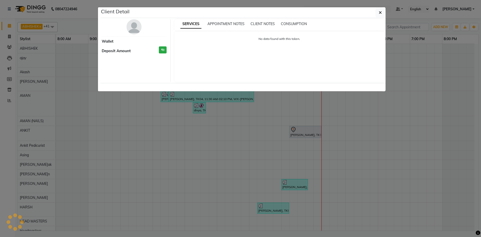
select select "3"
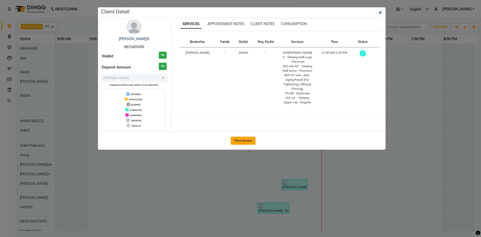
click at [242, 142] on button "View Invoice" at bounding box center [243, 140] width 25 height 8
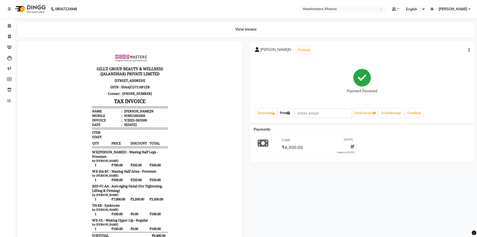
click at [285, 112] on link "Print" at bounding box center [285, 113] width 14 height 9
click at [9, 27] on icon at bounding box center [9, 26] width 3 height 4
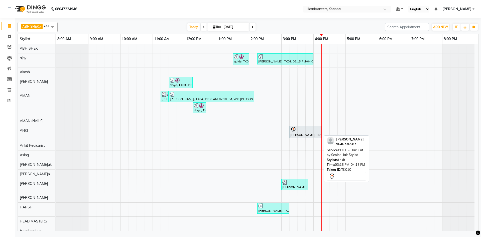
click at [306, 131] on div at bounding box center [305, 129] width 30 height 6
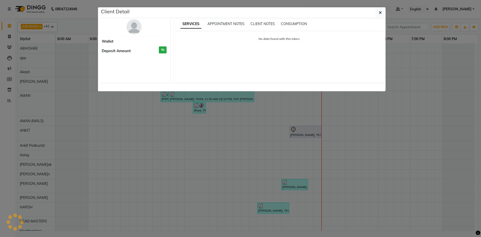
select select "7"
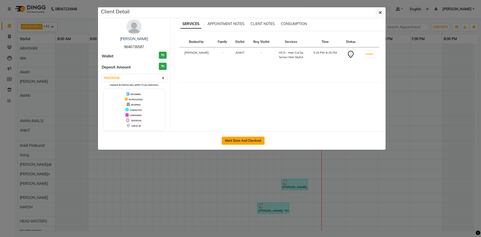
click at [246, 141] on button "Mark Done And Checkout" at bounding box center [243, 140] width 43 height 8
select select "service"
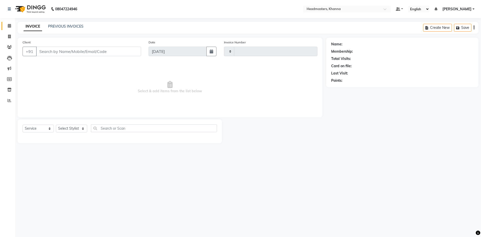
type input "5571"
select select "7138"
type input "9646736587"
select select "60812"
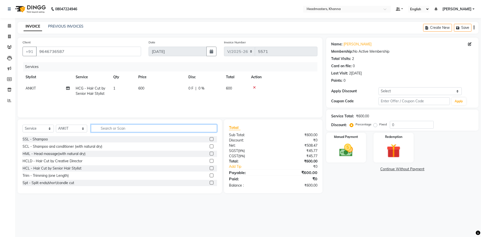
click at [109, 129] on input "text" at bounding box center [154, 128] width 126 height 8
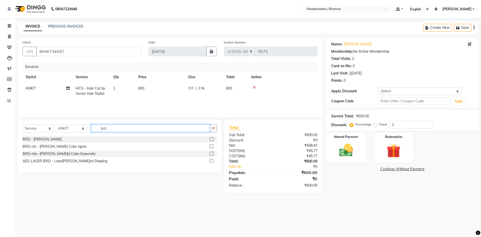
type input "brd"
click at [212, 139] on label at bounding box center [212, 139] width 4 height 4
click at [212, 139] on input "checkbox" at bounding box center [211, 138] width 3 height 3
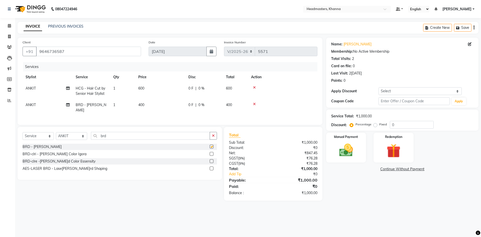
checkbox input "false"
click at [399, 125] on input "0" at bounding box center [412, 125] width 44 height 8
type input "030"
click at [334, 146] on img at bounding box center [345, 150] width 23 height 17
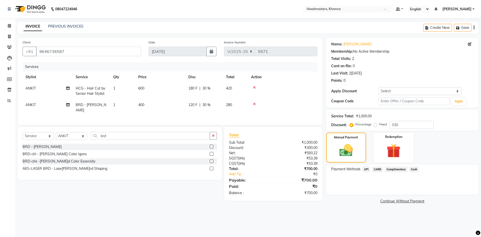
click at [365, 170] on span "UPI" at bounding box center [366, 169] width 8 height 6
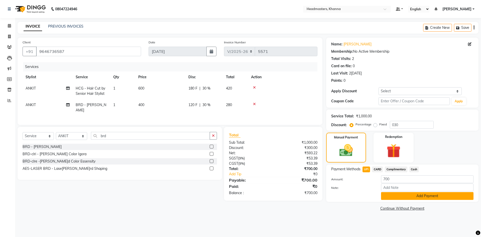
click at [417, 196] on button "Add Payment" at bounding box center [427, 196] width 92 height 8
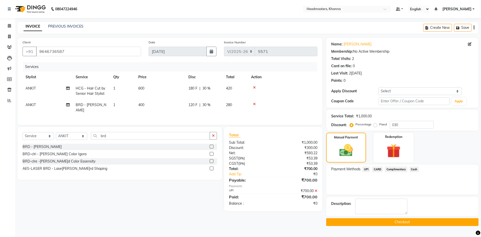
click at [397, 222] on button "Checkout" at bounding box center [402, 222] width 152 height 8
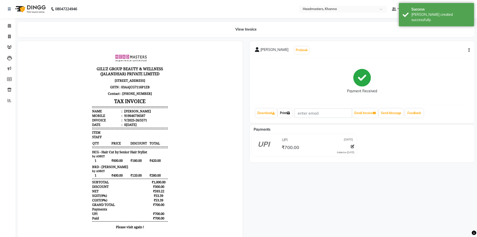
click at [282, 114] on link "Print" at bounding box center [285, 113] width 14 height 9
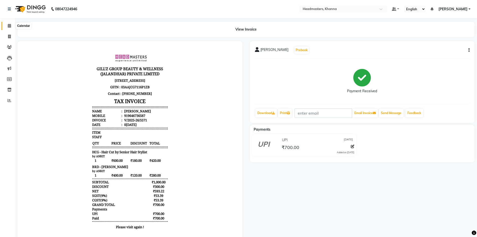
click at [9, 26] on icon at bounding box center [9, 26] width 3 height 4
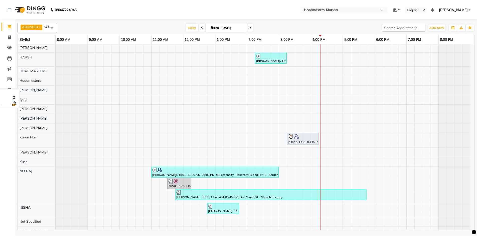
scroll to position [150, 0]
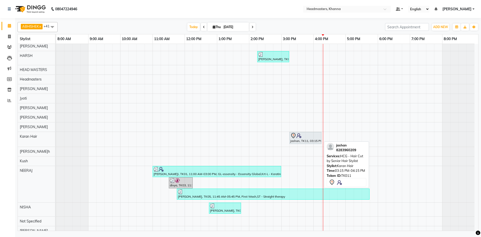
click at [302, 139] on div "jashan, TK11, 03:15 PM-04:15 PM, HCG - Hair Cut by Senior Hair Stylist" at bounding box center [305, 137] width 31 height 11
select select "7"
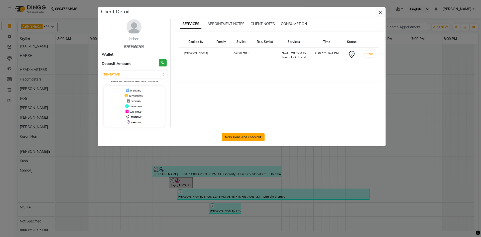
click at [246, 136] on button "Mark Done And Checkout" at bounding box center [243, 137] width 43 height 8
select select "service"
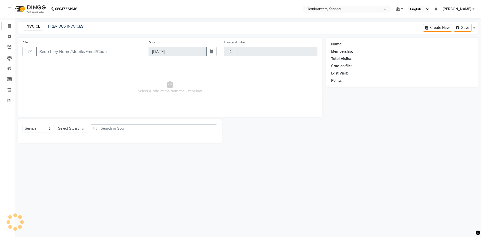
type input "5572"
select select "7138"
click at [107, 128] on input "text" at bounding box center [154, 128] width 126 height 8
type input "8283960209"
select select "63193"
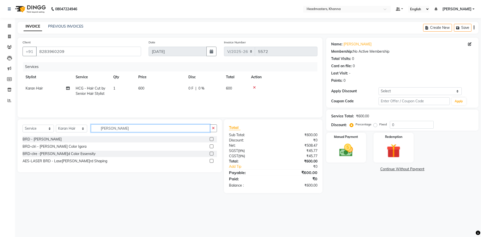
type input "[PERSON_NAME]"
click at [210, 139] on label at bounding box center [212, 139] width 4 height 4
click at [210, 139] on input "checkbox" at bounding box center [211, 138] width 3 height 3
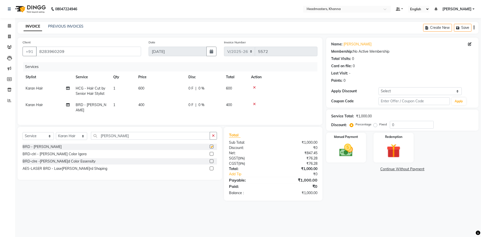
checkbox input "false"
click at [40, 134] on select "Select Service Product Membership Package Voucher Prepaid Gift Card" at bounding box center [38, 136] width 31 height 8
select select "product"
click at [23, 132] on select "Select Service Product Membership Package Voucher Prepaid Gift Card" at bounding box center [38, 136] width 31 height 8
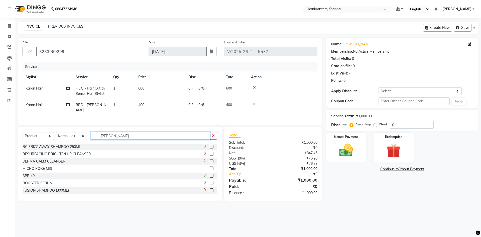
click at [120, 133] on input "[PERSON_NAME]" at bounding box center [150, 136] width 119 height 8
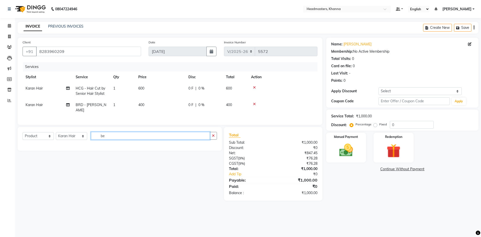
type input "b"
type input "dust"
click at [212, 145] on label at bounding box center [212, 146] width 4 height 4
click at [212, 145] on input "checkbox" at bounding box center [211, 146] width 3 height 3
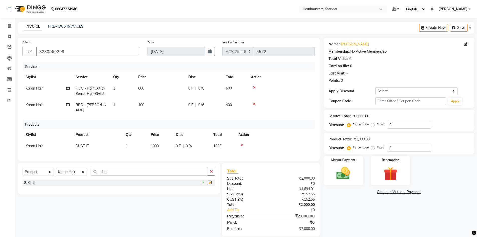
checkbox input "false"
click at [200, 88] on span "0 %" at bounding box center [201, 88] width 6 height 5
select select "63193"
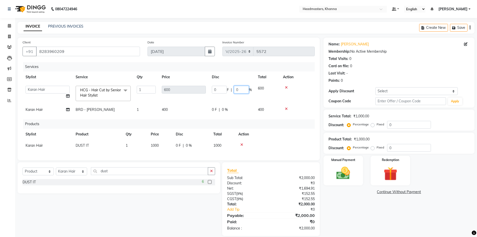
click at [244, 89] on input "0" at bounding box center [241, 90] width 15 height 8
type input "030"
click at [222, 110] on td "0 F | 0 %" at bounding box center [232, 109] width 46 height 11
select select "63193"
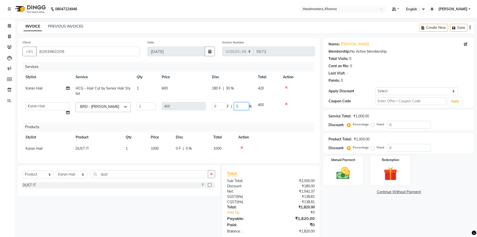
click at [242, 107] on input "0" at bounding box center [241, 106] width 15 height 8
type input "030"
click at [246, 113] on div "Services Stylist Service Qty Price Disc Total Action Karan Hair HCG - Hair Cut …" at bounding box center [169, 110] width 292 height 96
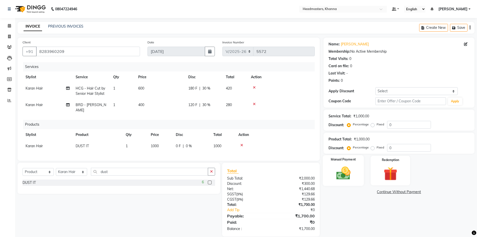
click at [334, 165] on img at bounding box center [343, 173] width 23 height 16
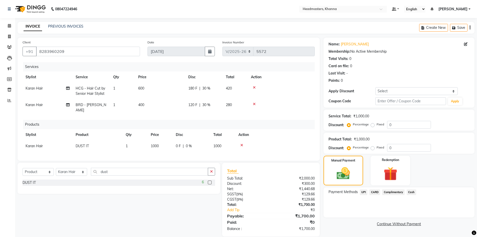
click at [376, 192] on span "CARD" at bounding box center [374, 192] width 11 height 6
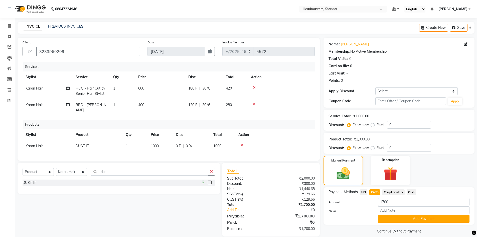
click at [377, 192] on span "CARD" at bounding box center [374, 192] width 11 height 6
click at [417, 219] on button "Add Payment" at bounding box center [424, 219] width 92 height 8
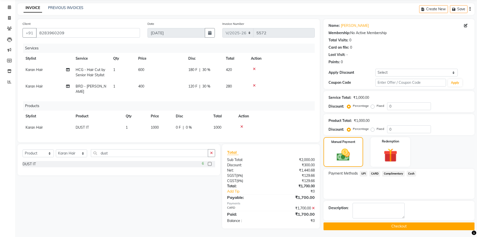
scroll to position [19, 0]
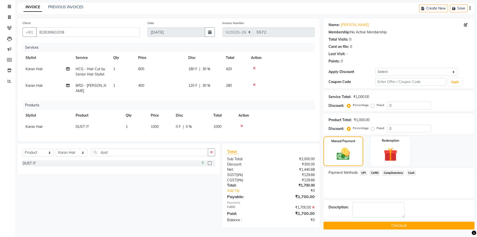
click at [390, 225] on button "Checkout" at bounding box center [398, 225] width 151 height 8
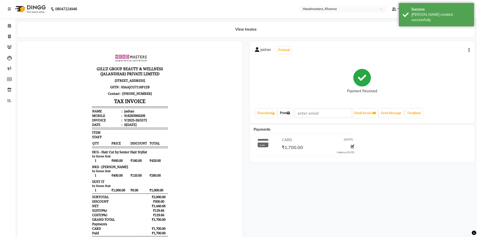
click at [283, 113] on link "Print" at bounding box center [285, 113] width 14 height 9
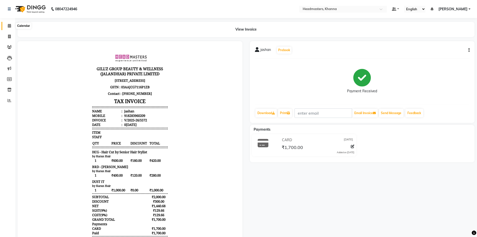
click at [10, 28] on span at bounding box center [9, 26] width 9 height 6
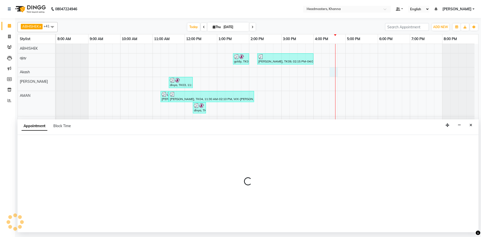
select select "82726"
select select "990"
select select "tentative"
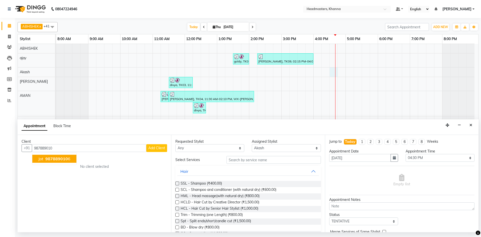
click at [66, 159] on span "987889010" at bounding box center [56, 158] width 23 height 5
type input "9878890106"
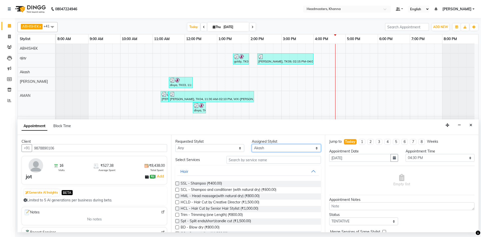
click at [264, 147] on select "Select ABHISHEK ajay Akash AKHIL AMAN AMAN (NAILS) ANKIT Ankit Pedicurist Asing…" at bounding box center [286, 148] width 69 height 8
select select "60819"
click at [252, 144] on select "Select ABHISHEK ajay Akash AKHIL AMAN AMAN (NAILS) ANKIT Ankit Pedicurist Asing…" at bounding box center [286, 148] width 69 height 8
click at [236, 158] on input "text" at bounding box center [273, 160] width 94 height 8
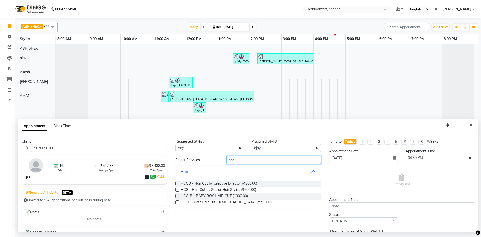
type input "hcg"
click at [177, 189] on label at bounding box center [177, 190] width 4 height 4
click at [177, 189] on input "checkbox" at bounding box center [176, 189] width 3 height 3
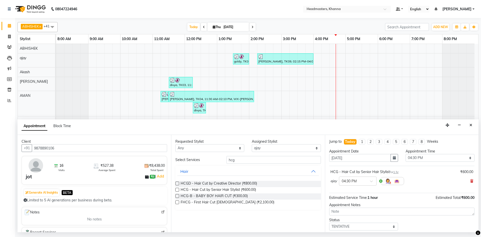
click at [177, 189] on label at bounding box center [177, 190] width 4 height 4
click at [177, 189] on input "checkbox" at bounding box center [176, 189] width 3 height 3
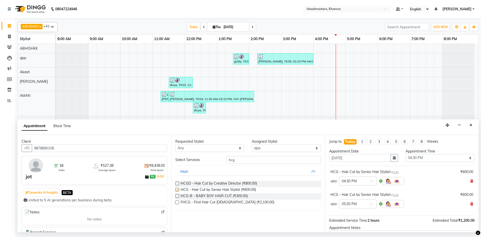
checkbox input "false"
click at [470, 204] on icon at bounding box center [471, 204] width 3 height 4
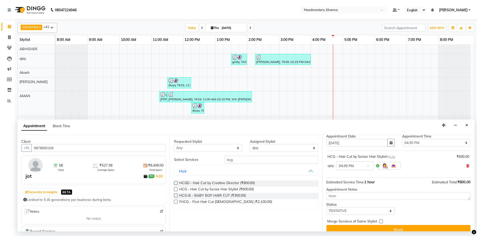
scroll to position [22, 0]
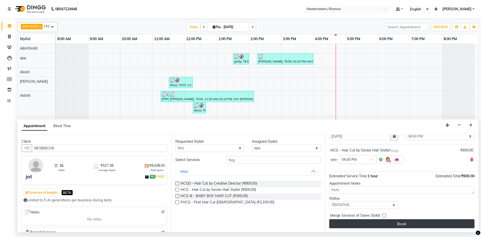
click at [399, 222] on button "Book" at bounding box center [401, 223] width 145 height 9
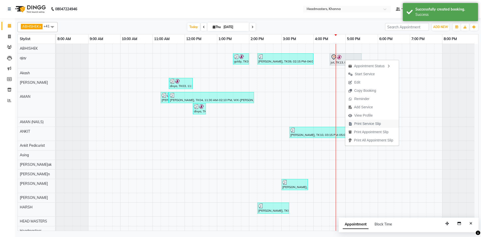
click at [366, 123] on span "Print Service Slip" at bounding box center [367, 123] width 27 height 5
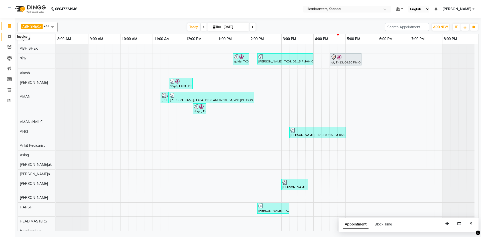
click at [10, 35] on icon at bounding box center [9, 37] width 3 height 4
select select "service"
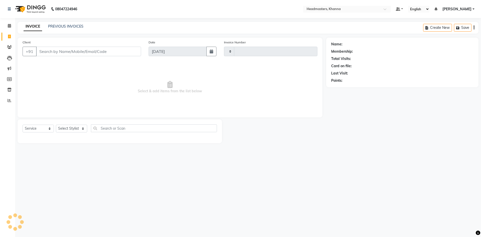
type input "5573"
select select "7138"
type input "9056067762"
click at [130, 49] on span "Add Client" at bounding box center [128, 51] width 20 height 5
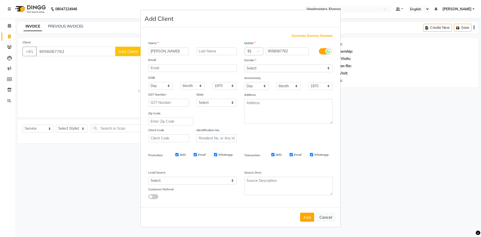
type input "manpreet"
drag, startPoint x: 259, startPoint y: 67, endPoint x: 254, endPoint y: 71, distance: 6.0
click at [259, 67] on select "Select Male Female Other Prefer Not To Say" at bounding box center [288, 68] width 88 height 8
select select "female"
click at [244, 64] on select "Select Male Female Other Prefer Not To Say" at bounding box center [288, 68] width 88 height 8
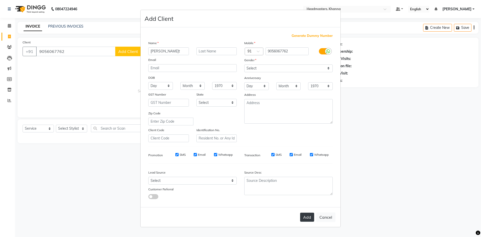
click at [305, 214] on button "Add" at bounding box center [307, 216] width 14 height 9
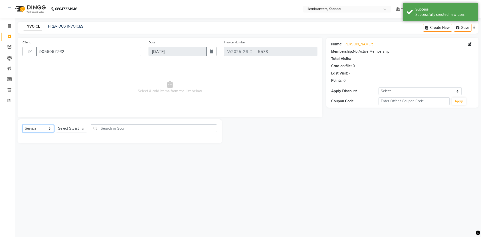
click at [34, 129] on select "Select Service Product Membership Package Voucher Prepaid Gift Card" at bounding box center [38, 128] width 31 height 8
click at [23, 124] on select "Select Service Product Membership Package Voucher Prepaid Gift Card" at bounding box center [38, 128] width 31 height 8
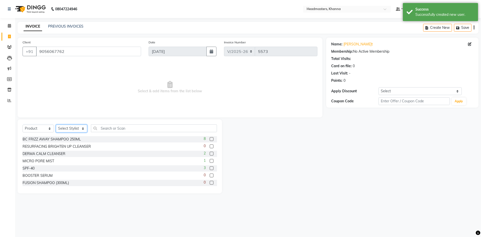
click at [68, 128] on select "Select Stylist ABHISHEK ajay Akash AKHIL AMAN AMAN (NAILS) ANKIT Ankit Pedicuri…" at bounding box center [71, 128] width 31 height 8
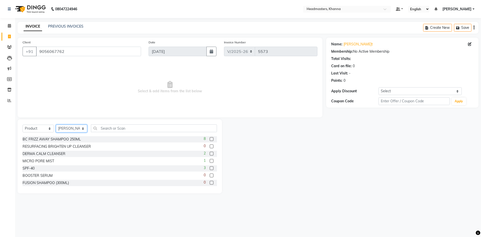
click at [56, 124] on select "Select Stylist ABHISHEK ajay Akash AKHIL AMAN AMAN (NAILS) ANKIT Ankit Pedicuri…" at bounding box center [71, 128] width 31 height 8
click at [107, 128] on input "text" at bounding box center [154, 128] width 126 height 8
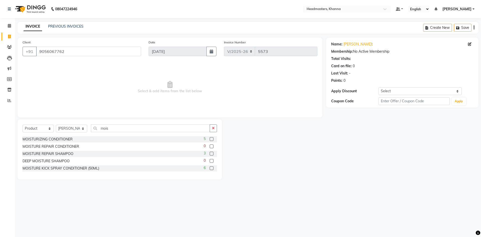
click at [210, 167] on label at bounding box center [212, 168] width 4 height 4
click at [210, 167] on input "checkbox" at bounding box center [211, 167] width 3 height 3
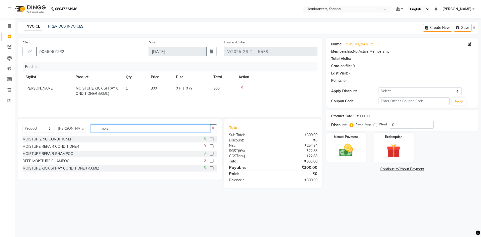
click at [120, 129] on input "mois" at bounding box center [150, 128] width 119 height 8
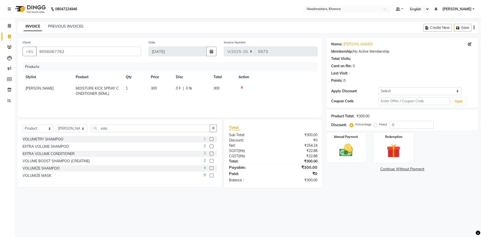
click at [211, 160] on label at bounding box center [212, 161] width 4 height 4
click at [211, 160] on input "checkbox" at bounding box center [211, 160] width 3 height 3
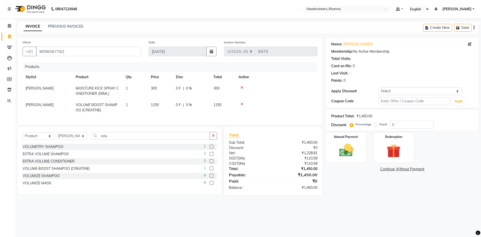
click at [104, 87] on span "MOISTURE KICK SPRAY CONDITIONER (50ML)" at bounding box center [97, 91] width 43 height 10
click at [106, 89] on span "MOISTURE KICK SPRAY CONDITIONER (50ML)" at bounding box center [97, 92] width 36 height 13
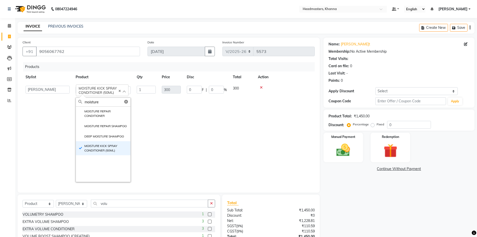
click at [261, 88] on icon at bounding box center [261, 88] width 3 height 4
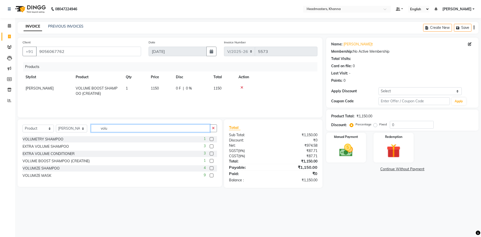
click at [117, 130] on input "volu" at bounding box center [150, 128] width 119 height 8
click at [119, 128] on input "mois" at bounding box center [150, 128] width 119 height 8
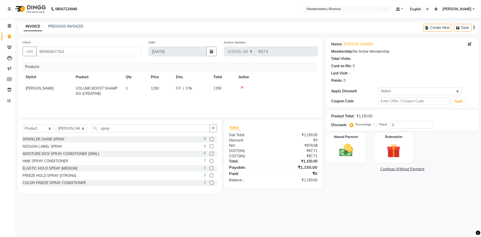
click at [210, 161] on label at bounding box center [212, 161] width 4 height 4
click at [210, 161] on input "checkbox" at bounding box center [211, 160] width 3 height 3
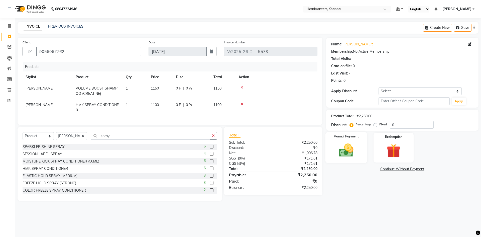
click at [336, 142] on img at bounding box center [345, 150] width 23 height 17
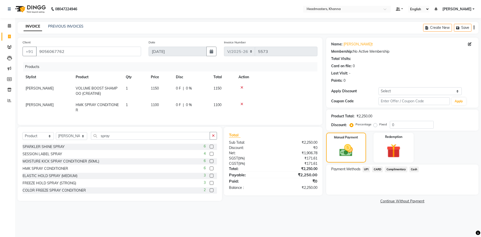
click at [378, 169] on span "CARD" at bounding box center [377, 169] width 11 height 6
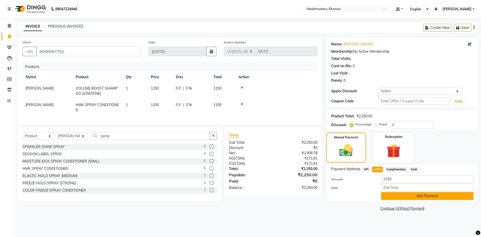
click at [401, 196] on button "Add Payment" at bounding box center [427, 196] width 92 height 8
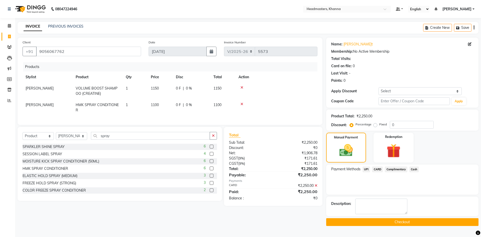
click at [403, 223] on button "Checkout" at bounding box center [402, 222] width 152 height 8
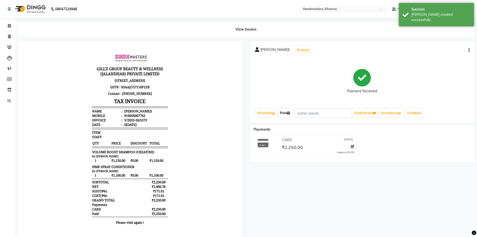
click at [287, 114] on link "Print" at bounding box center [285, 113] width 14 height 9
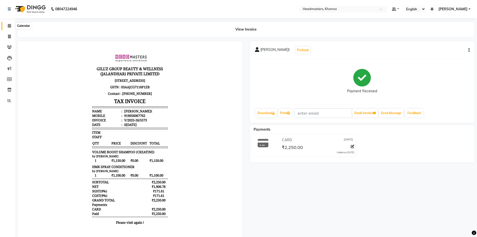
click at [9, 25] on icon at bounding box center [9, 26] width 3 height 4
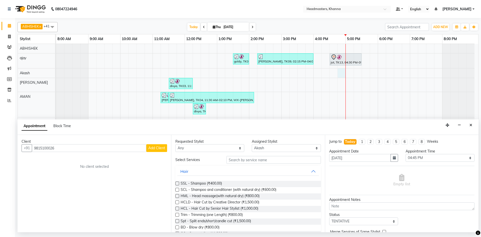
click at [160, 149] on span "Add Client" at bounding box center [156, 147] width 17 height 5
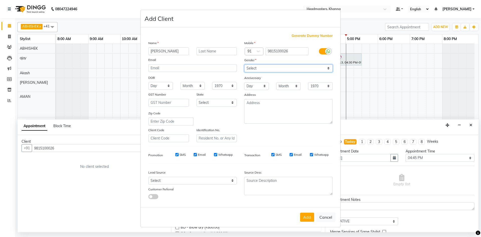
click at [253, 68] on select "Select Male Female Other Prefer Not To Say" at bounding box center [288, 68] width 88 height 8
click at [244, 64] on select "Select Male Female Other Prefer Not To Say" at bounding box center [288, 68] width 88 height 8
click at [306, 218] on button "Add" at bounding box center [307, 216] width 14 height 9
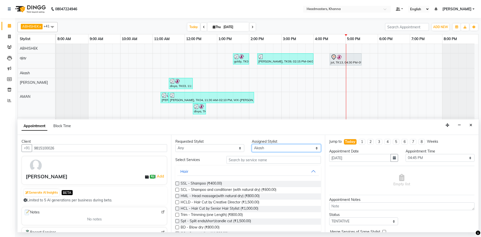
click at [260, 146] on select "Select ABHISHEK ajay Akash AKHIL AMAN AMAN (NAILS) ANKIT Ankit Pedicurist Asing…" at bounding box center [286, 148] width 69 height 8
click at [252, 144] on select "Select ABHISHEK ajay Akash AKHIL AMAN AMAN (NAILS) ANKIT Ankit Pedicurist Asing…" at bounding box center [286, 148] width 69 height 8
click at [238, 160] on input "text" at bounding box center [273, 160] width 94 height 8
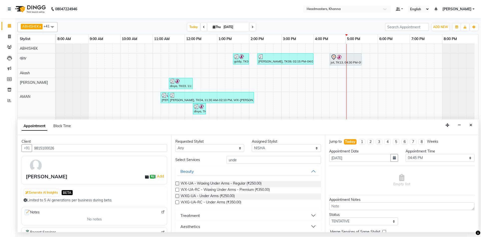
click at [177, 189] on label at bounding box center [177, 190] width 4 height 4
click at [177, 189] on input "checkbox" at bounding box center [176, 189] width 3 height 3
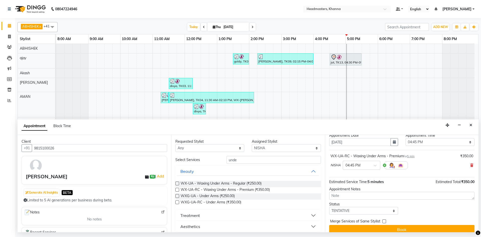
scroll to position [22, 0]
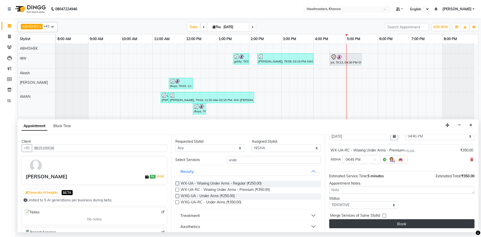
click at [394, 221] on button "Book" at bounding box center [401, 223] width 145 height 9
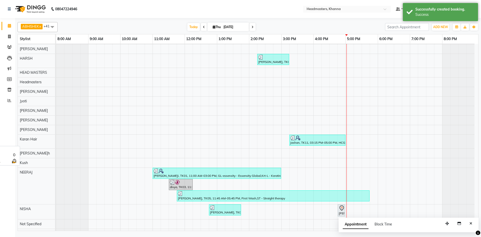
scroll to position [150, 0]
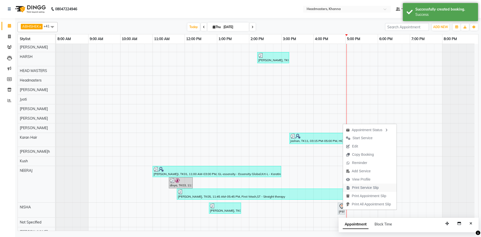
click at [358, 188] on span "Print Service Slip" at bounding box center [365, 187] width 27 height 5
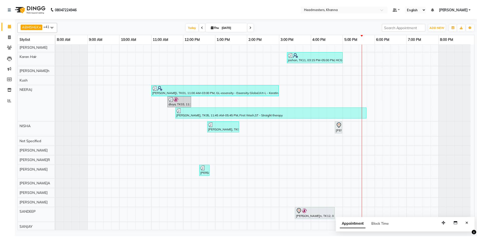
scroll to position [225, 0]
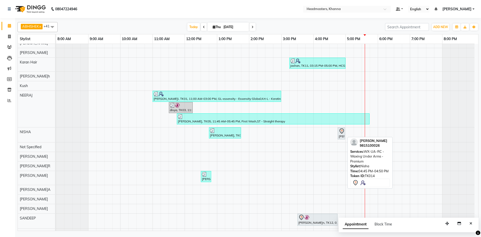
click at [343, 135] on div "harmanpreet, TK14, 04:45 PM-04:50 PM, WX-UA-RC - Waxing Under Arms - Premium" at bounding box center [341, 133] width 6 height 11
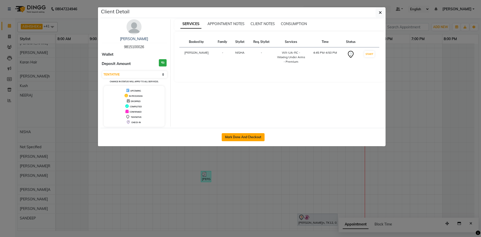
click at [237, 138] on button "Mark Done And Checkout" at bounding box center [243, 137] width 43 height 8
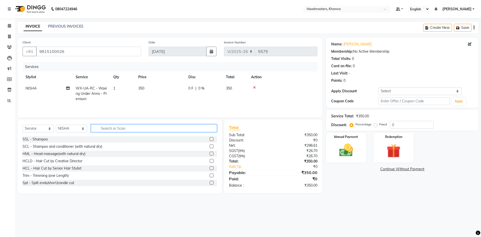
click at [105, 127] on input "text" at bounding box center [154, 128] width 126 height 8
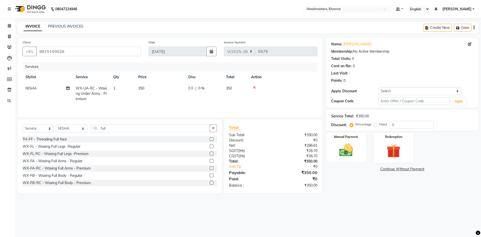
click at [210, 153] on label at bounding box center [212, 153] width 4 height 4
click at [210, 153] on input "checkbox" at bounding box center [211, 153] width 3 height 3
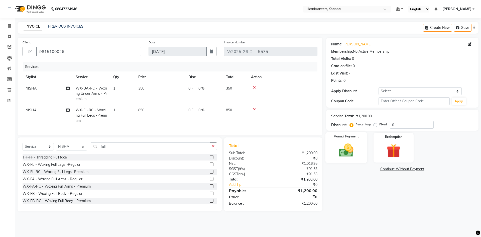
click at [359, 143] on div "Manual Payment" at bounding box center [346, 147] width 42 height 31
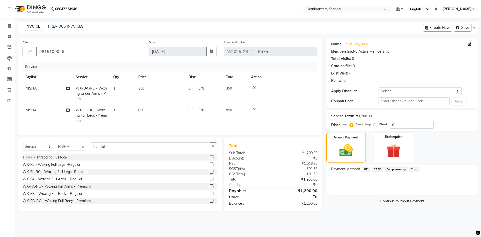
click at [414, 169] on span "Cash" at bounding box center [414, 169] width 10 height 6
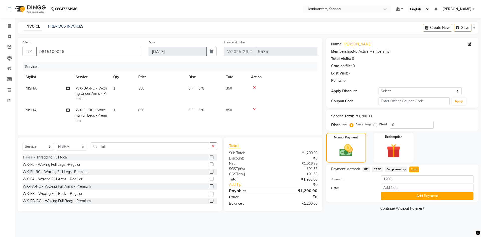
click at [196, 90] on span "|" at bounding box center [195, 88] width 1 height 5
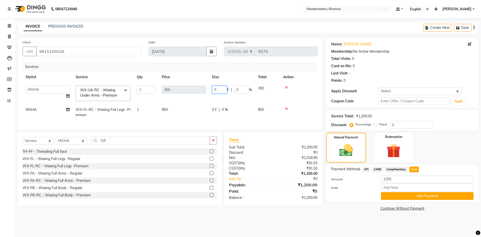
click at [220, 90] on input "0" at bounding box center [219, 90] width 15 height 8
click at [217, 110] on div "0 F | 0 %" at bounding box center [232, 109] width 40 height 5
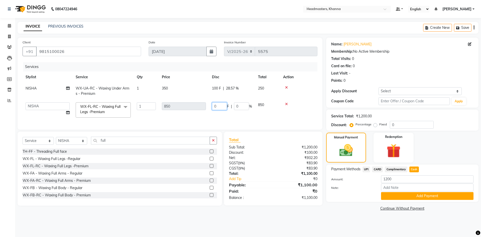
click at [224, 105] on input "0" at bounding box center [219, 106] width 15 height 8
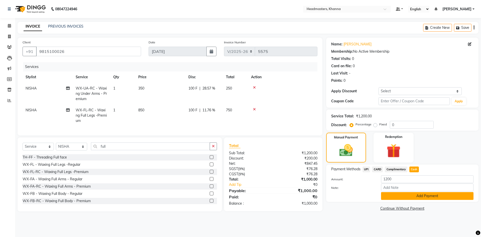
click at [391, 195] on button "Add Payment" at bounding box center [427, 196] width 92 height 8
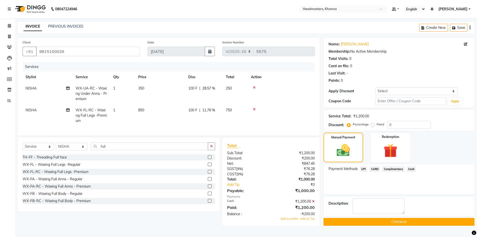
click at [412, 168] on span "Cash" at bounding box center [412, 169] width 10 height 6
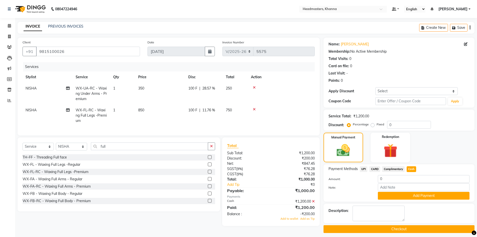
click at [313, 203] on icon at bounding box center [313, 201] width 3 height 4
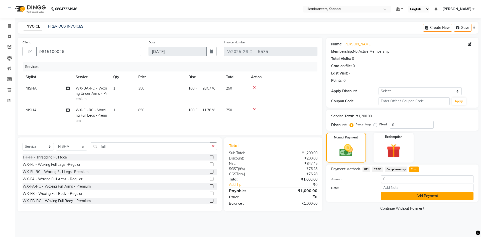
click at [413, 195] on button "Add Payment" at bounding box center [427, 196] width 92 height 8
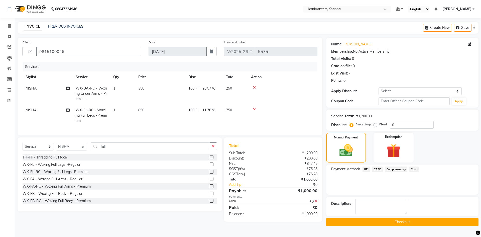
click at [403, 222] on button "Checkout" at bounding box center [402, 222] width 152 height 8
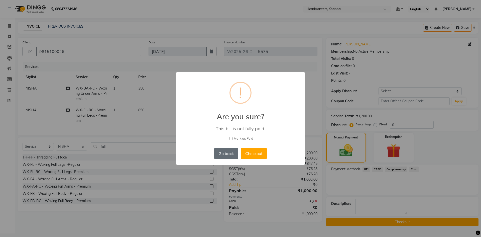
click at [222, 155] on button "Go back" at bounding box center [226, 153] width 24 height 11
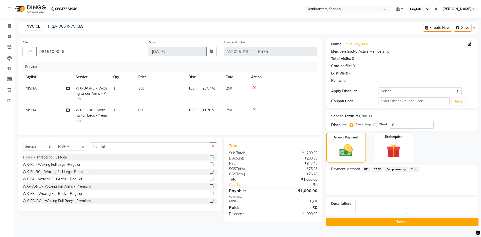
click at [315, 203] on icon at bounding box center [315, 201] width 3 height 4
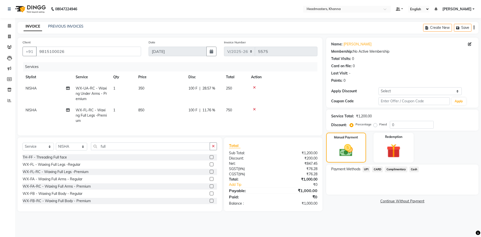
click at [415, 169] on span "Cash" at bounding box center [414, 169] width 10 height 6
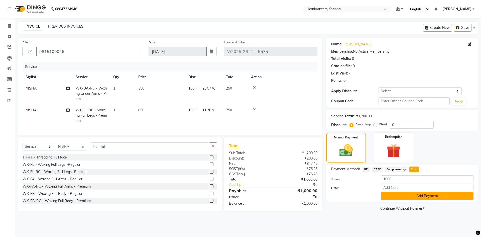
click at [414, 196] on button "Add Payment" at bounding box center [427, 196] width 92 height 8
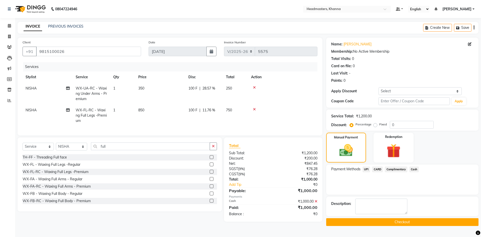
click at [392, 221] on button "Checkout" at bounding box center [402, 222] width 152 height 8
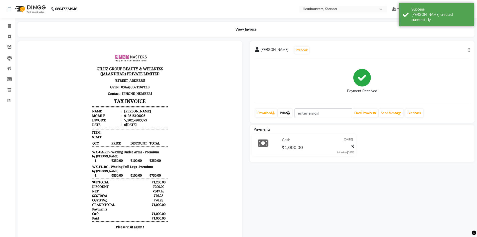
click at [284, 111] on link "Print" at bounding box center [285, 113] width 14 height 9
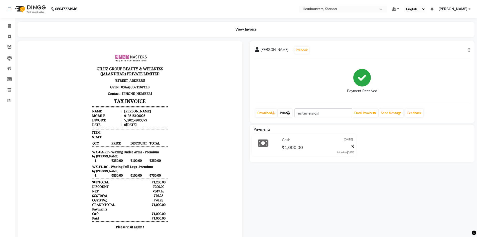
click at [285, 114] on link "Print" at bounding box center [285, 113] width 14 height 9
click at [9, 27] on icon at bounding box center [9, 26] width 3 height 4
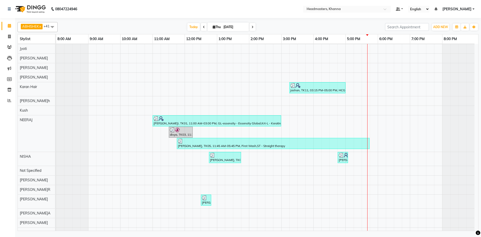
scroll to position [220, 0]
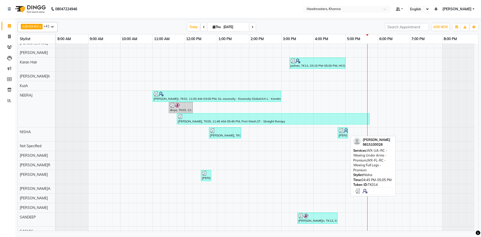
click at [343, 134] on div "harmanpreet, TK14, 04:45 PM-05:05 PM, WX-UA-RC - Waxing Under Arms - Premium,WX…" at bounding box center [342, 133] width 9 height 10
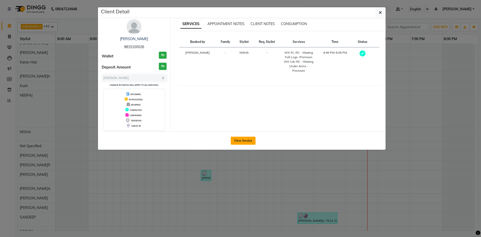
click at [244, 141] on button "View Invoice" at bounding box center [243, 140] width 25 height 8
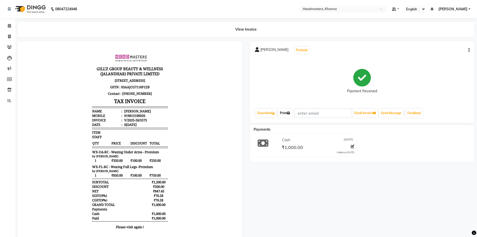
click at [283, 113] on link "Print" at bounding box center [285, 113] width 14 height 9
click at [11, 26] on icon at bounding box center [9, 26] width 3 height 4
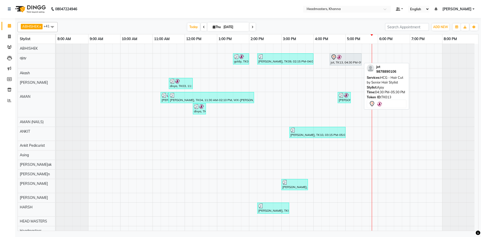
click at [346, 59] on div at bounding box center [345, 57] width 30 height 6
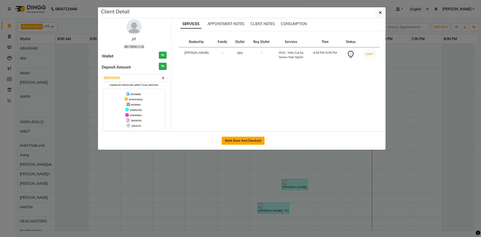
click at [253, 140] on button "Mark Done And Checkout" at bounding box center [243, 140] width 43 height 8
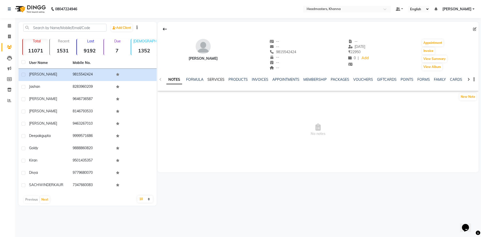
click at [213, 80] on link "SERVICES" at bounding box center [215, 79] width 17 height 5
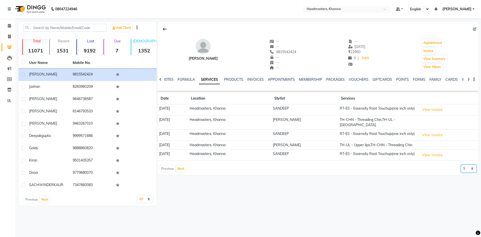
click at [466, 164] on select "5 10 50 100 500" at bounding box center [469, 168] width 16 height 8
select select "50"
click at [461, 164] on select "5 10 50 100 500" at bounding box center [469, 168] width 16 height 8
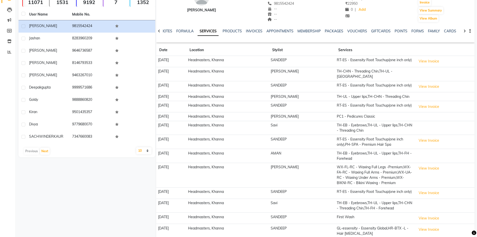
scroll to position [50, 0]
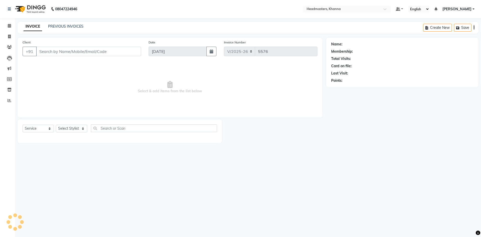
select select "service"
type input "9878890106"
select select "60819"
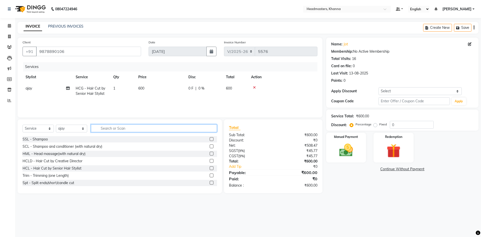
click at [105, 128] on input "text" at bounding box center [154, 128] width 126 height 8
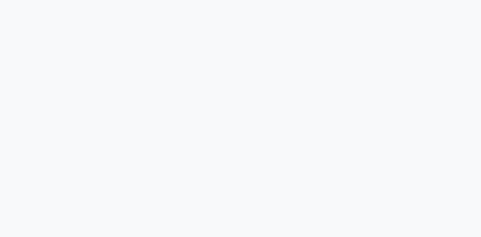
select select "service"
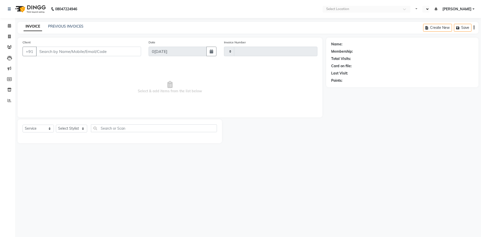
type input "5576"
select select "7138"
select select "en"
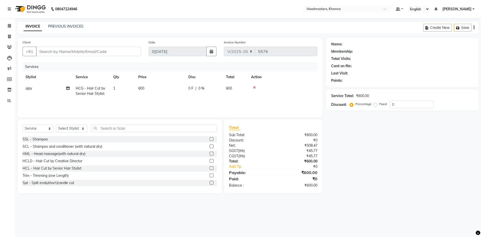
type input "9878890106"
select select "60819"
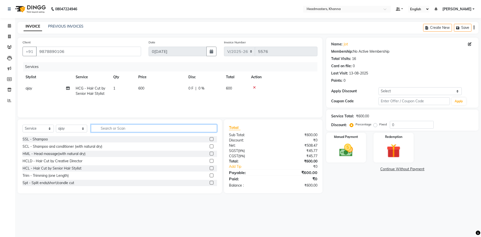
click at [113, 129] on input "text" at bounding box center [154, 128] width 126 height 8
click at [101, 129] on input "text" at bounding box center [154, 128] width 126 height 8
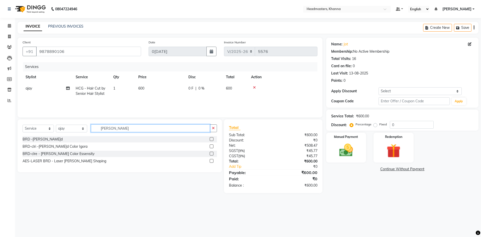
type input "[PERSON_NAME]"
click at [211, 138] on label at bounding box center [212, 139] width 4 height 4
click at [211, 138] on input "checkbox" at bounding box center [211, 138] width 3 height 3
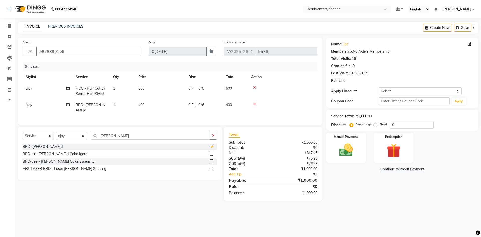
checkbox input "false"
click at [396, 125] on input "0" at bounding box center [412, 125] width 44 height 8
type input "030"
click at [353, 140] on div "Manual Payment" at bounding box center [346, 147] width 42 height 31
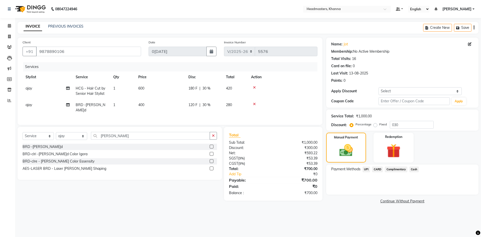
click at [414, 169] on span "Cash" at bounding box center [414, 169] width 10 height 6
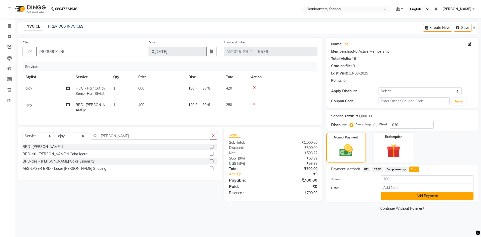
click at [418, 196] on button "Add Payment" at bounding box center [427, 196] width 92 height 8
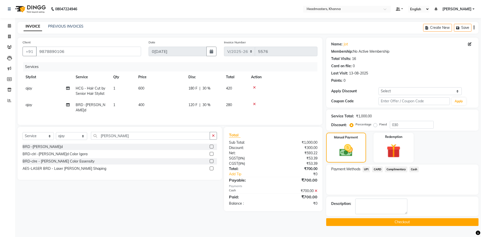
click at [402, 221] on button "Checkout" at bounding box center [402, 222] width 152 height 8
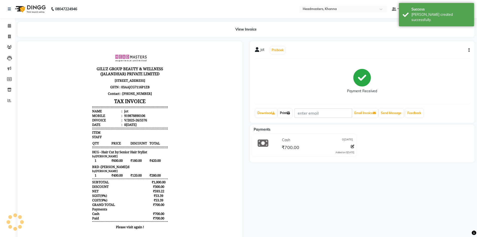
click at [282, 113] on link "Print" at bounding box center [285, 113] width 14 height 9
